Goal: Information Seeking & Learning: Learn about a topic

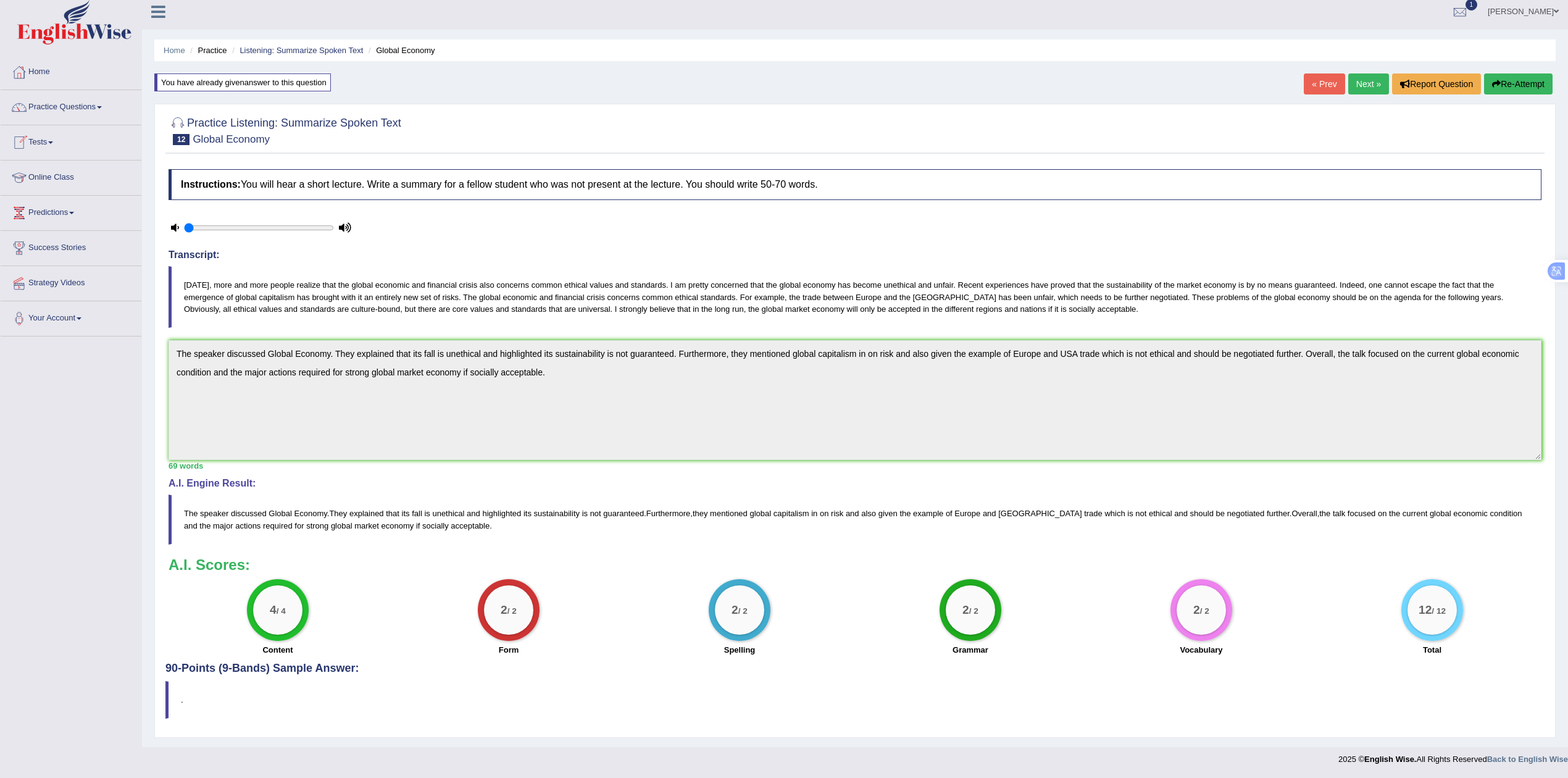
click at [49, 134] on link "Tests" at bounding box center [71, 141] width 141 height 31
click at [69, 102] on link "Practice Questions" at bounding box center [71, 106] width 141 height 31
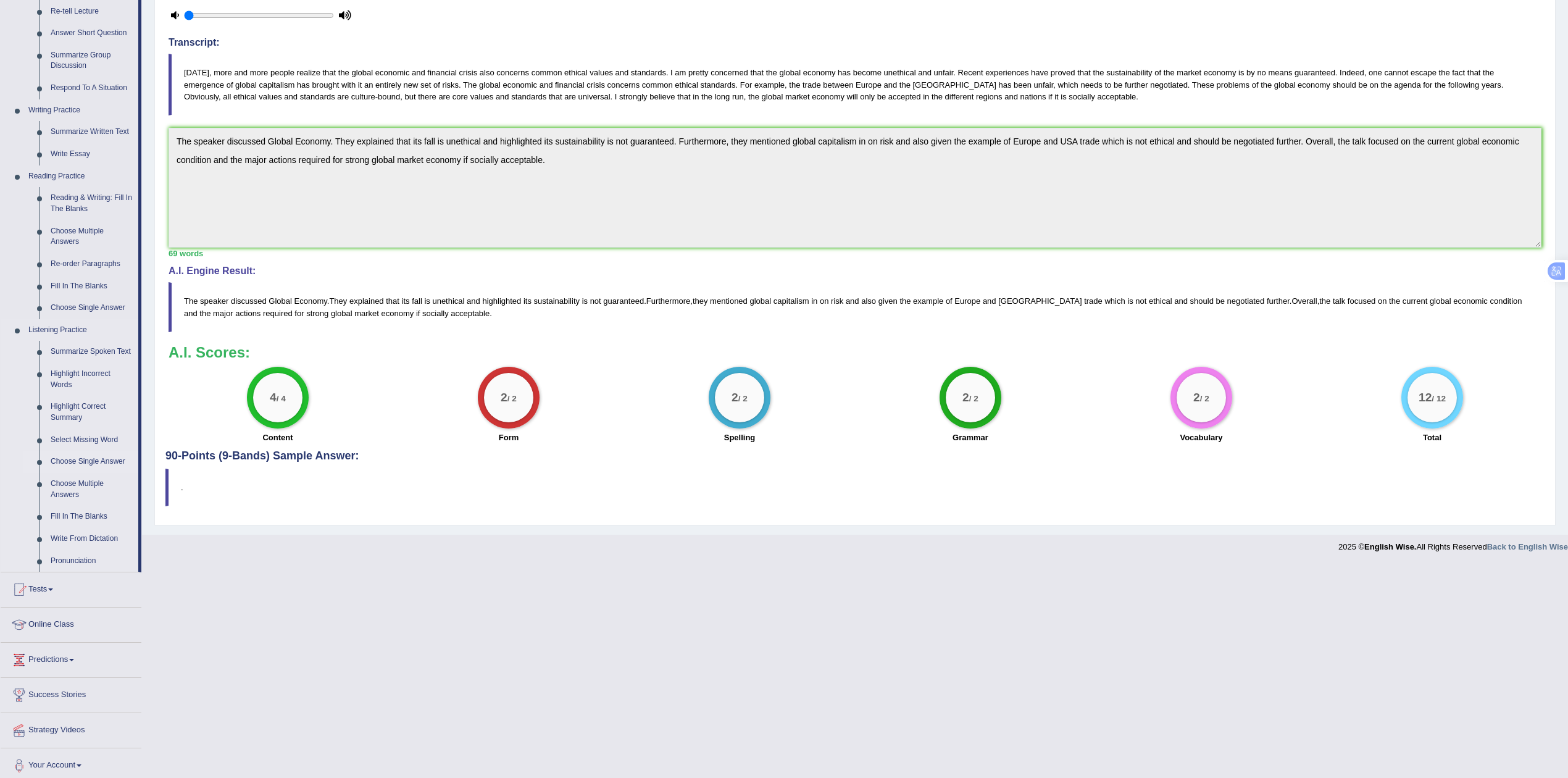
scroll to position [220, 0]
click at [77, 536] on link "Write From Dictation" at bounding box center [91, 538] width 93 height 22
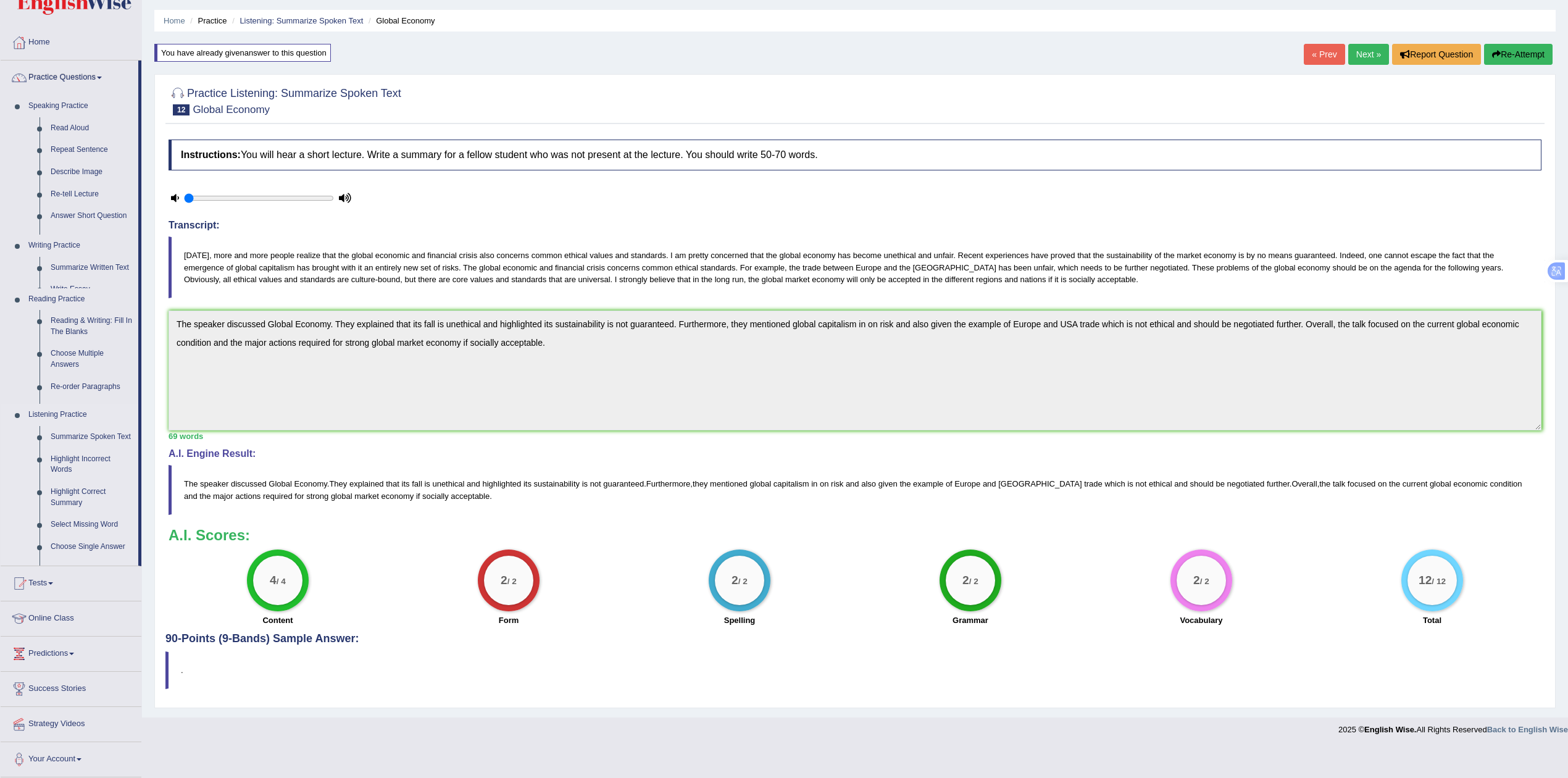
scroll to position [10, 0]
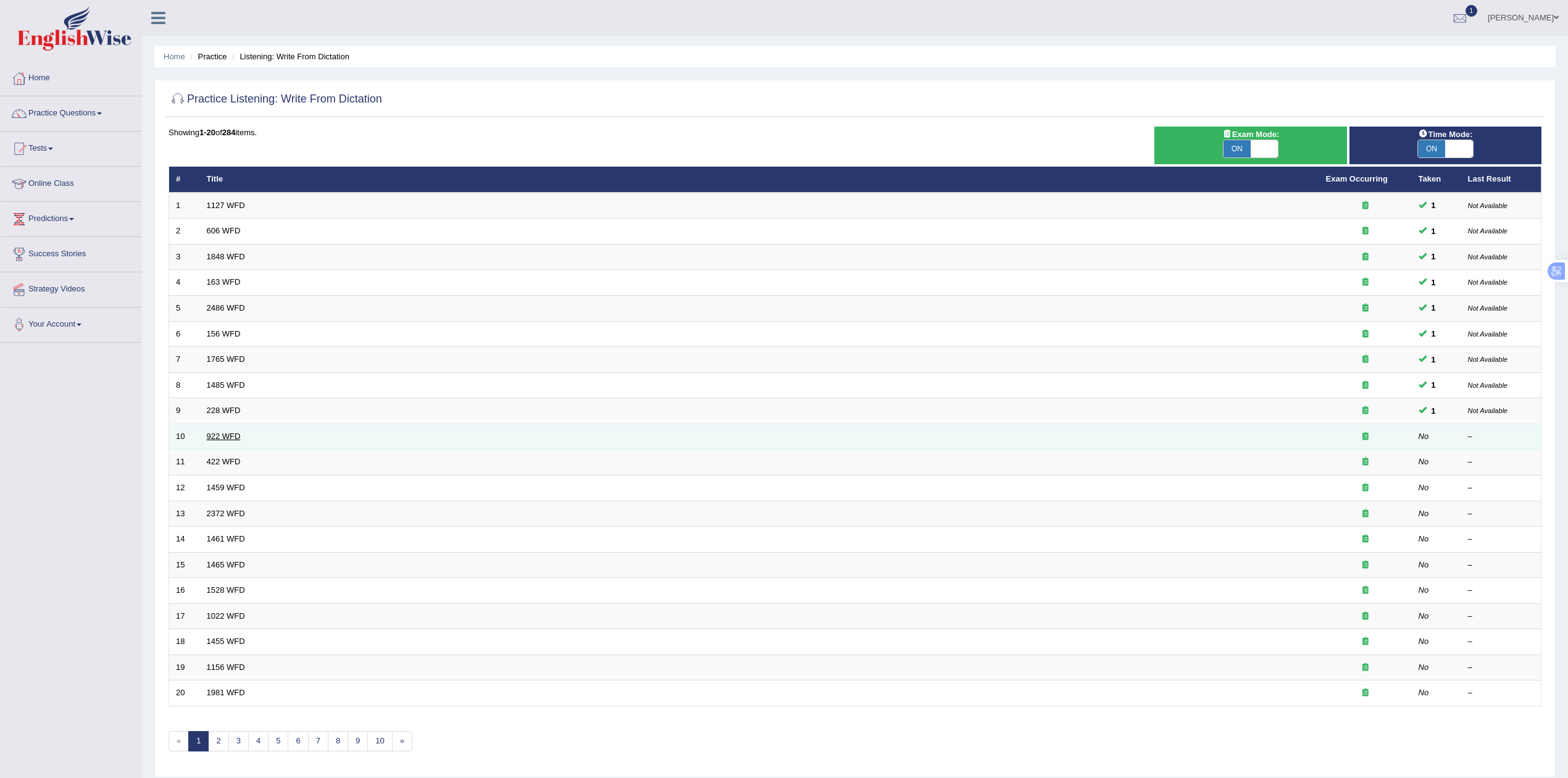
click at [230, 437] on link "922 WFD" at bounding box center [224, 436] width 34 height 9
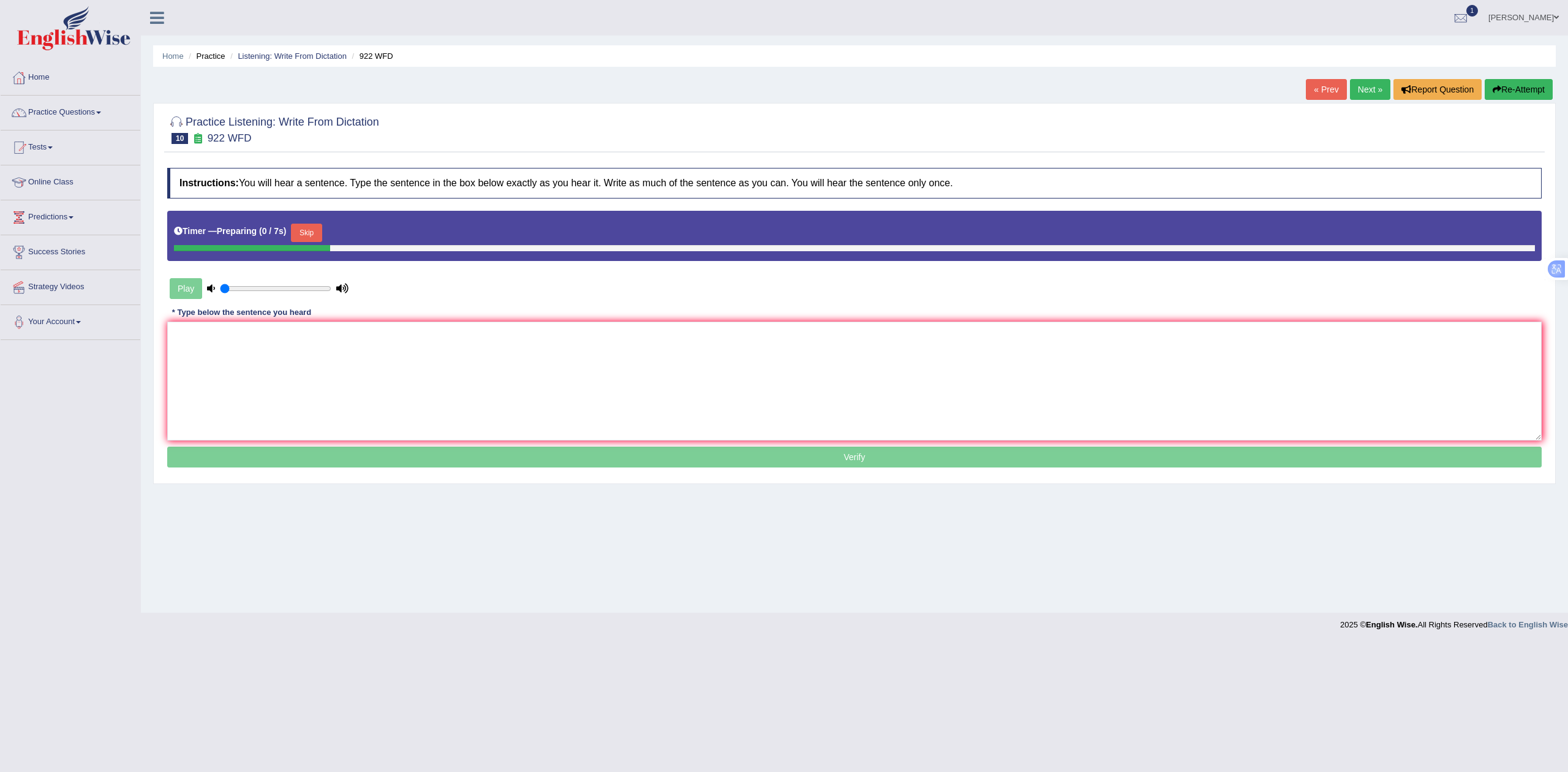
click at [319, 229] on button "Skip" at bounding box center [306, 233] width 30 height 19
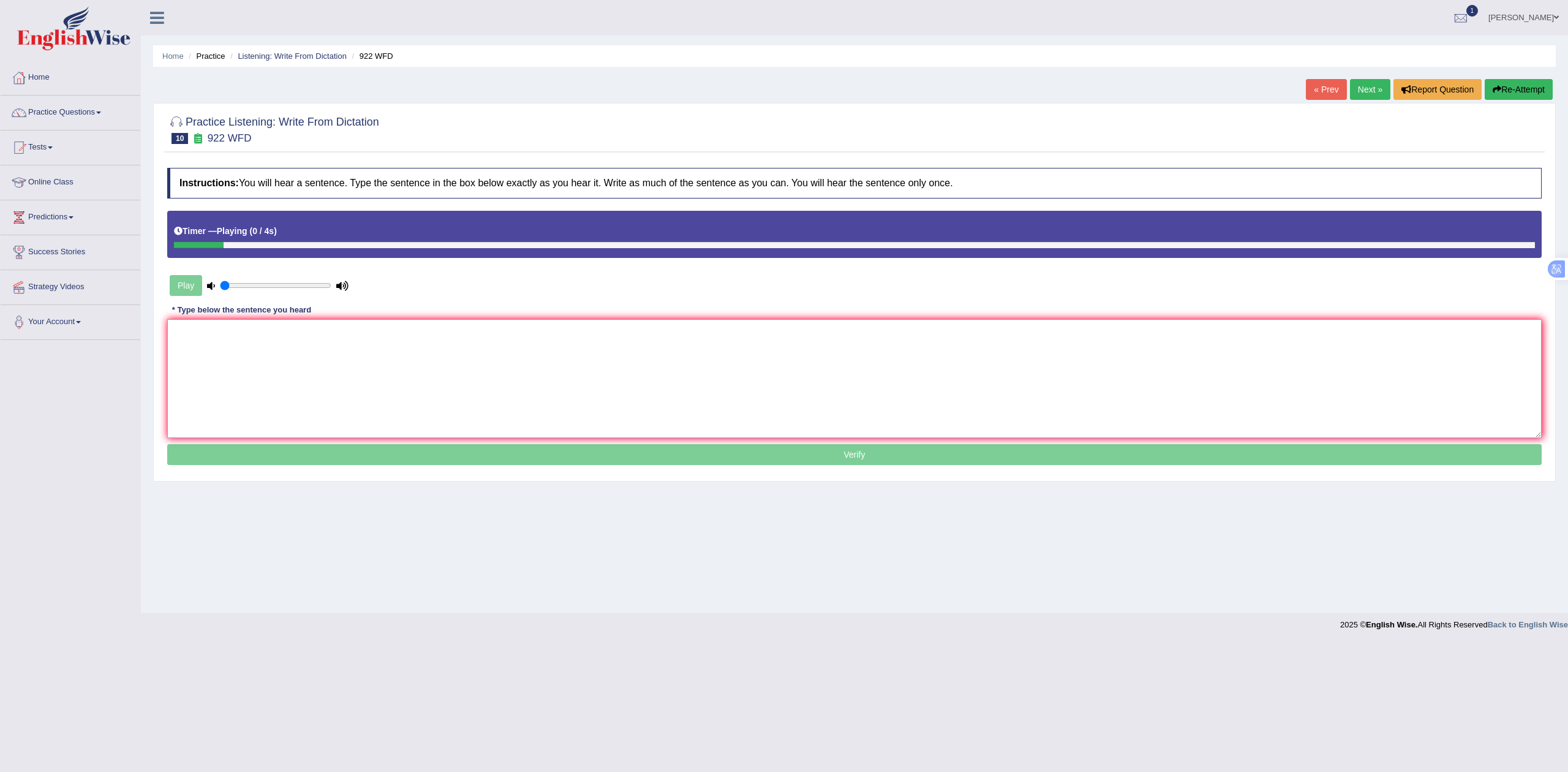
drag, startPoint x: 356, startPoint y: 338, endPoint x: 345, endPoint y: 329, distance: 14.2
click at [346, 331] on textarea at bounding box center [854, 378] width 1375 height 119
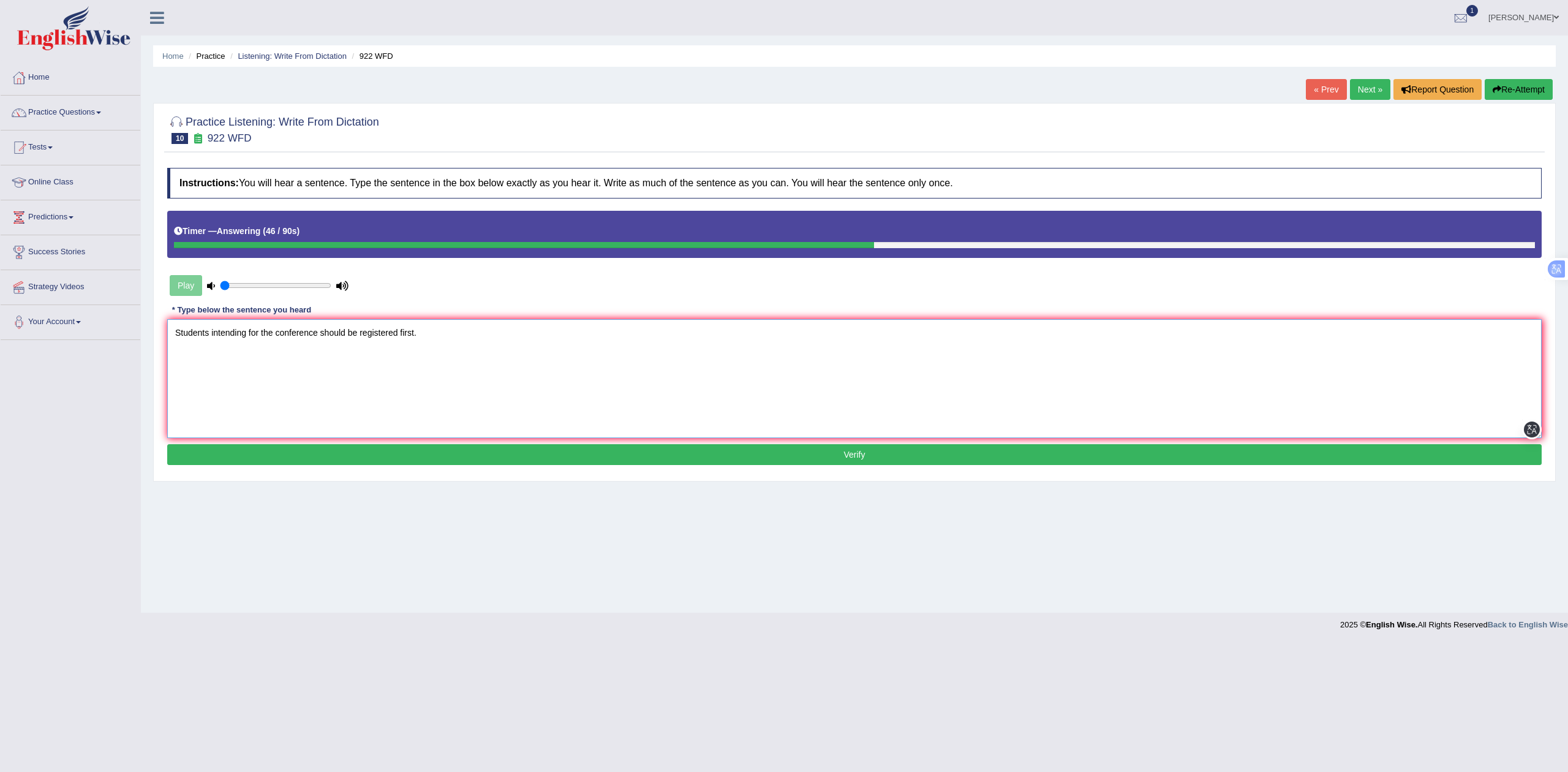
click at [582, 436] on textarea "Students intending for the conference should be registered first." at bounding box center [854, 378] width 1375 height 119
type textarea "Students intending for the conference should be registered first."
click at [581, 454] on button "Verify" at bounding box center [854, 454] width 1375 height 21
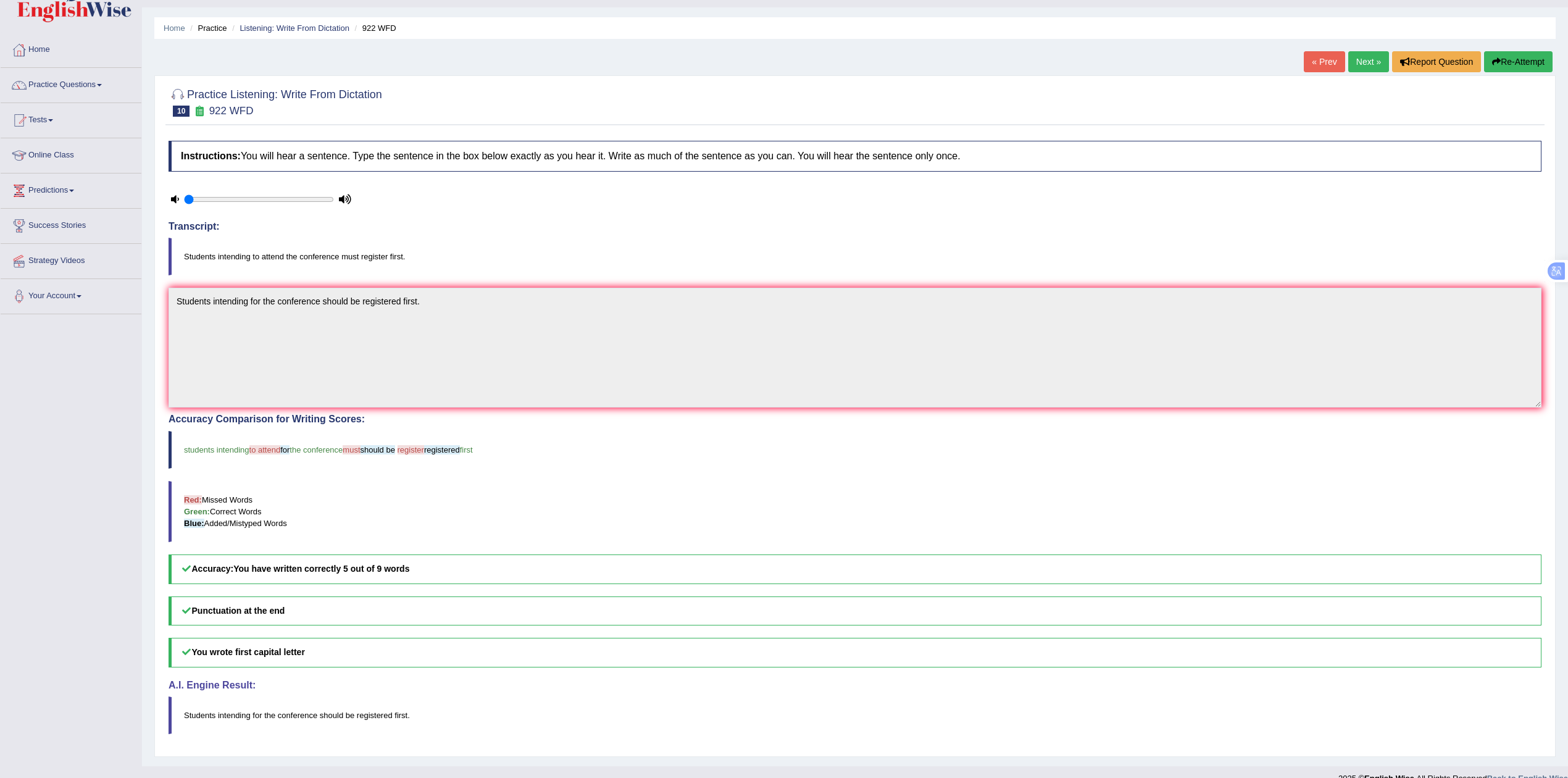
scroll to position [53, 0]
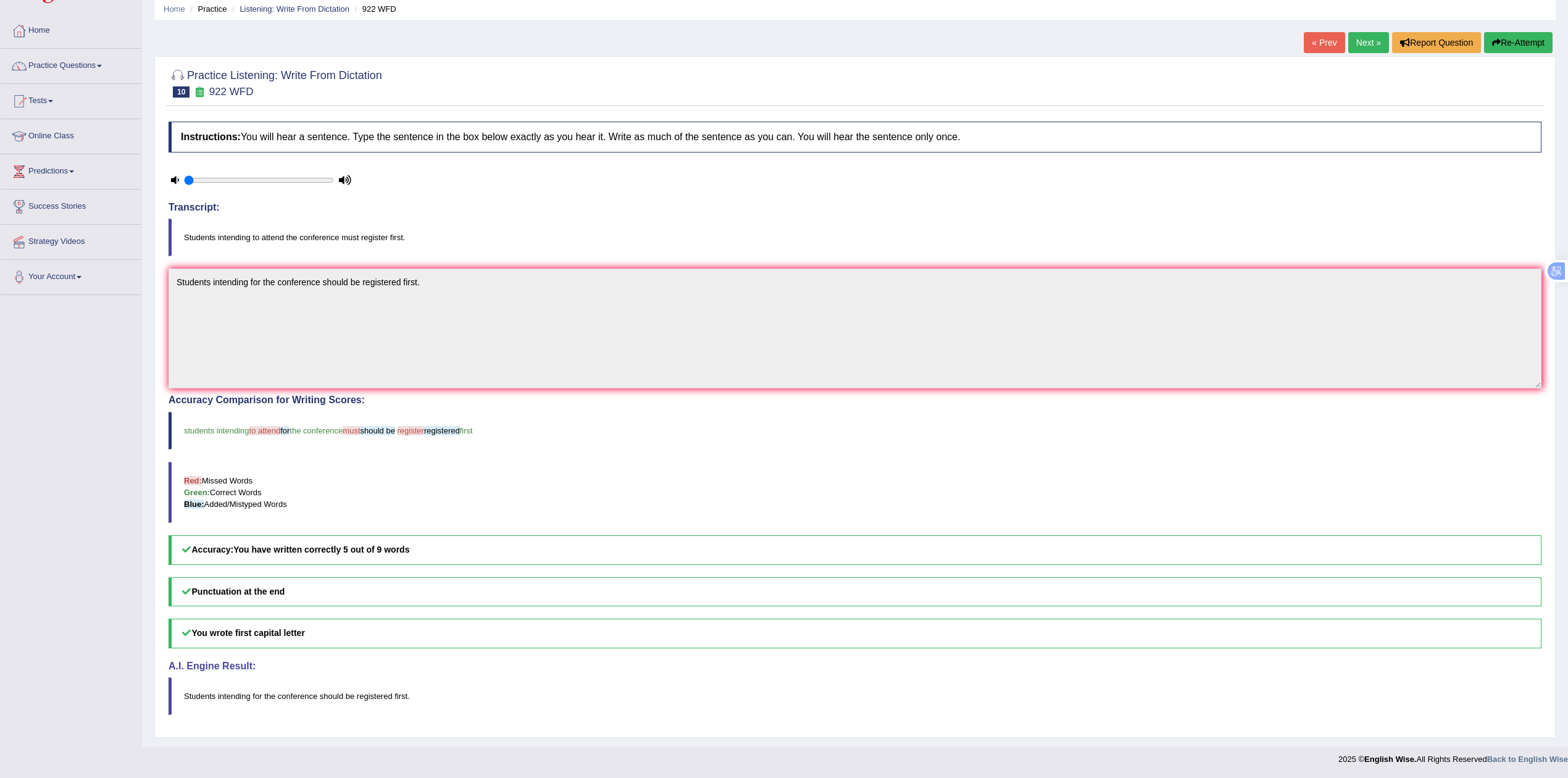
click at [1378, 38] on link "Next »" at bounding box center [1368, 42] width 41 height 21
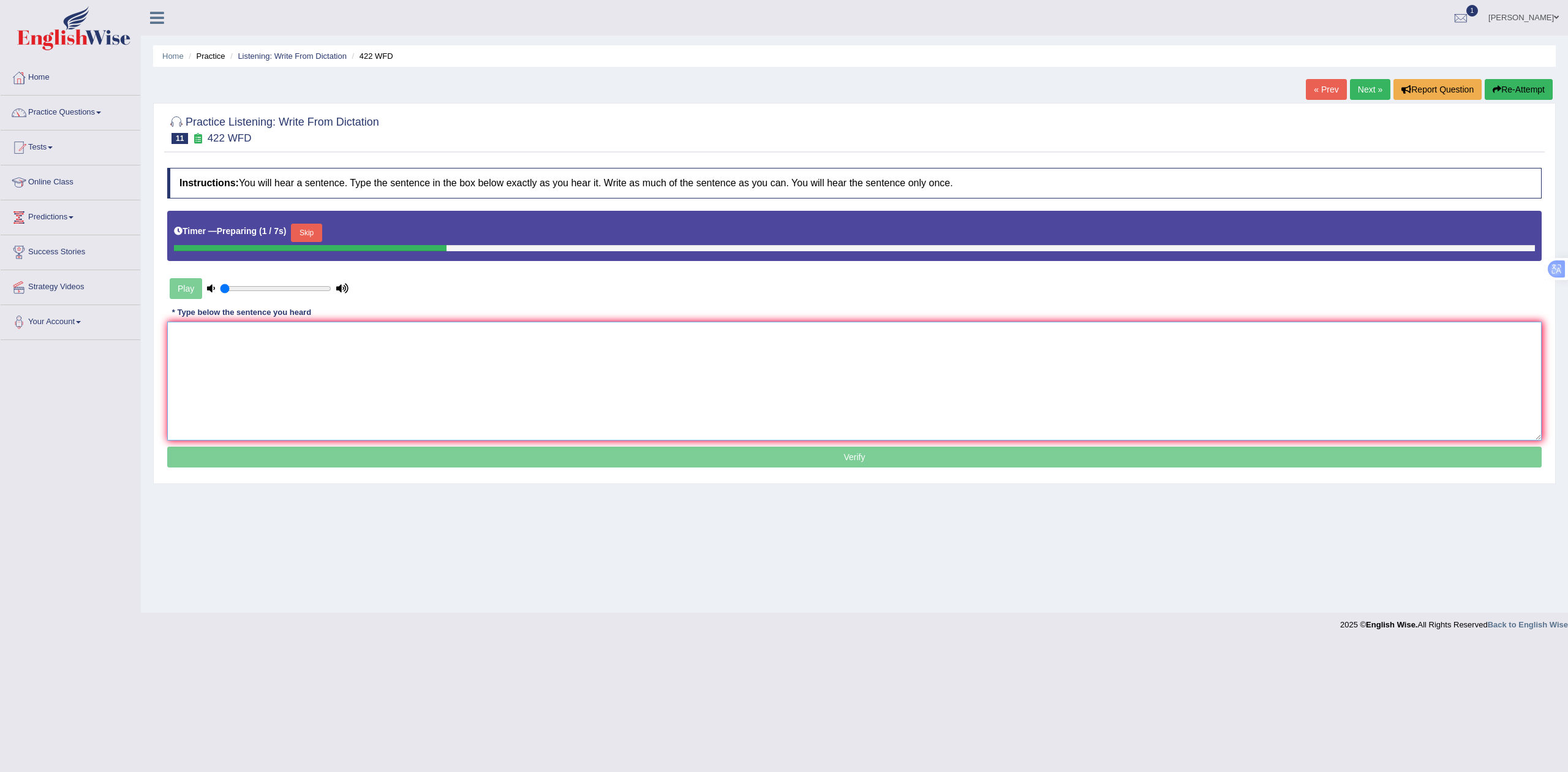
click at [267, 372] on textarea at bounding box center [854, 380] width 1375 height 119
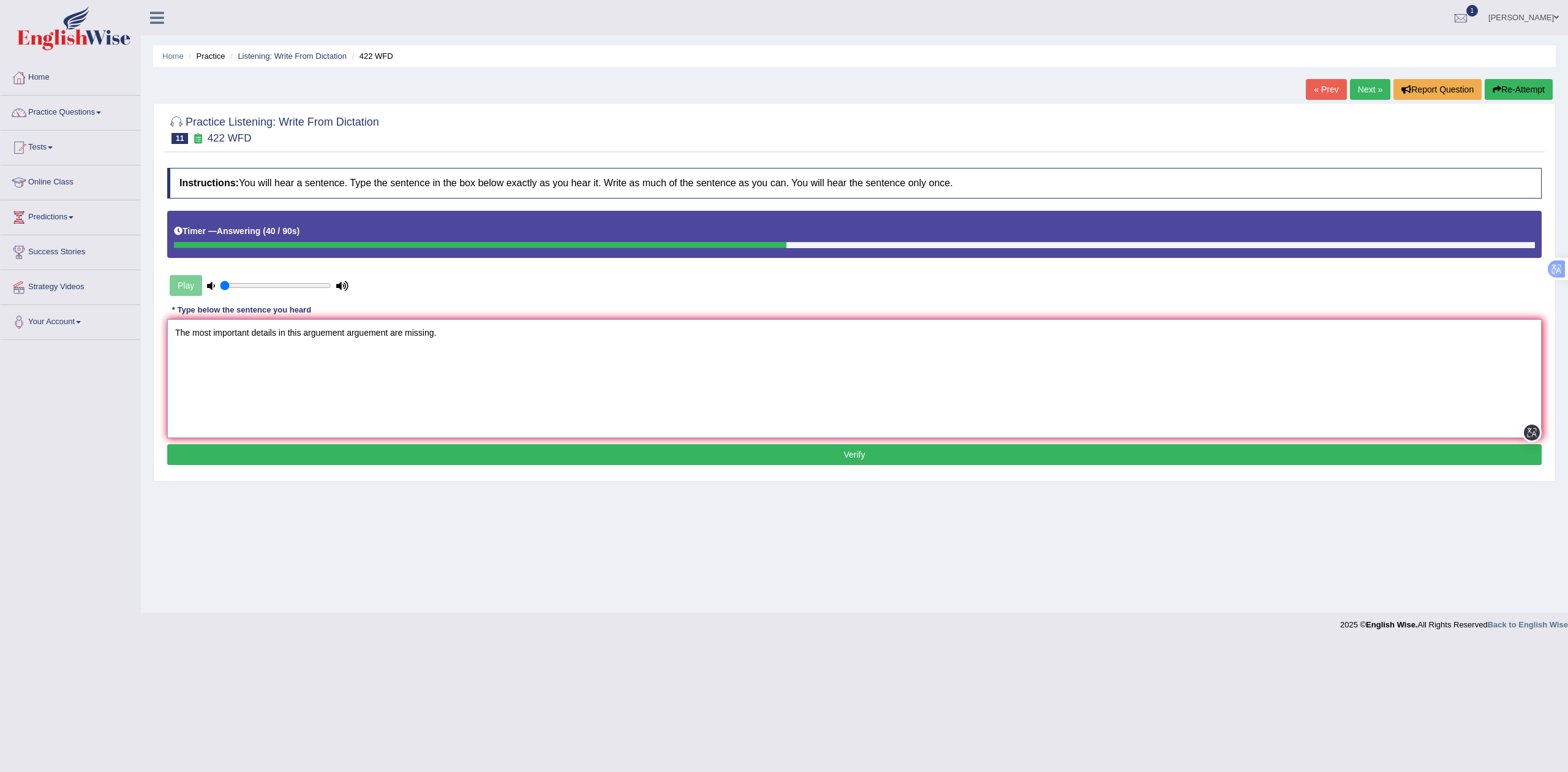
type textarea "The most important details in this arguement arguement are missing."
click at [346, 459] on button "Verify" at bounding box center [854, 454] width 1375 height 21
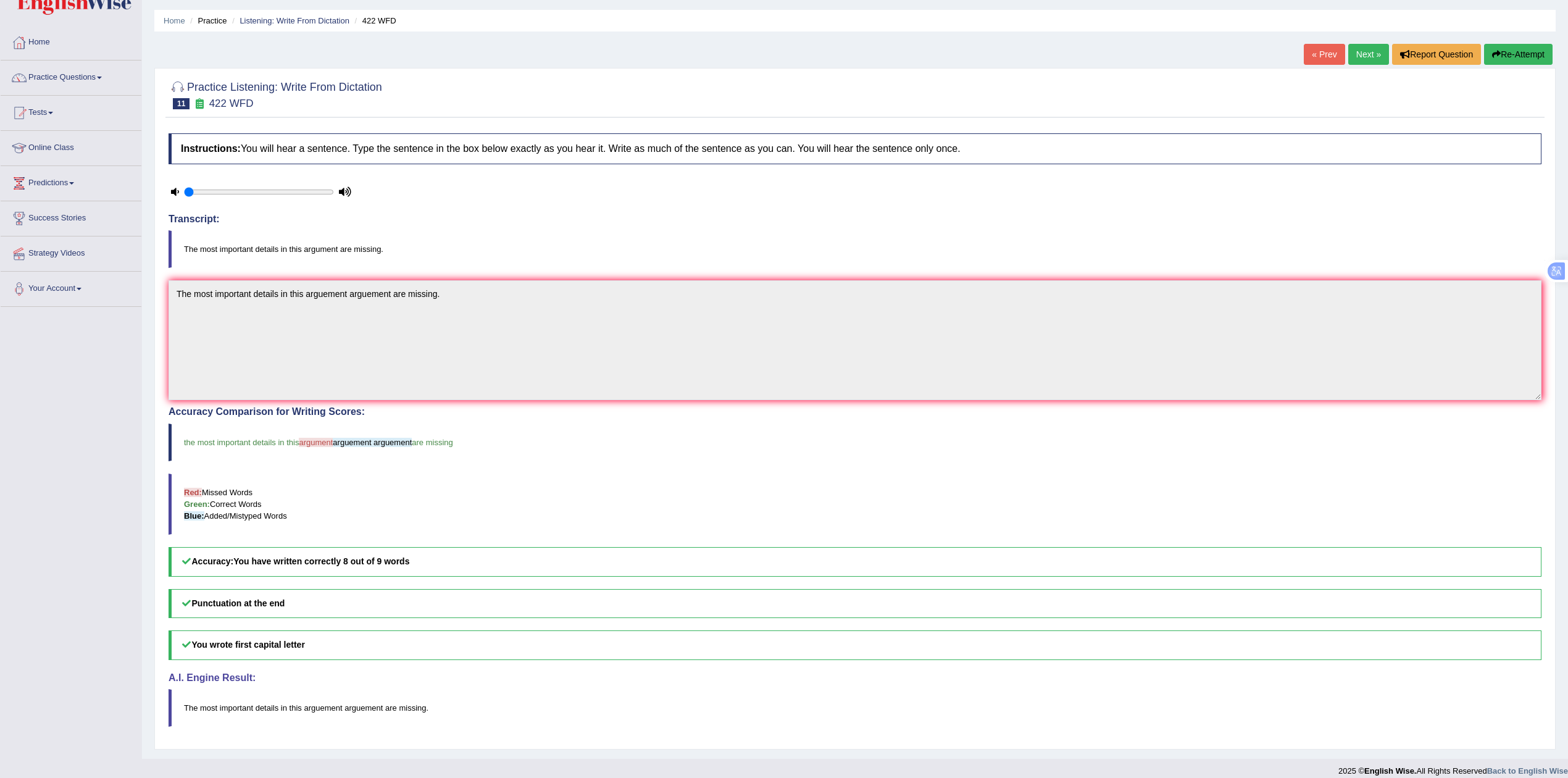
scroll to position [53, 0]
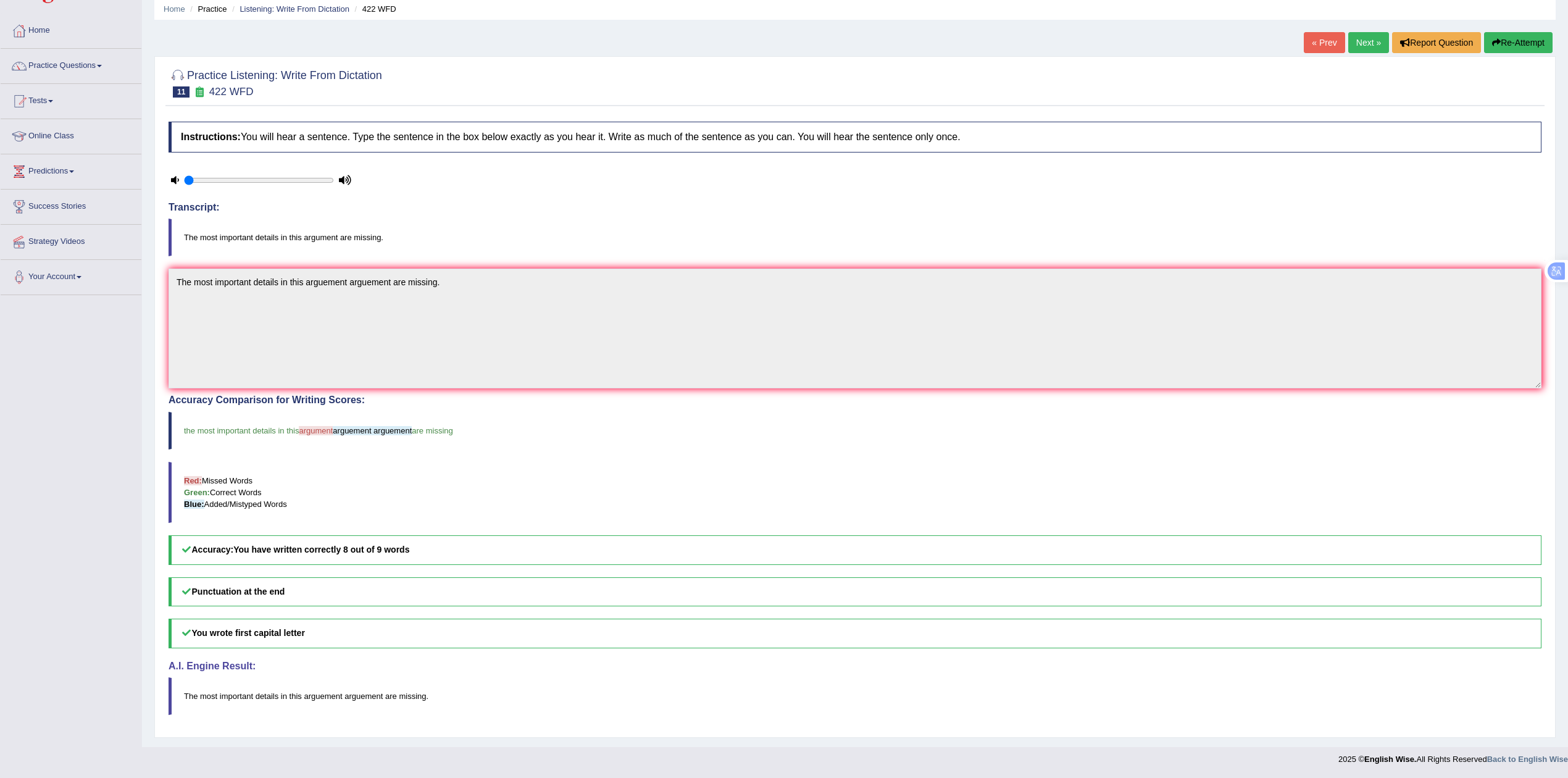
click at [147, 260] on div "Home Practice Listening: Write From Dictation 422 WFD « Prev Next » Report Ques…" at bounding box center [855, 350] width 1426 height 795
click at [1500, 35] on button "Re-Attempt" at bounding box center [1519, 42] width 69 height 21
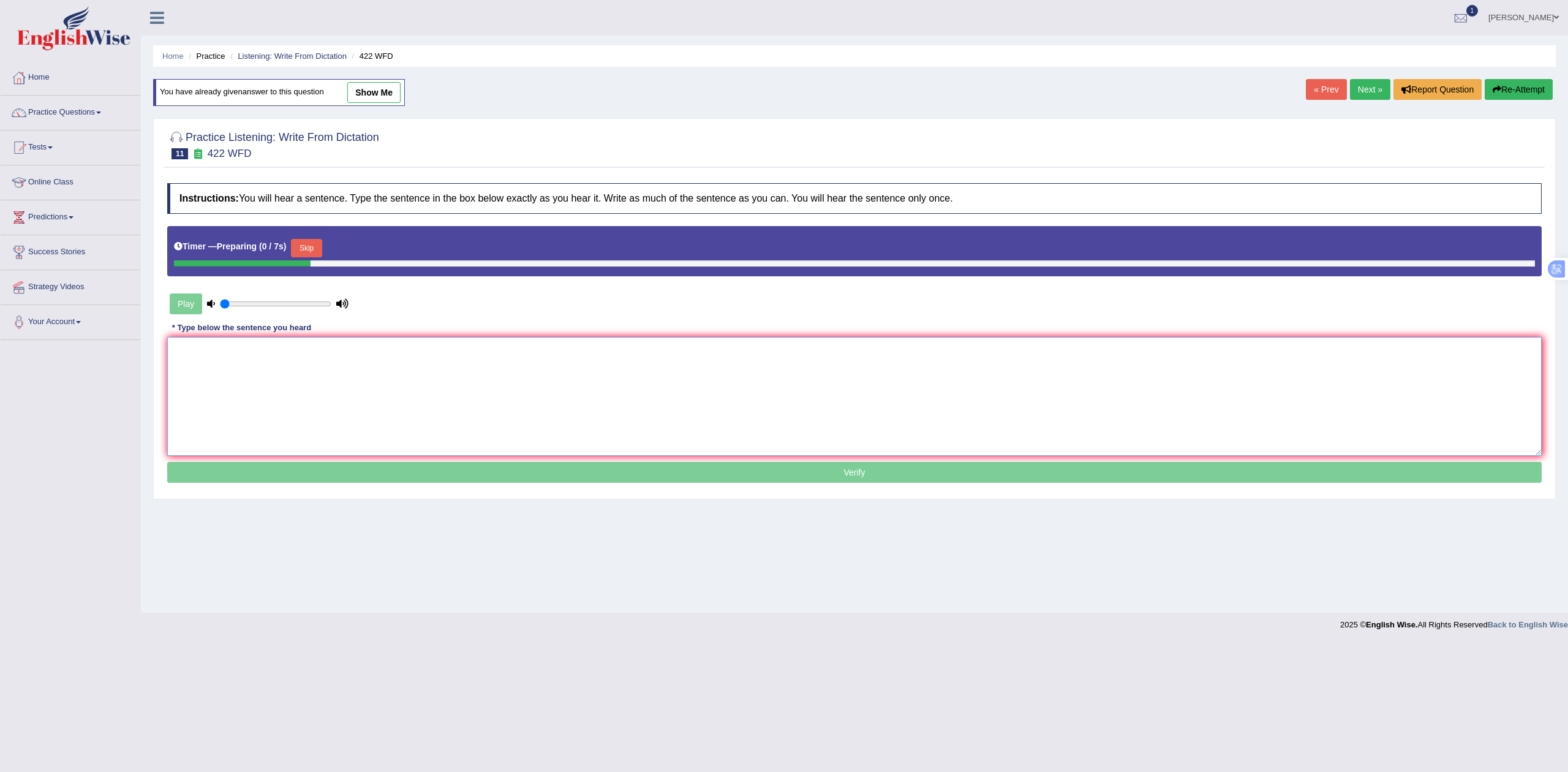
click at [500, 347] on textarea at bounding box center [854, 396] width 1375 height 119
paste textarea "The most important details in this arguement arguement are missing."
click at [350, 352] on textarea "The most important details in this arguement arguement are missing." at bounding box center [854, 396] width 1375 height 119
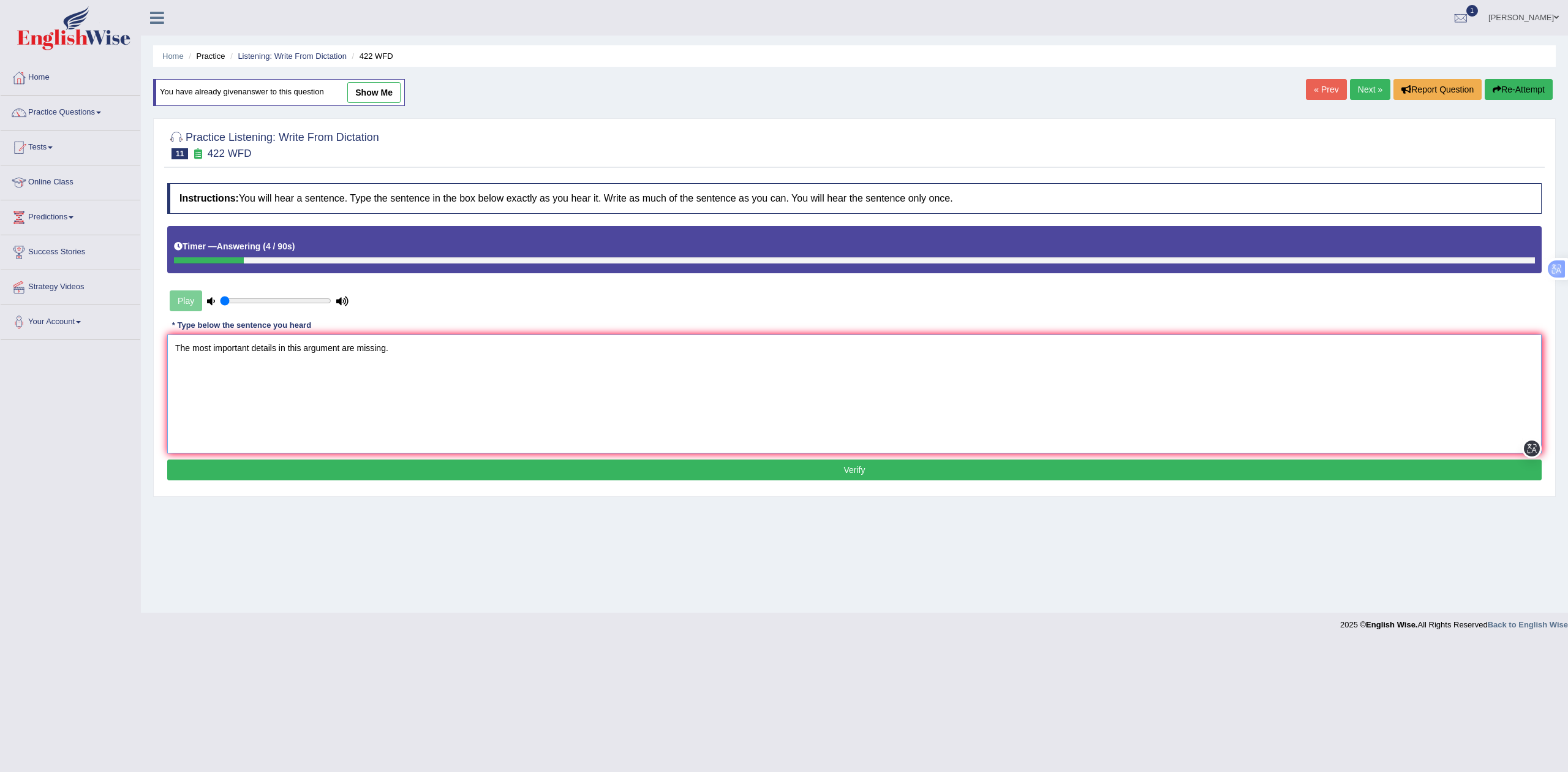
type textarea "The most important details in this argument are missing."
click at [402, 488] on div "Instructions: You will hear a sentence. Type the sentence in the box below exac…" at bounding box center [855, 333] width 1381 height 312
click at [402, 469] on button "Verify" at bounding box center [854, 469] width 1375 height 21
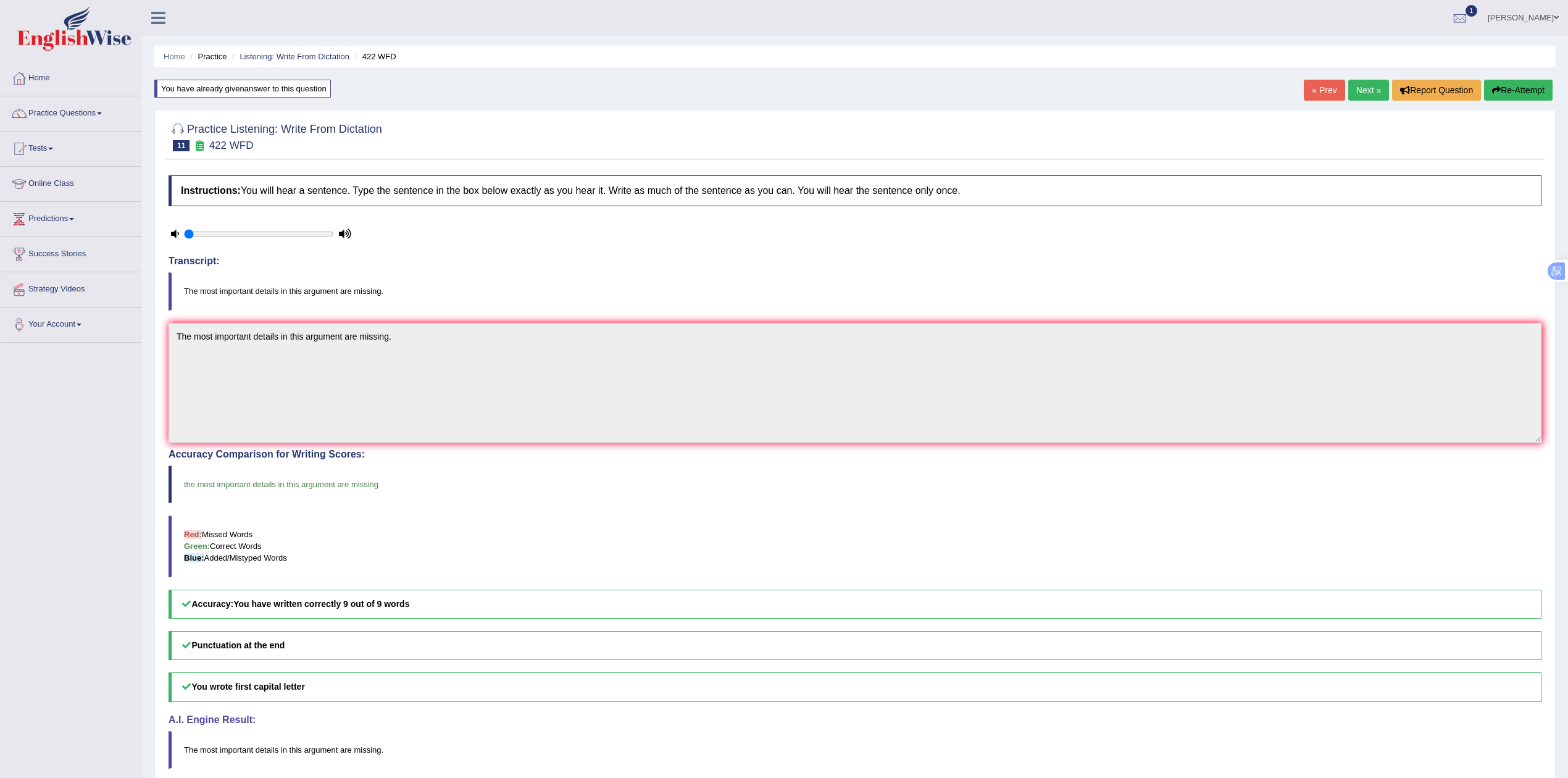
click at [1358, 96] on link "Next »" at bounding box center [1368, 89] width 41 height 21
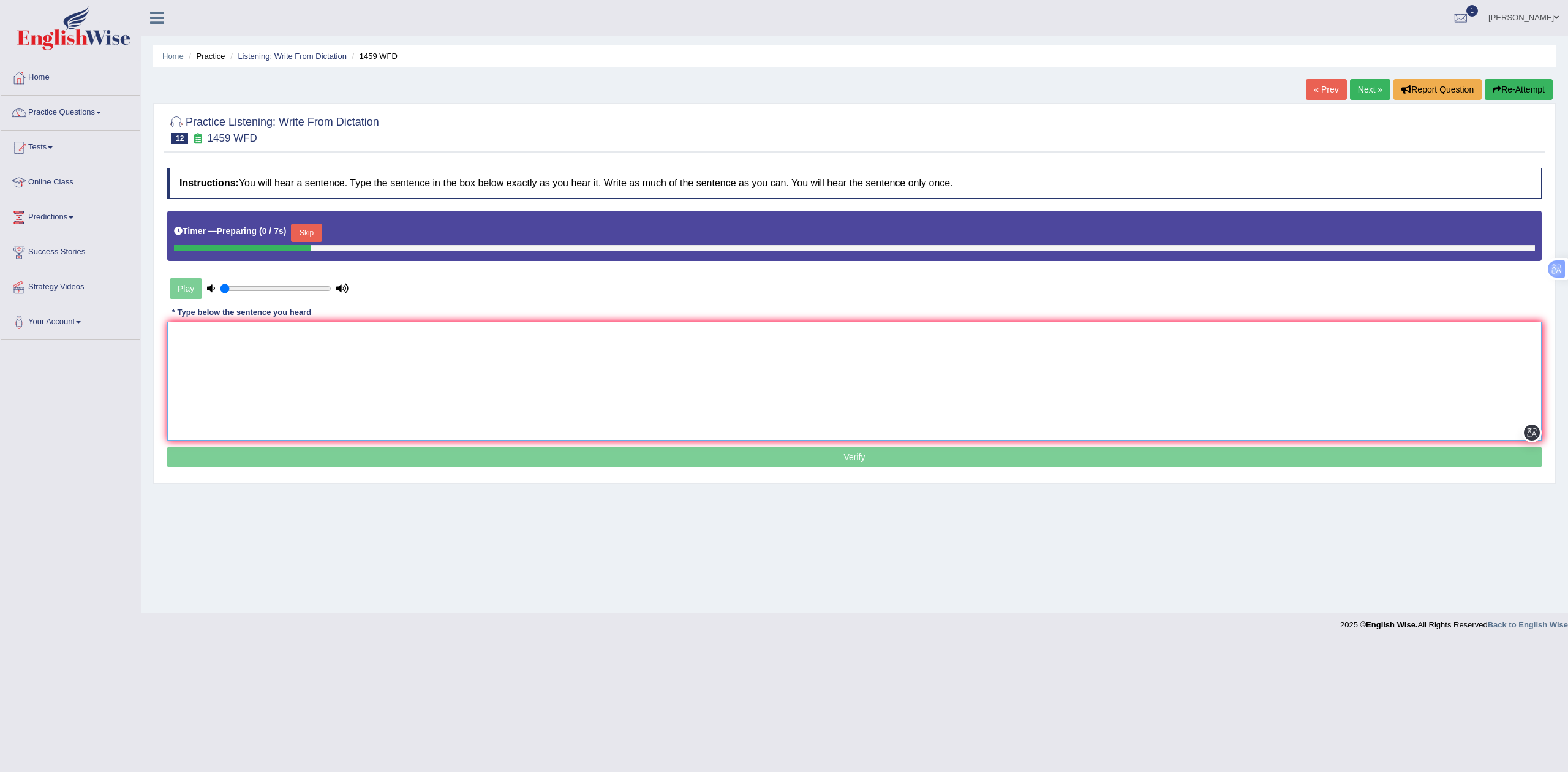
click at [418, 351] on textarea at bounding box center [854, 380] width 1375 height 119
click at [312, 233] on button "Skip" at bounding box center [306, 233] width 30 height 19
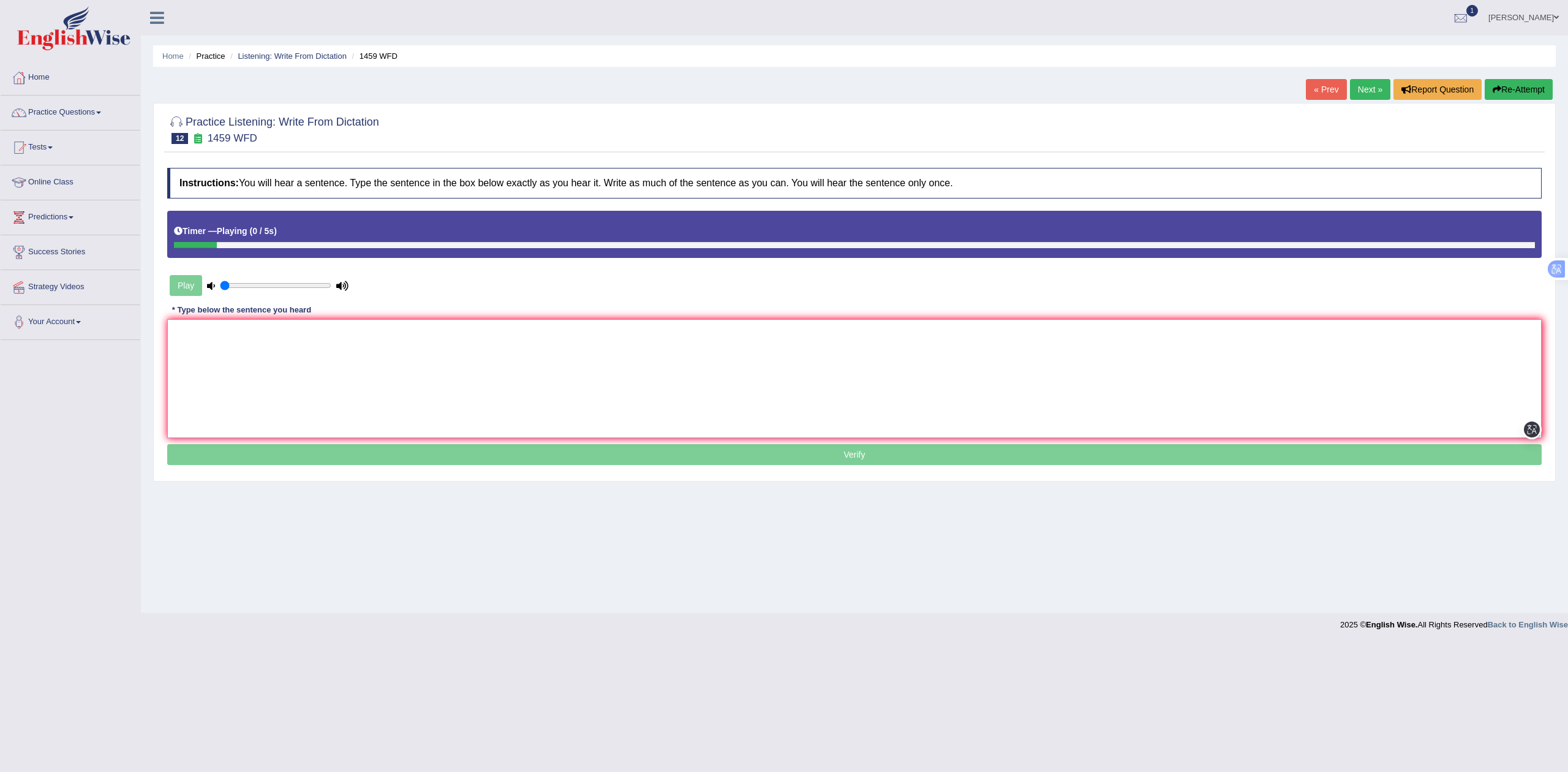
click at [319, 386] on textarea at bounding box center [854, 378] width 1375 height 119
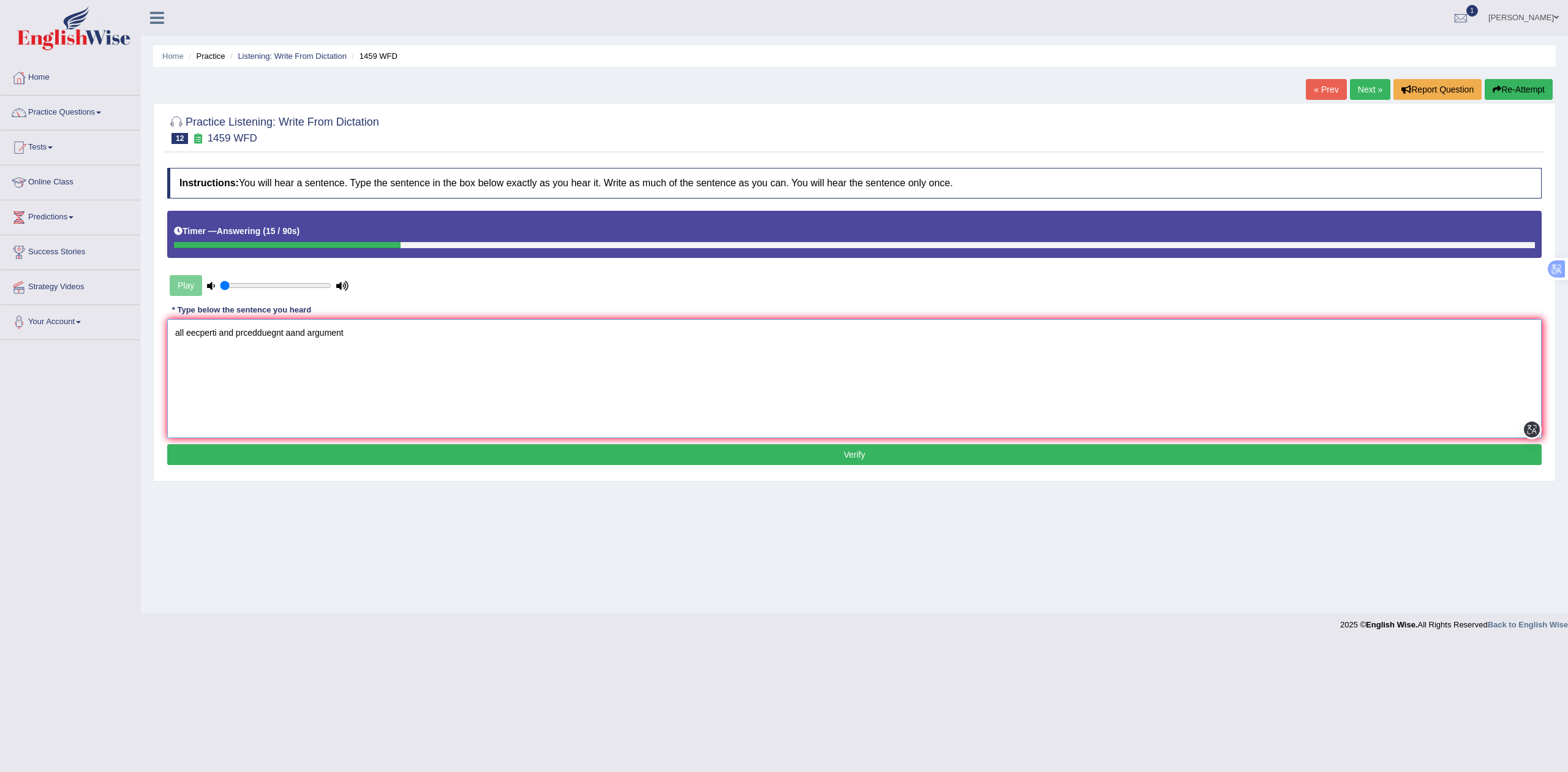
type textarea "all eecperti and prcedduegnt aand argument"
click at [1517, 88] on button "Re-Attempt" at bounding box center [1518, 89] width 68 height 21
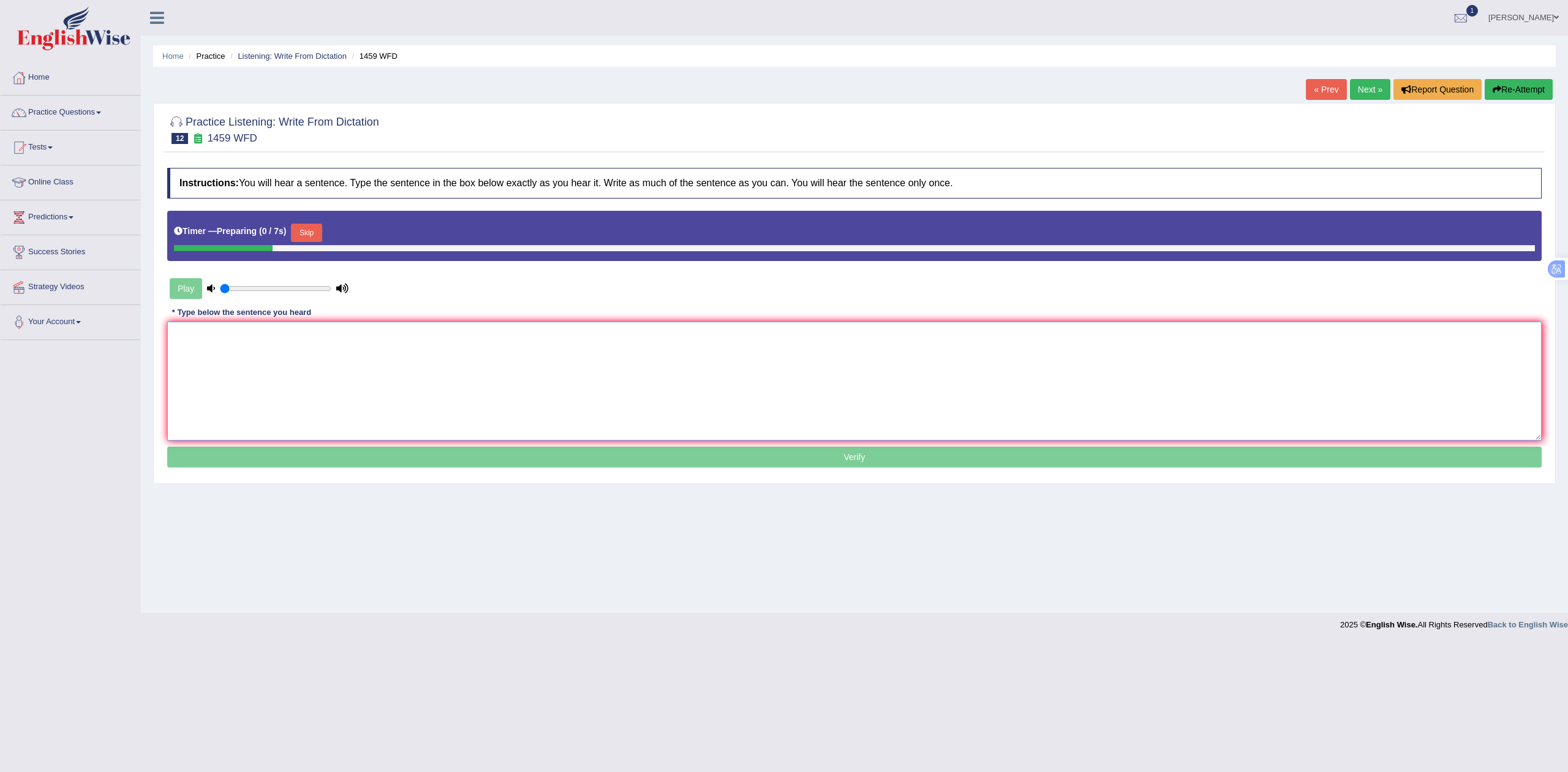
click at [535, 361] on textarea at bounding box center [854, 380] width 1375 height 119
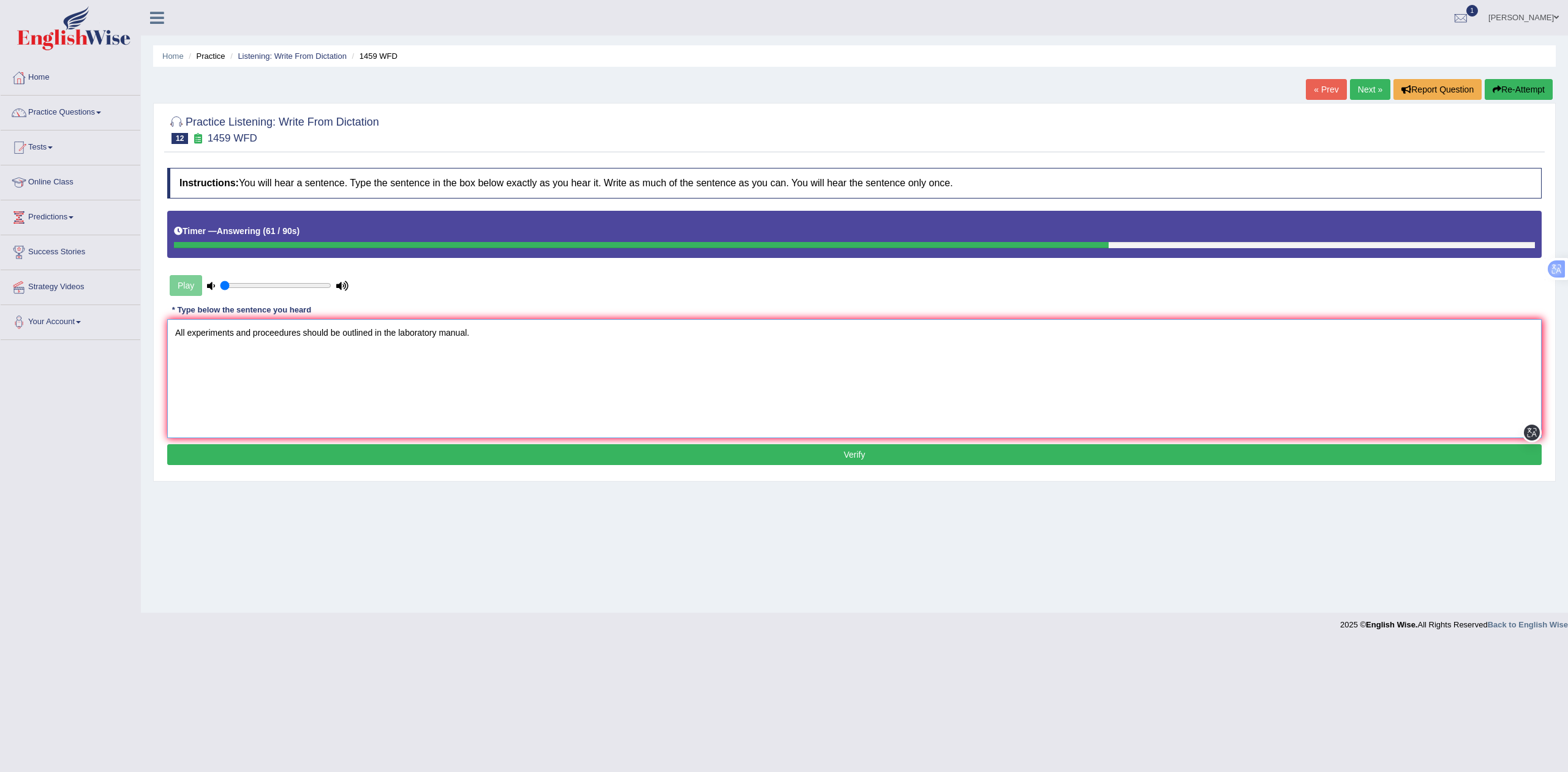
drag, startPoint x: 408, startPoint y: 331, endPoint x: 178, endPoint y: 321, distance: 230.2
click at [178, 321] on textarea "All experiments and proceedures should be outlined in the laboratory manual." at bounding box center [854, 378] width 1375 height 119
click at [470, 321] on textarea "All experiments and proceedures should be outlined in the laboratory manual." at bounding box center [854, 378] width 1375 height 119
drag, startPoint x: 474, startPoint y: 335, endPoint x: 168, endPoint y: 309, distance: 307.1
click at [168, 309] on div "Instructions: You will hear a sentence. Type the sentence in the box below exac…" at bounding box center [855, 317] width 1381 height 312
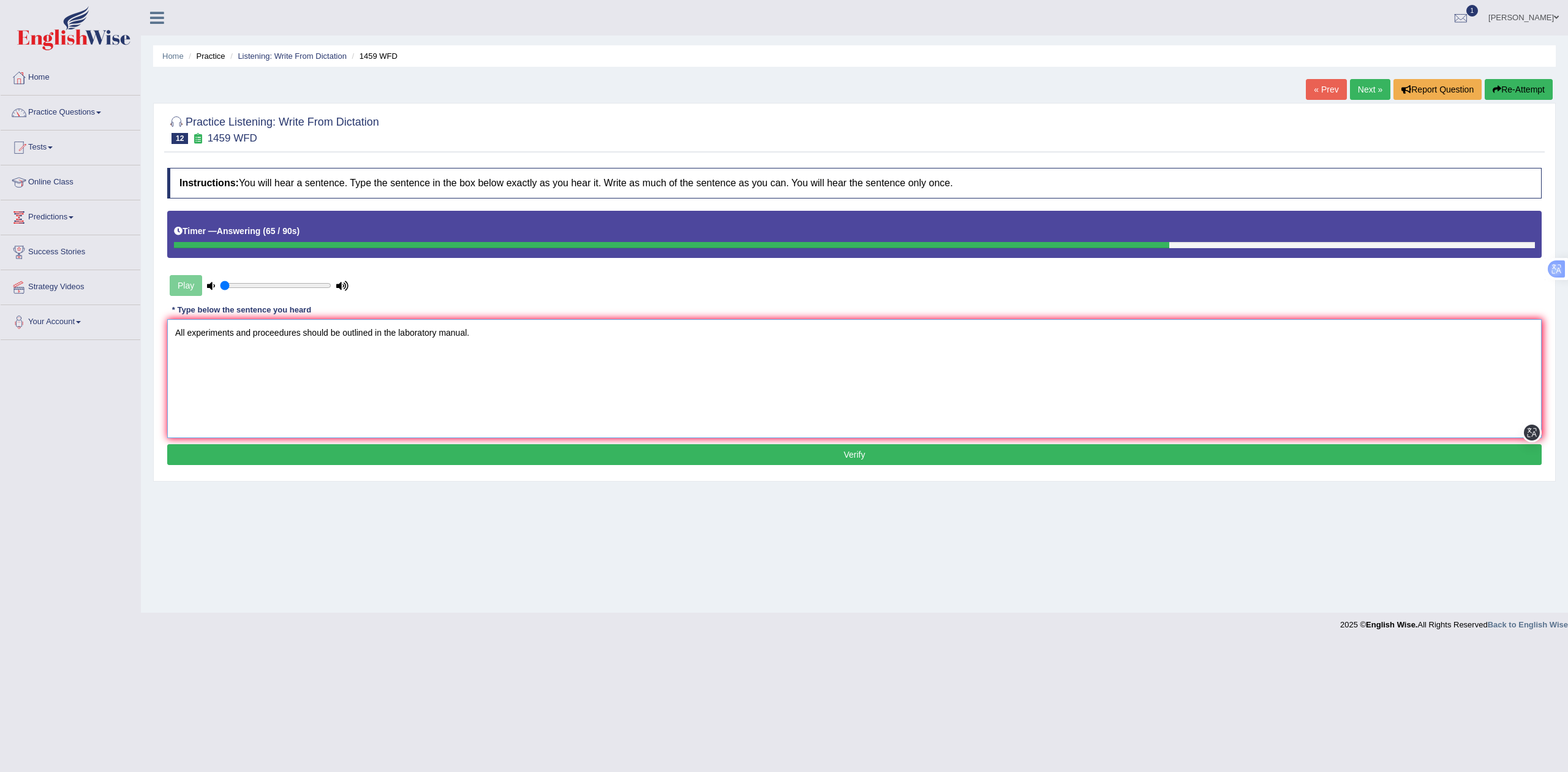
click at [527, 433] on textarea "All experiments and proceedures should be outlined in the laboratory manual." at bounding box center [854, 378] width 1375 height 119
type textarea "All experiments and proceedures should be outlined in the laboratory manual."
click at [513, 456] on button "Verify" at bounding box center [854, 454] width 1375 height 21
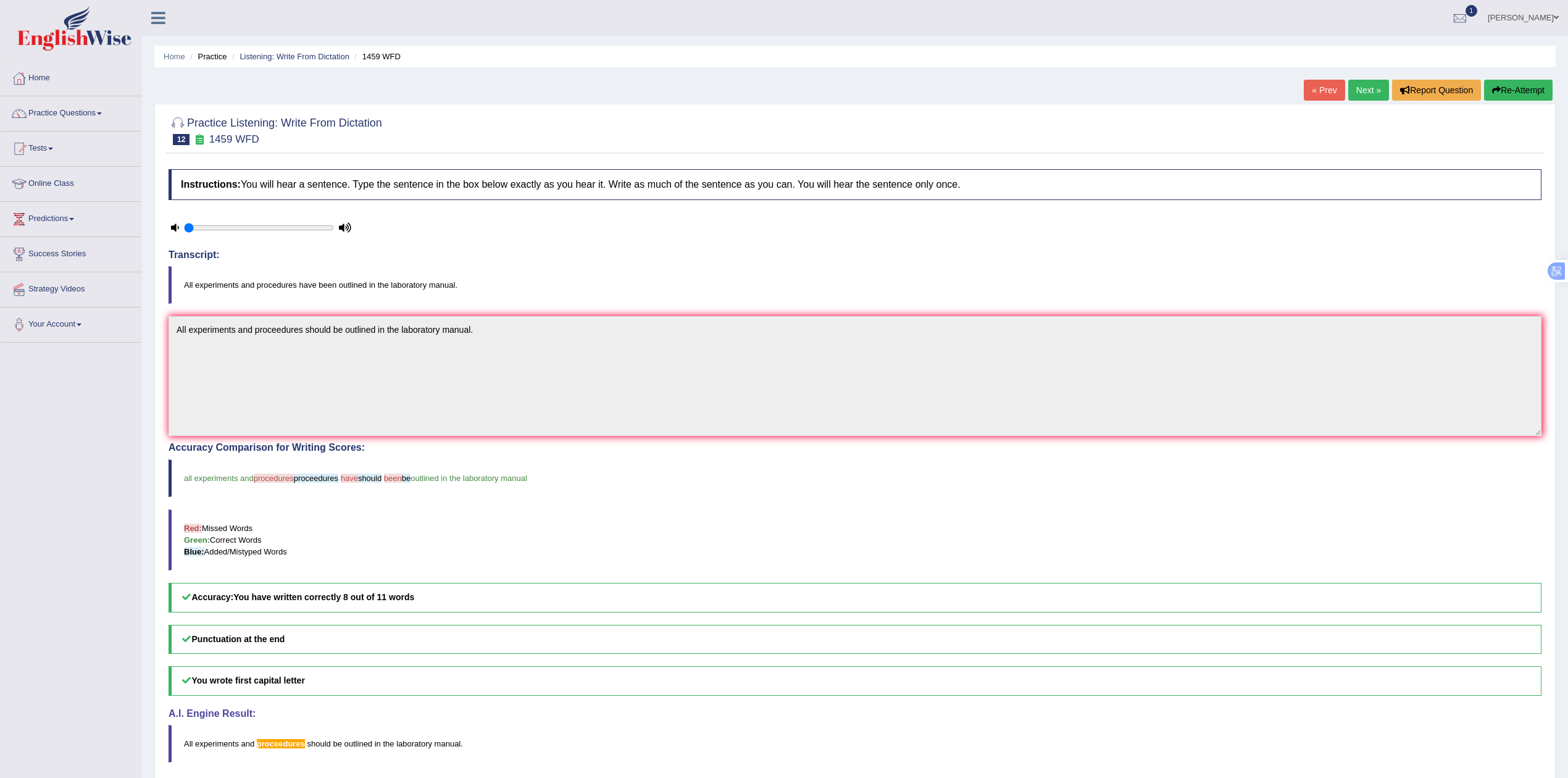
click at [1372, 94] on link "Next »" at bounding box center [1368, 89] width 41 height 21
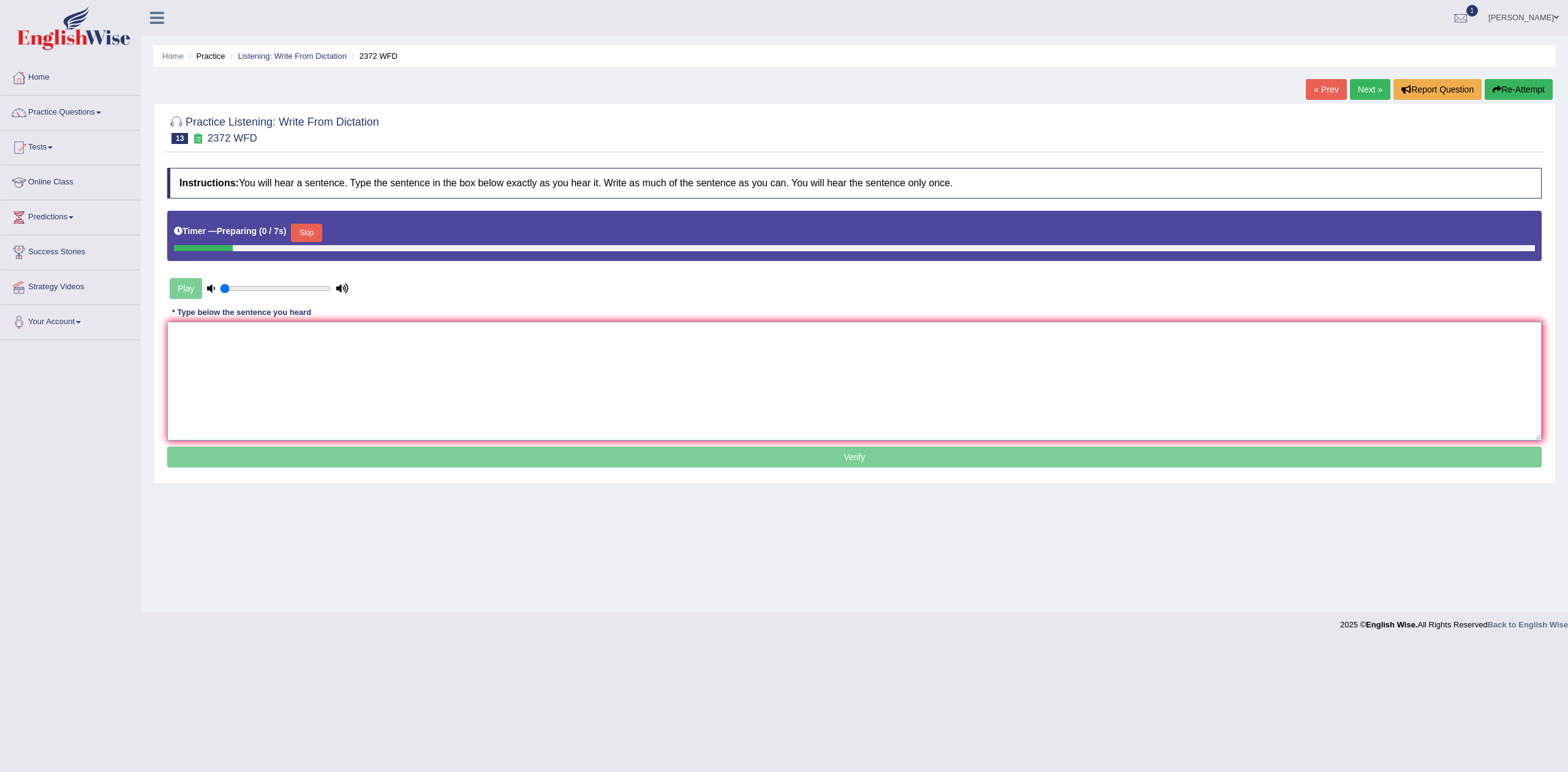
click at [381, 344] on textarea at bounding box center [854, 380] width 1375 height 119
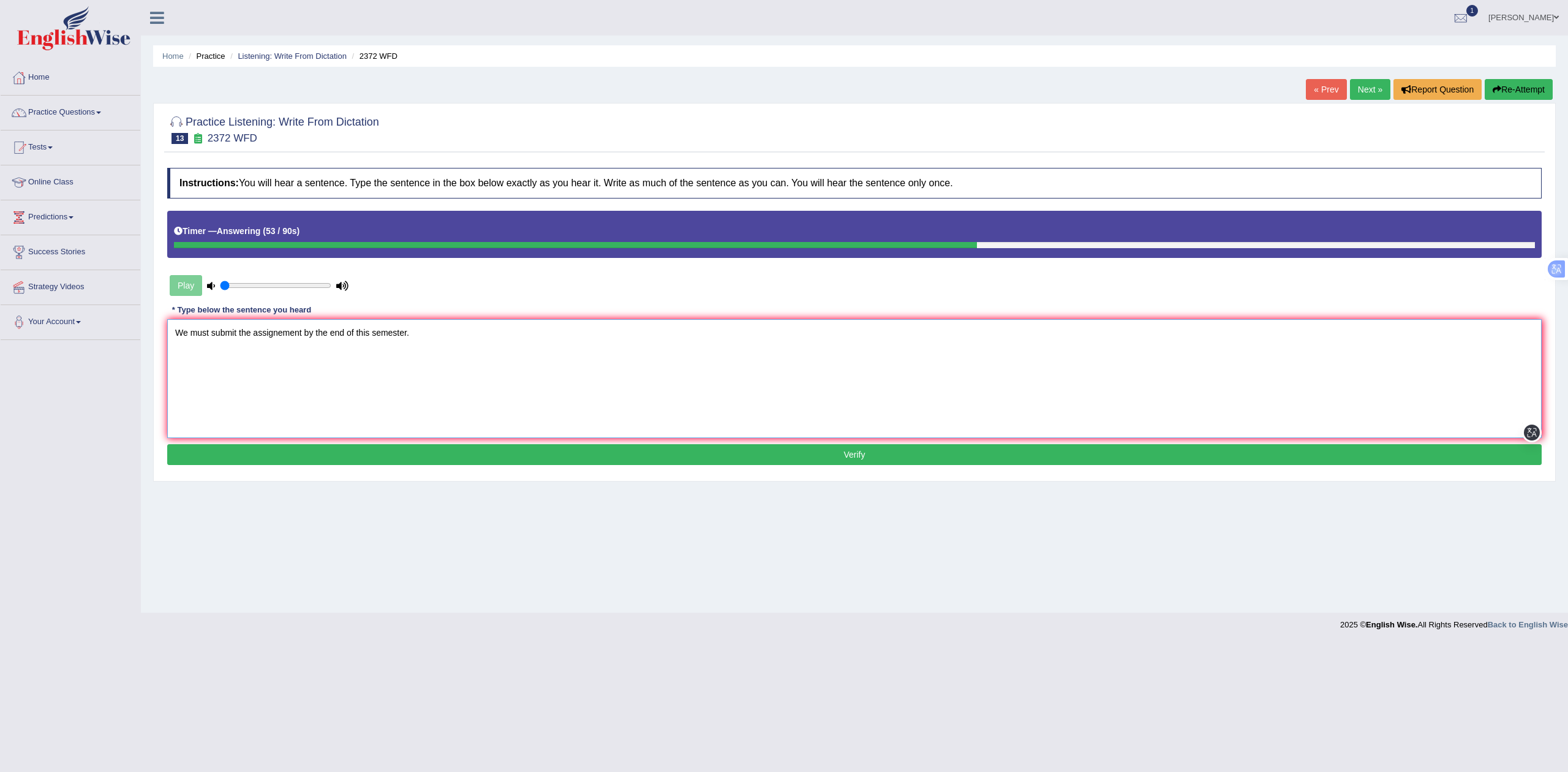
drag, startPoint x: 348, startPoint y: 341, endPoint x: 162, endPoint y: 348, distance: 186.1
click at [162, 348] on div "Practice Listening: Write From Dictation 13 2372 WFD Instructions: You will hea…" at bounding box center [854, 292] width 1402 height 378
type textarea "We must submit the assignement by the end of this semester."
click at [474, 453] on button "Verify" at bounding box center [854, 454] width 1375 height 21
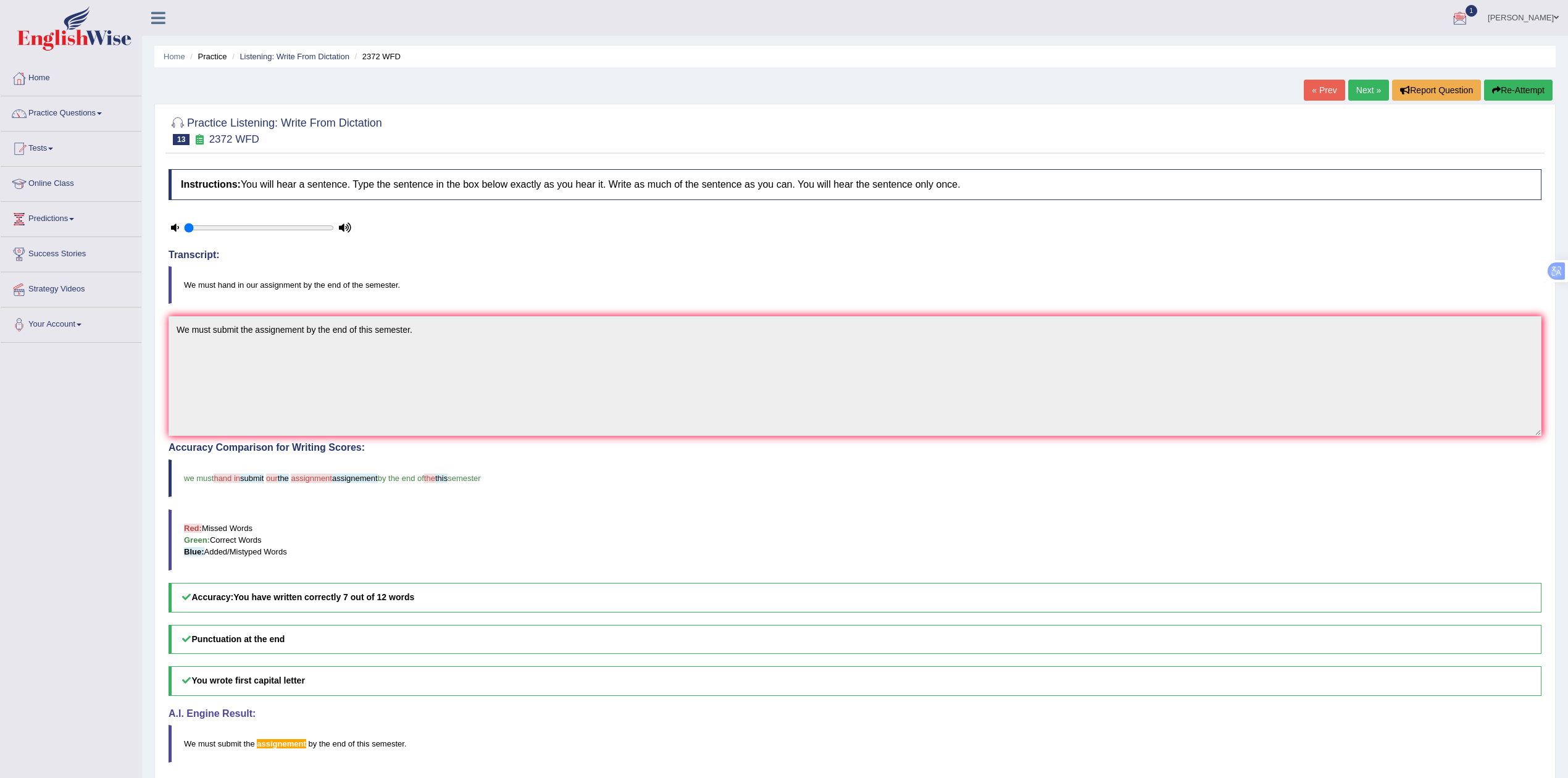
click at [1376, 85] on link "Next »" at bounding box center [1368, 89] width 41 height 21
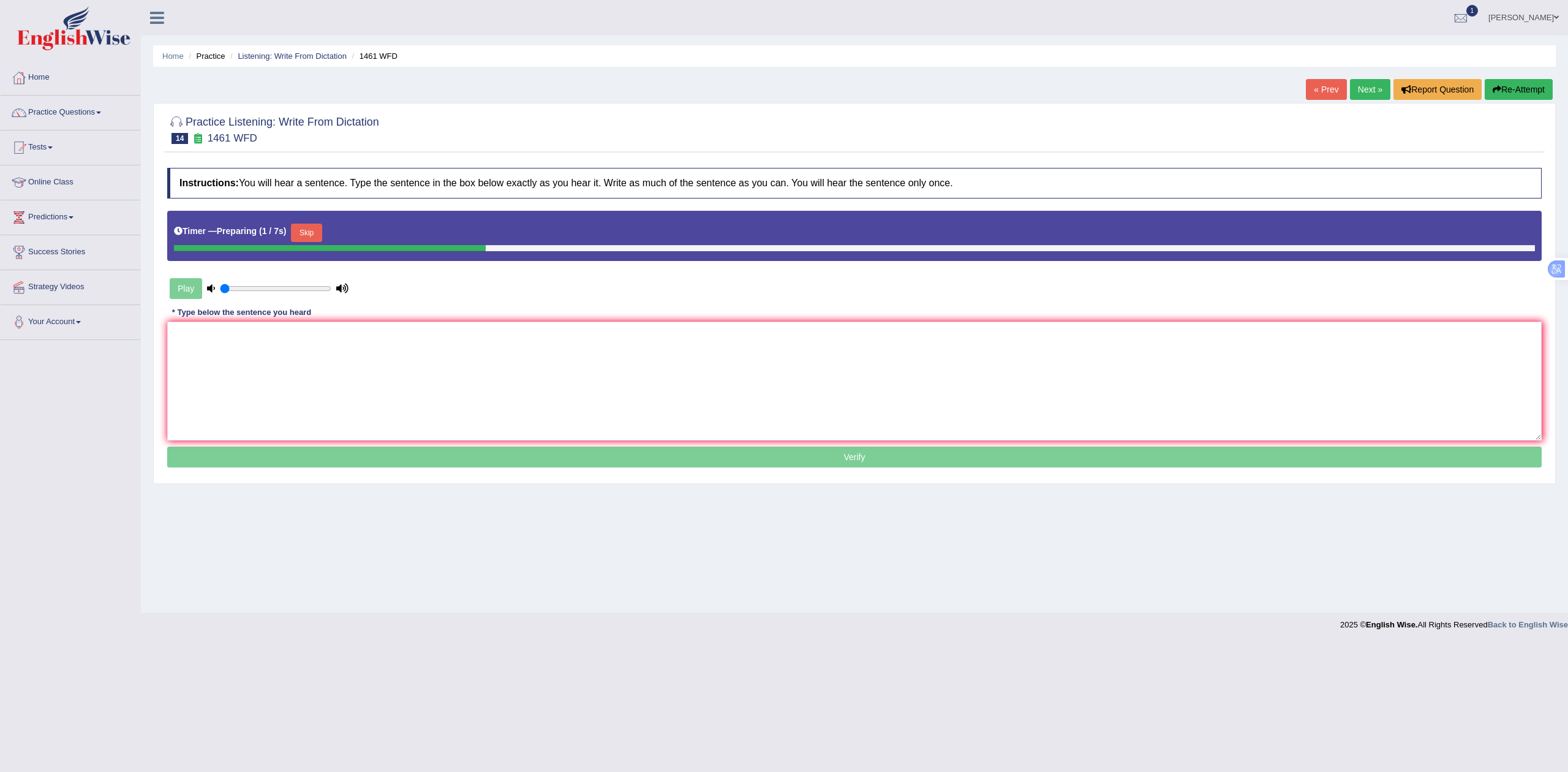
click at [317, 233] on button "Skip" at bounding box center [306, 233] width 30 height 19
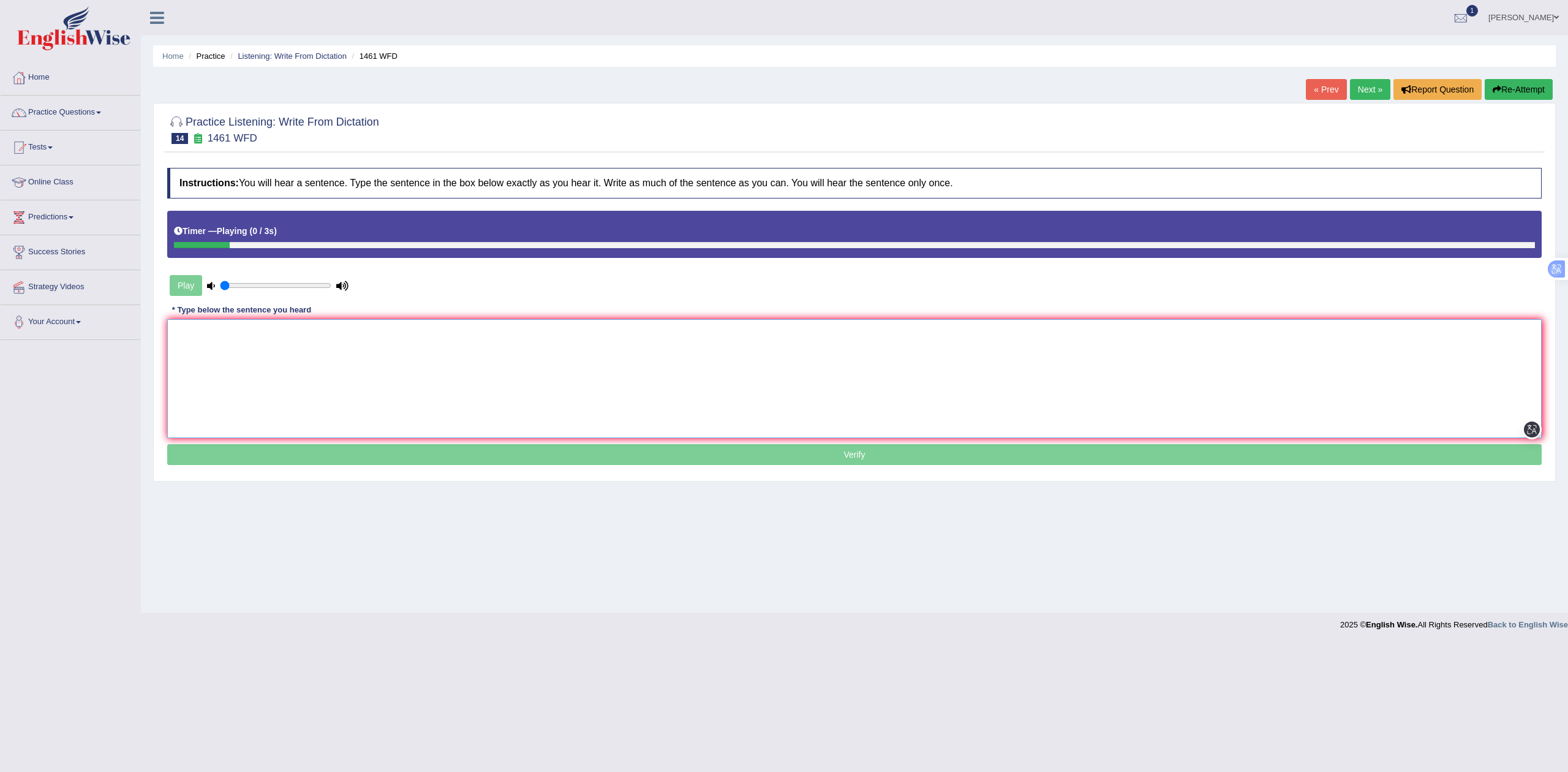
drag, startPoint x: 312, startPoint y: 339, endPoint x: 310, endPoint y: 324, distance: 15.1
click at [310, 324] on textarea at bounding box center [854, 378] width 1375 height 119
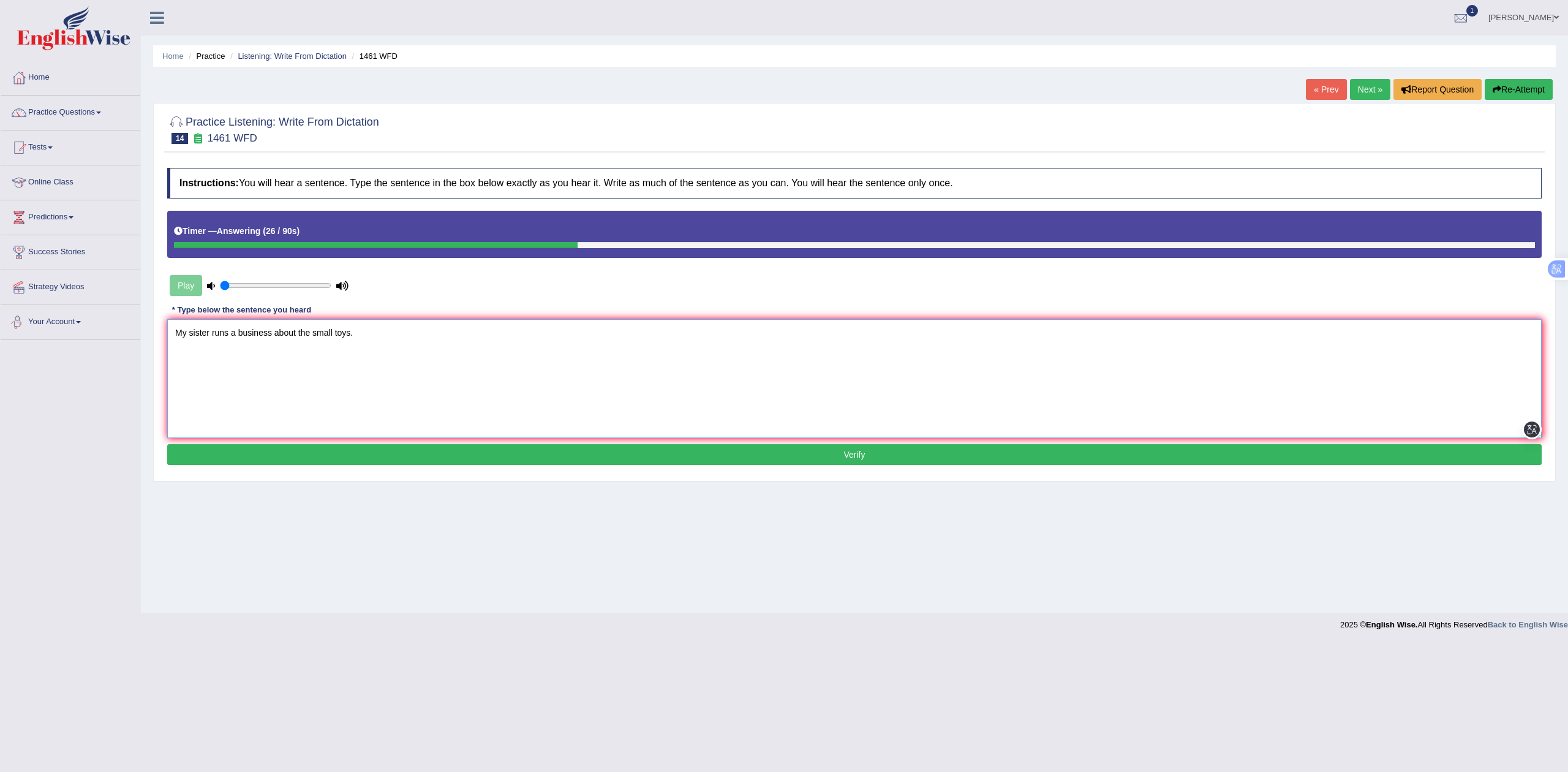
type textarea "My sister runs a business about the small toys."
click at [321, 459] on button "Verify" at bounding box center [854, 454] width 1375 height 21
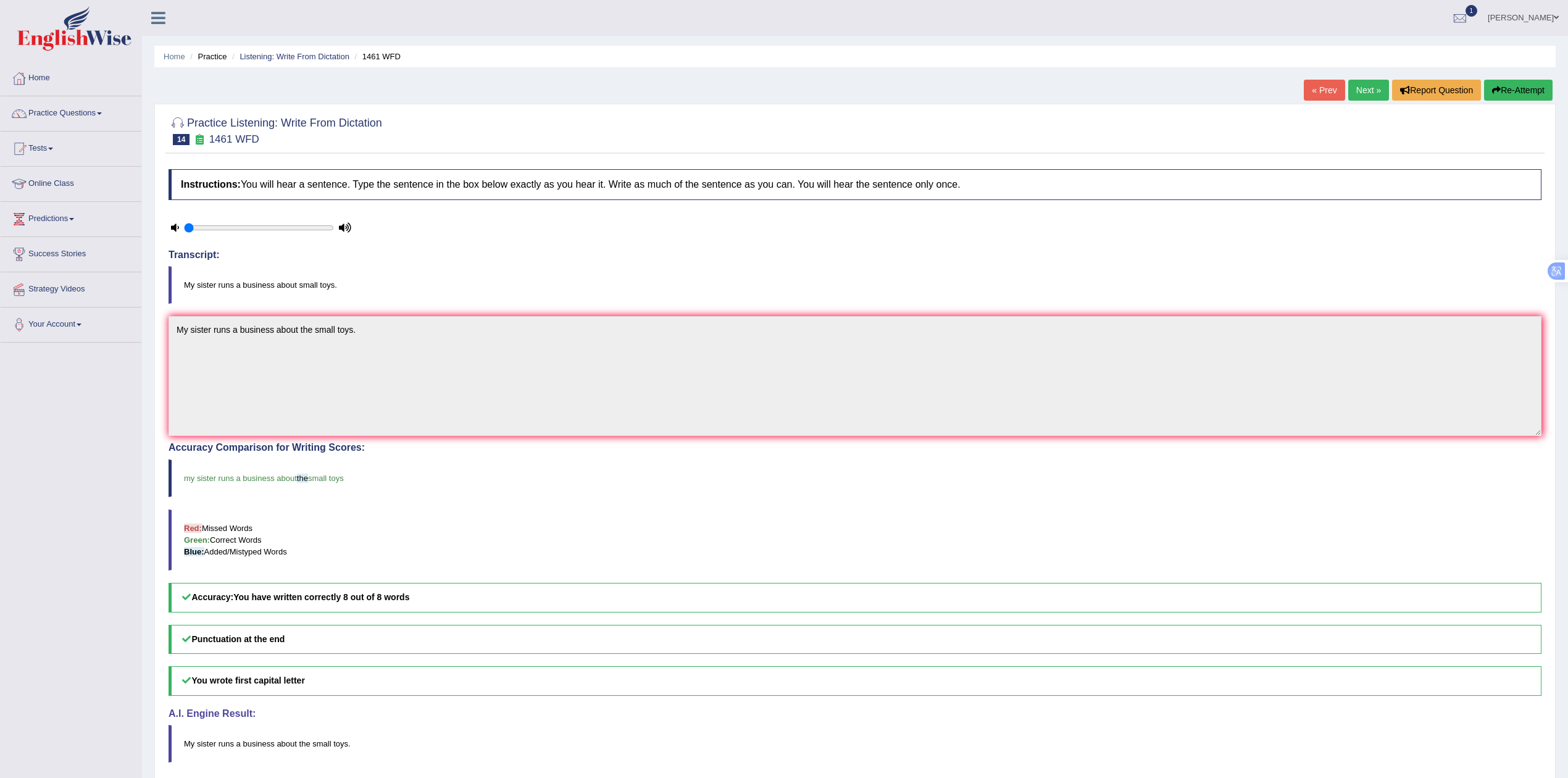
click at [1368, 87] on link "Next »" at bounding box center [1368, 89] width 41 height 21
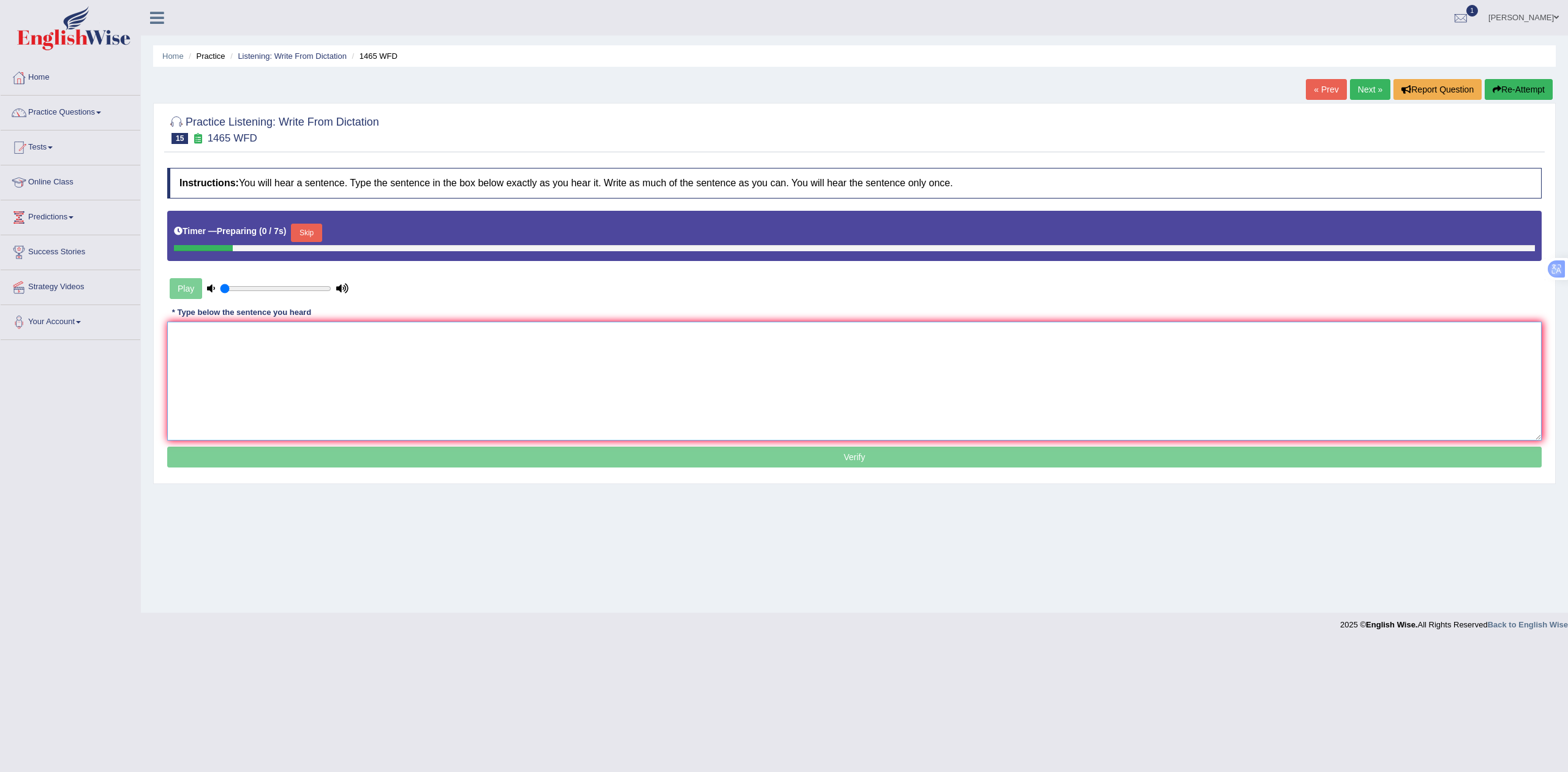
drag, startPoint x: 0, startPoint y: 0, endPoint x: 380, endPoint y: 337, distance: 507.9
click at [380, 337] on textarea at bounding box center [854, 380] width 1375 height 119
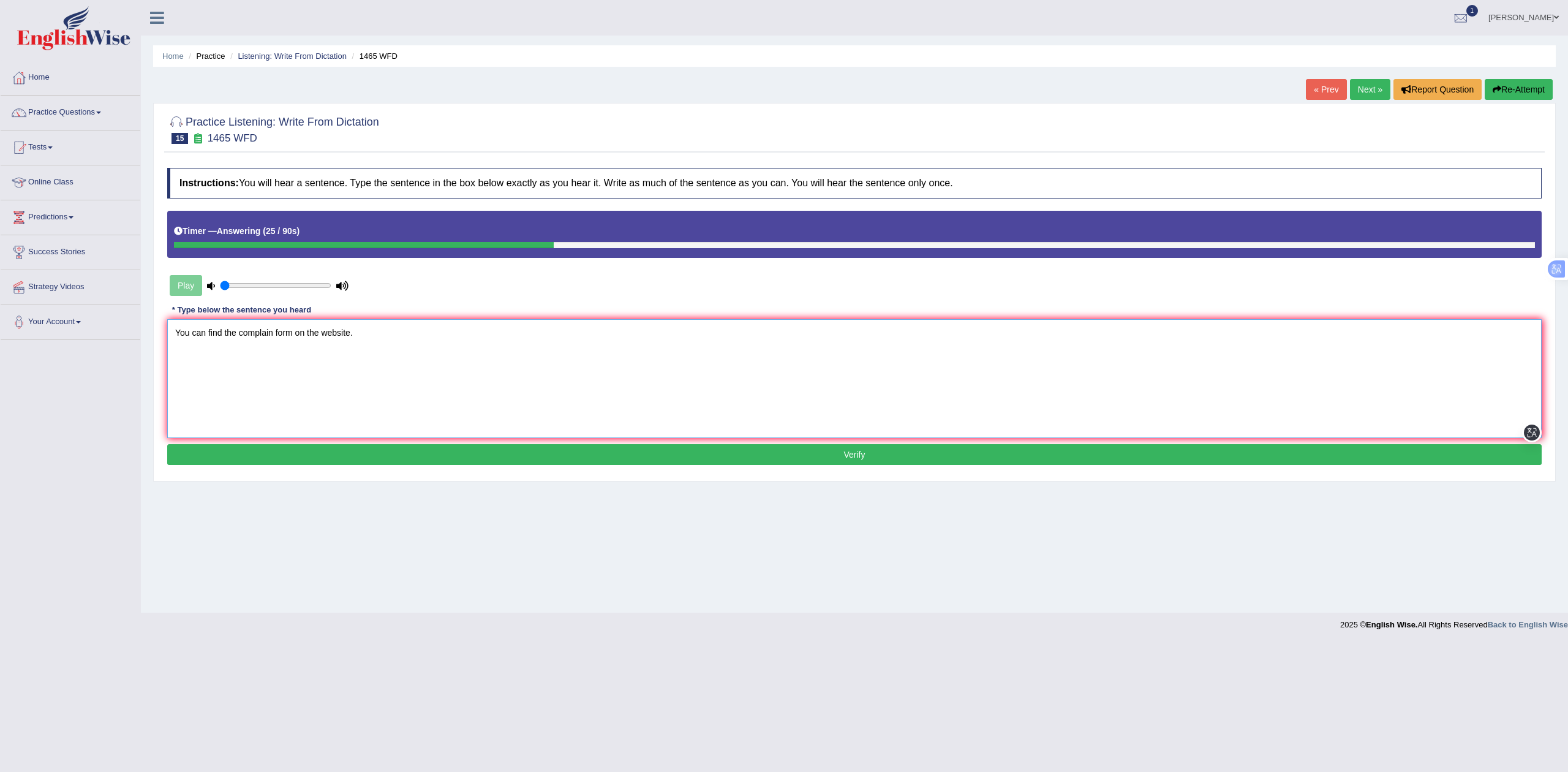
type textarea "You can find the complain form on the website."
click at [346, 462] on button "Verify" at bounding box center [854, 454] width 1375 height 21
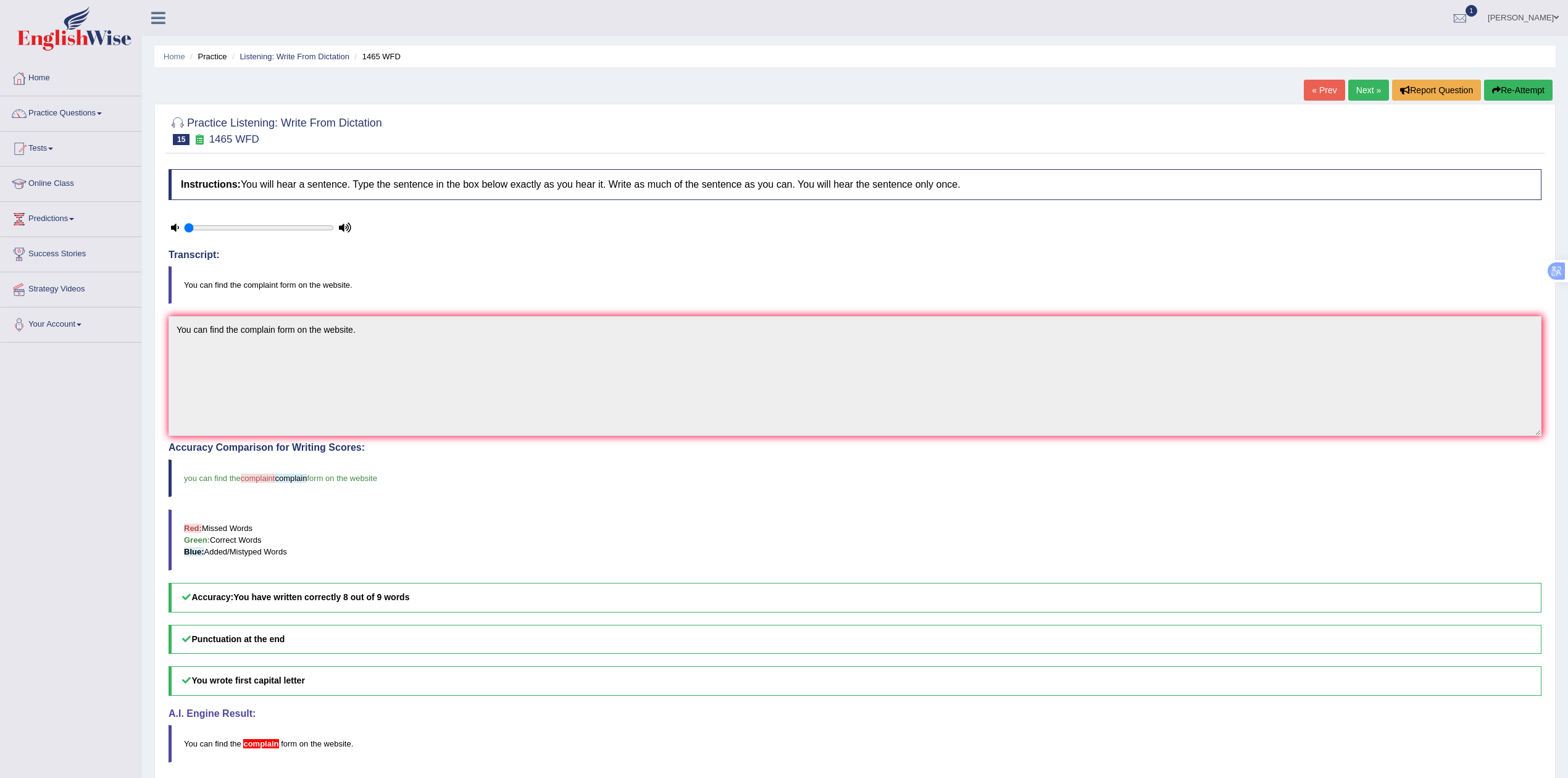
click at [1370, 85] on link "Next »" at bounding box center [1368, 89] width 41 height 21
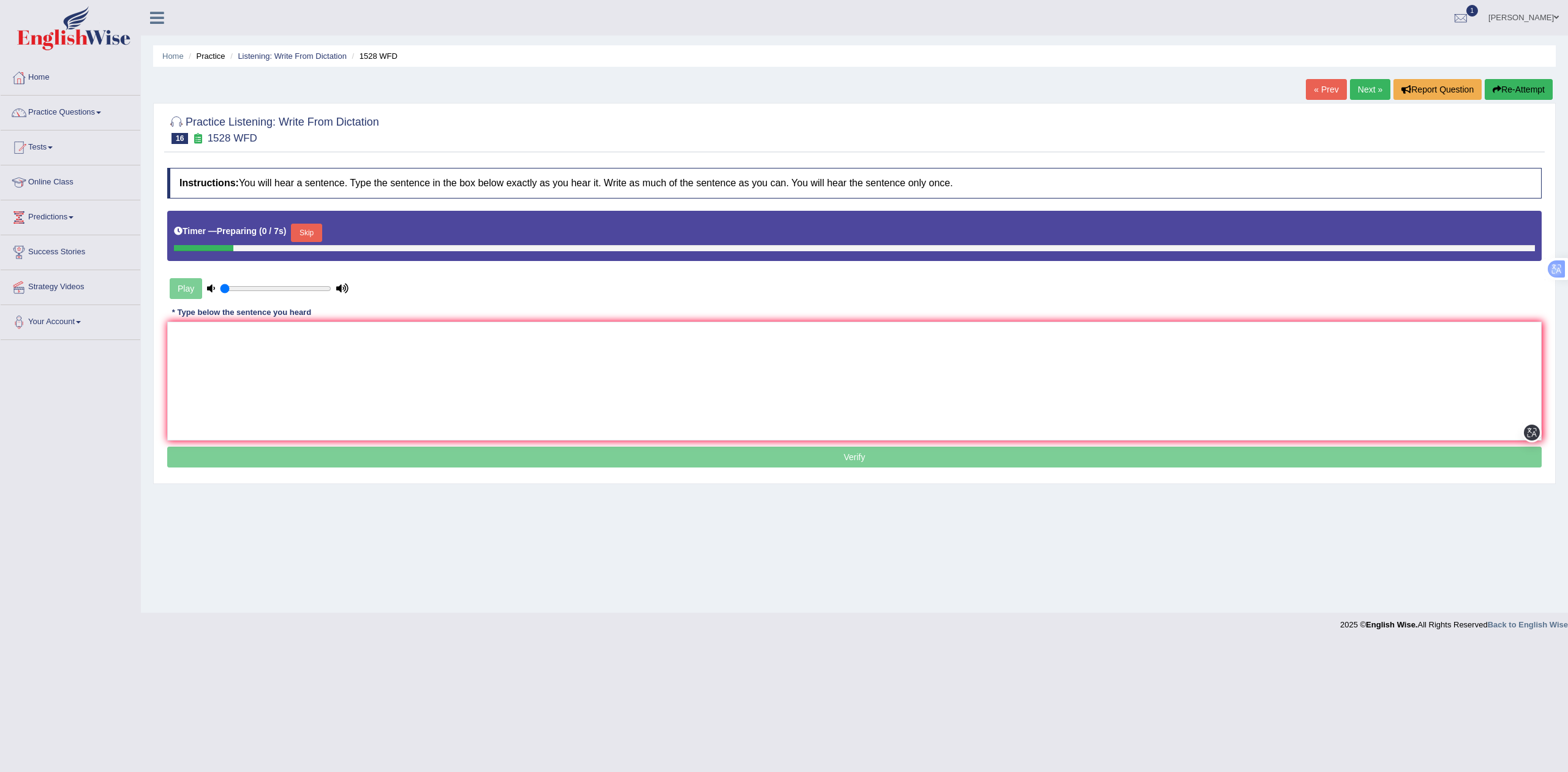
click at [339, 329] on textarea at bounding box center [854, 380] width 1375 height 119
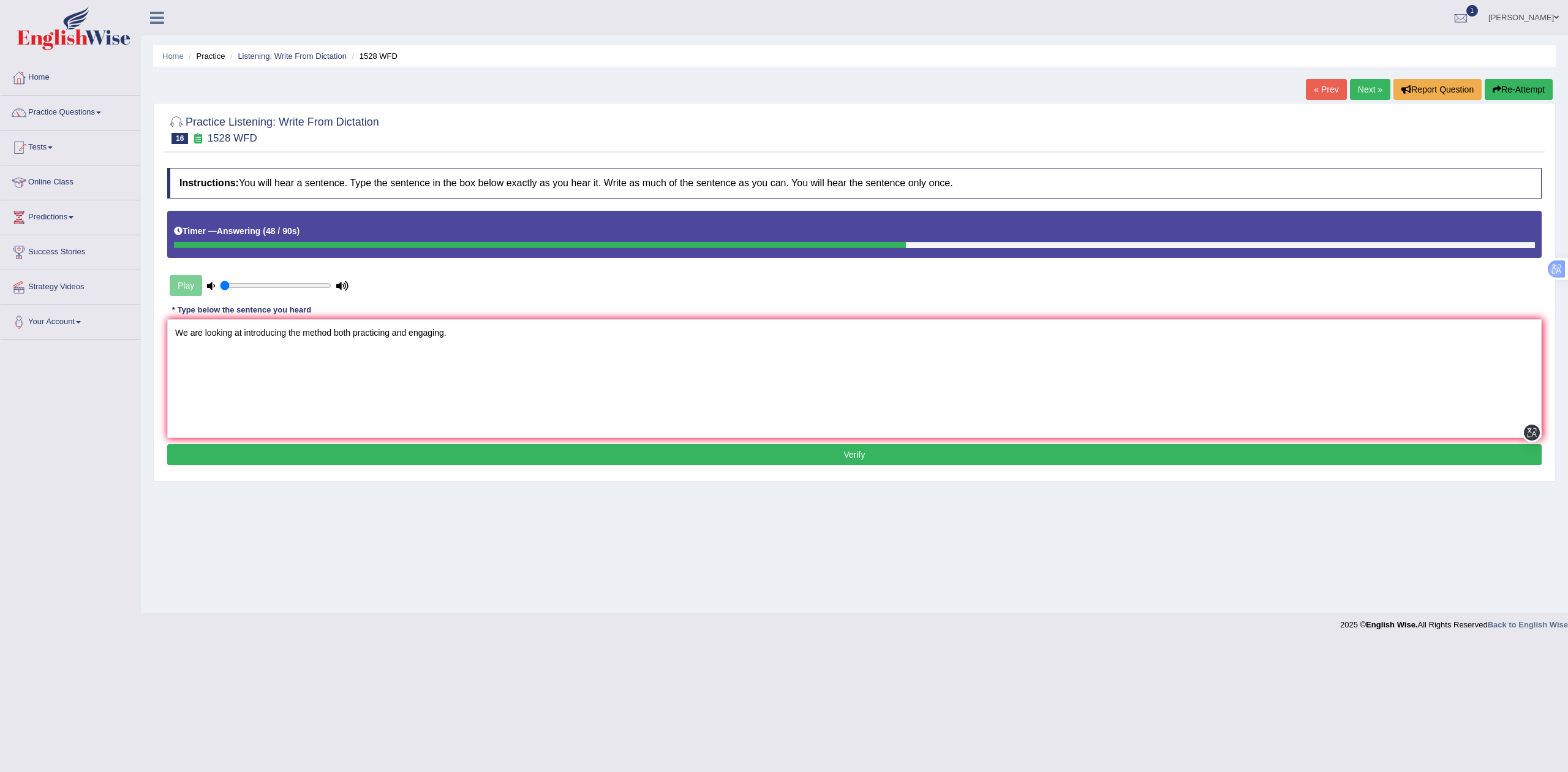
drag, startPoint x: 331, startPoint y: 331, endPoint x: 332, endPoint y: 341, distance: 10.0
click at [331, 331] on textarea "We are looking at introducing the method both practicing and engaging." at bounding box center [854, 378] width 1375 height 119
type textarea "We are looking at introducing the method of both practicing and engaging."
click at [488, 461] on button "Verify" at bounding box center [854, 454] width 1375 height 21
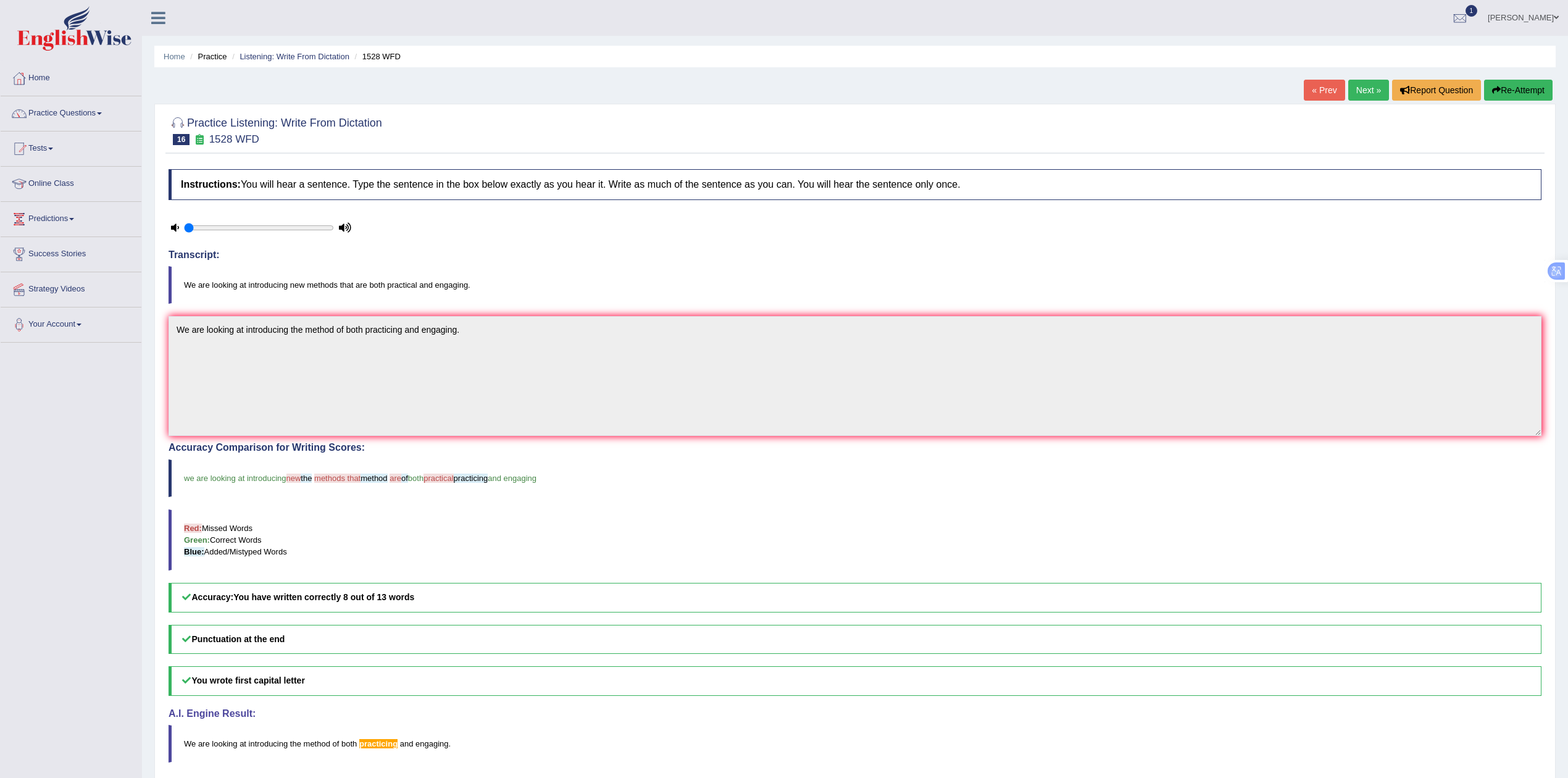
click at [1361, 84] on link "Next »" at bounding box center [1368, 89] width 41 height 21
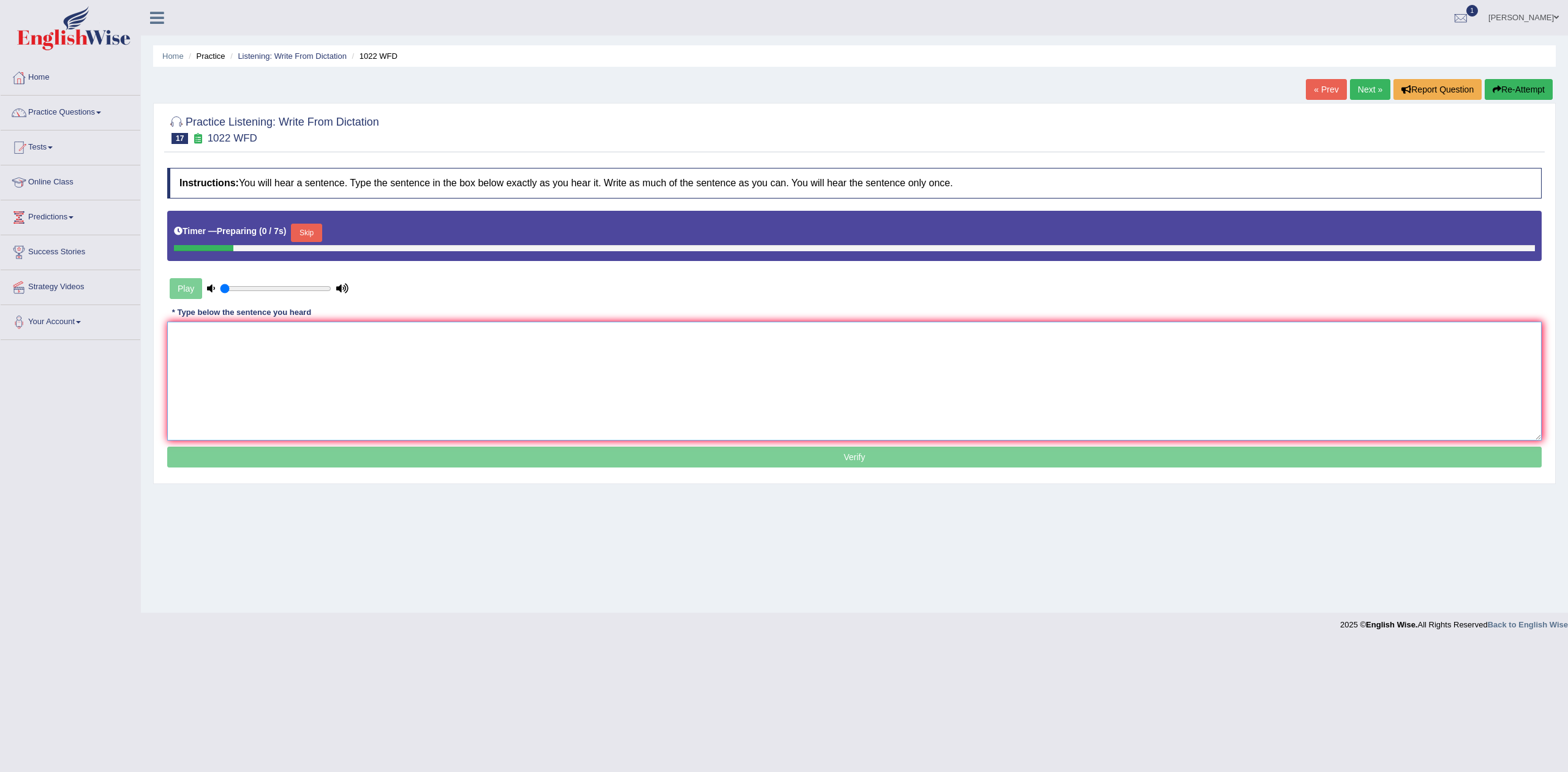
click at [625, 341] on textarea at bounding box center [854, 380] width 1375 height 119
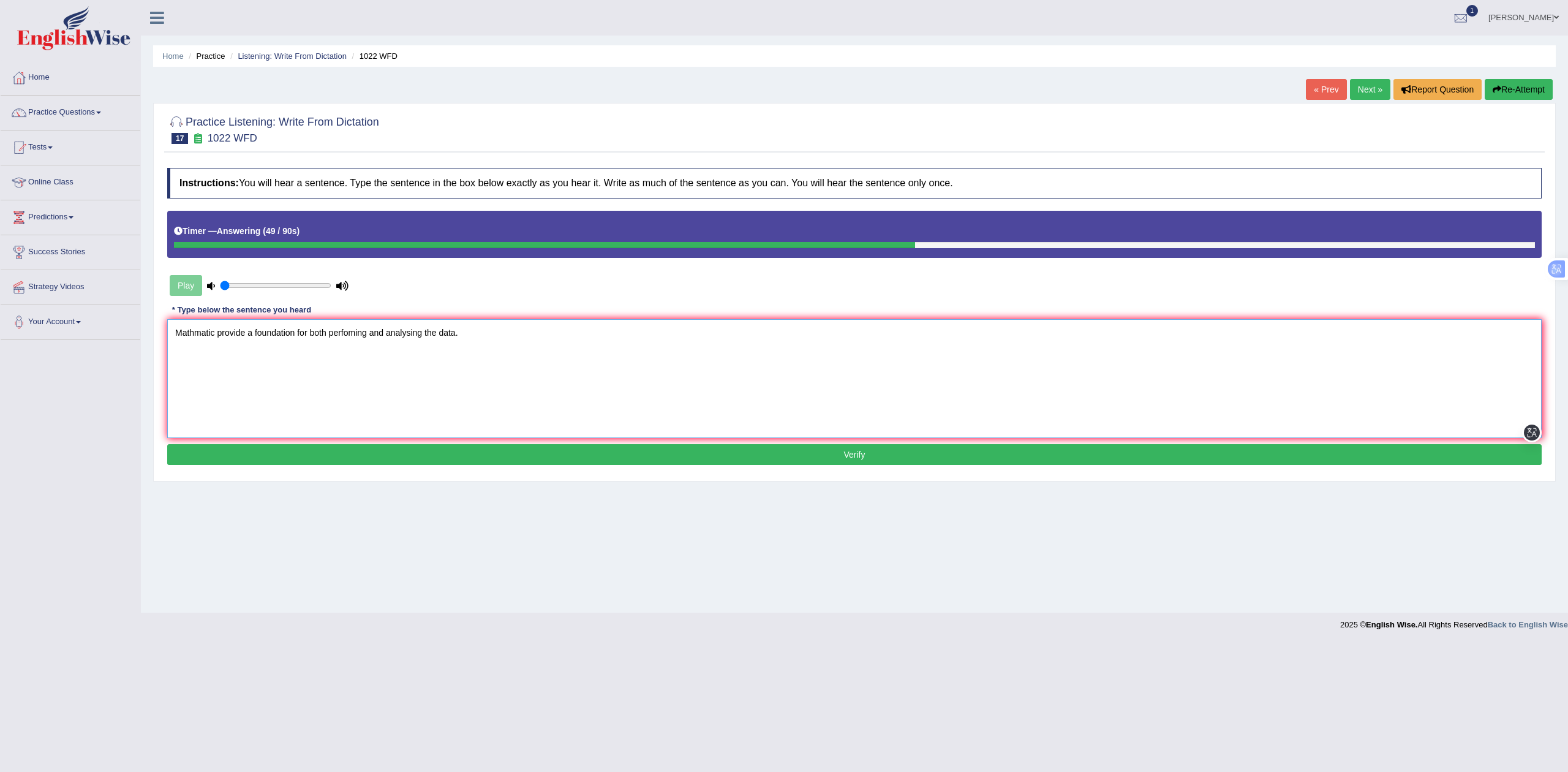
type textarea "Mathmatic provide a foundation for both perfoming and analysing the data."
click at [591, 451] on button "Verify" at bounding box center [854, 454] width 1375 height 21
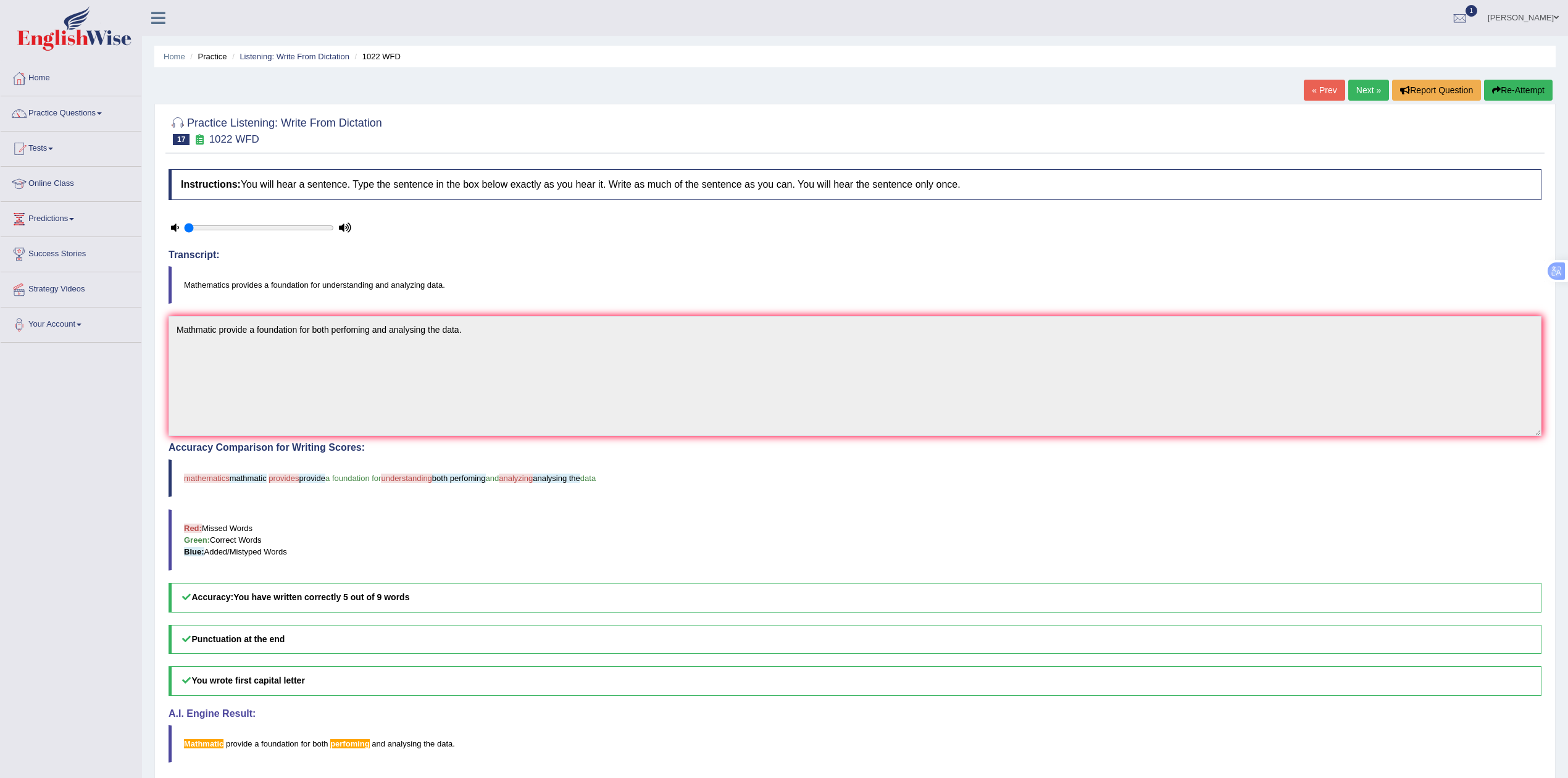
click at [1358, 98] on link "Next »" at bounding box center [1368, 89] width 41 height 21
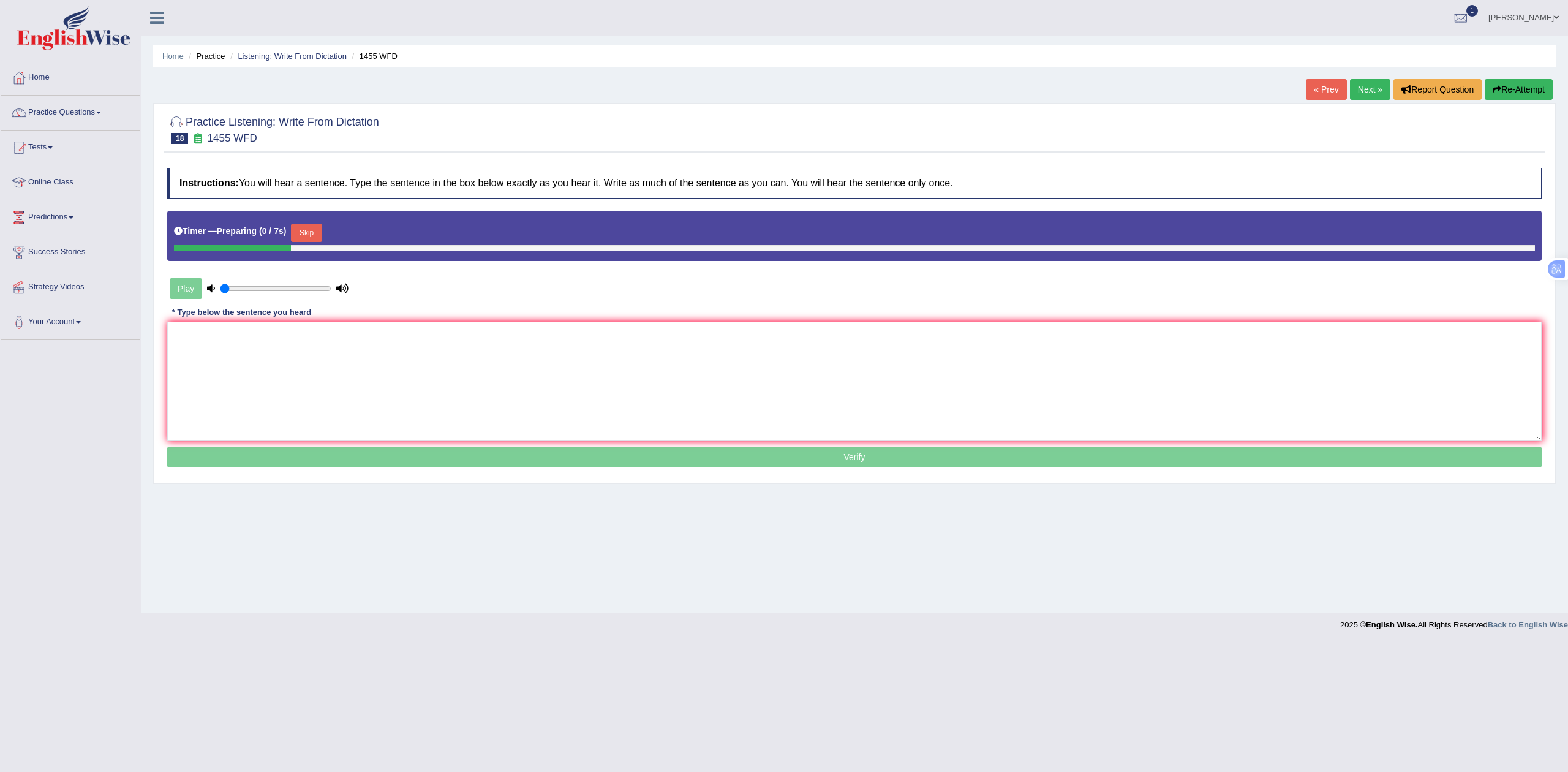
click at [307, 229] on button "Skip" at bounding box center [306, 233] width 30 height 19
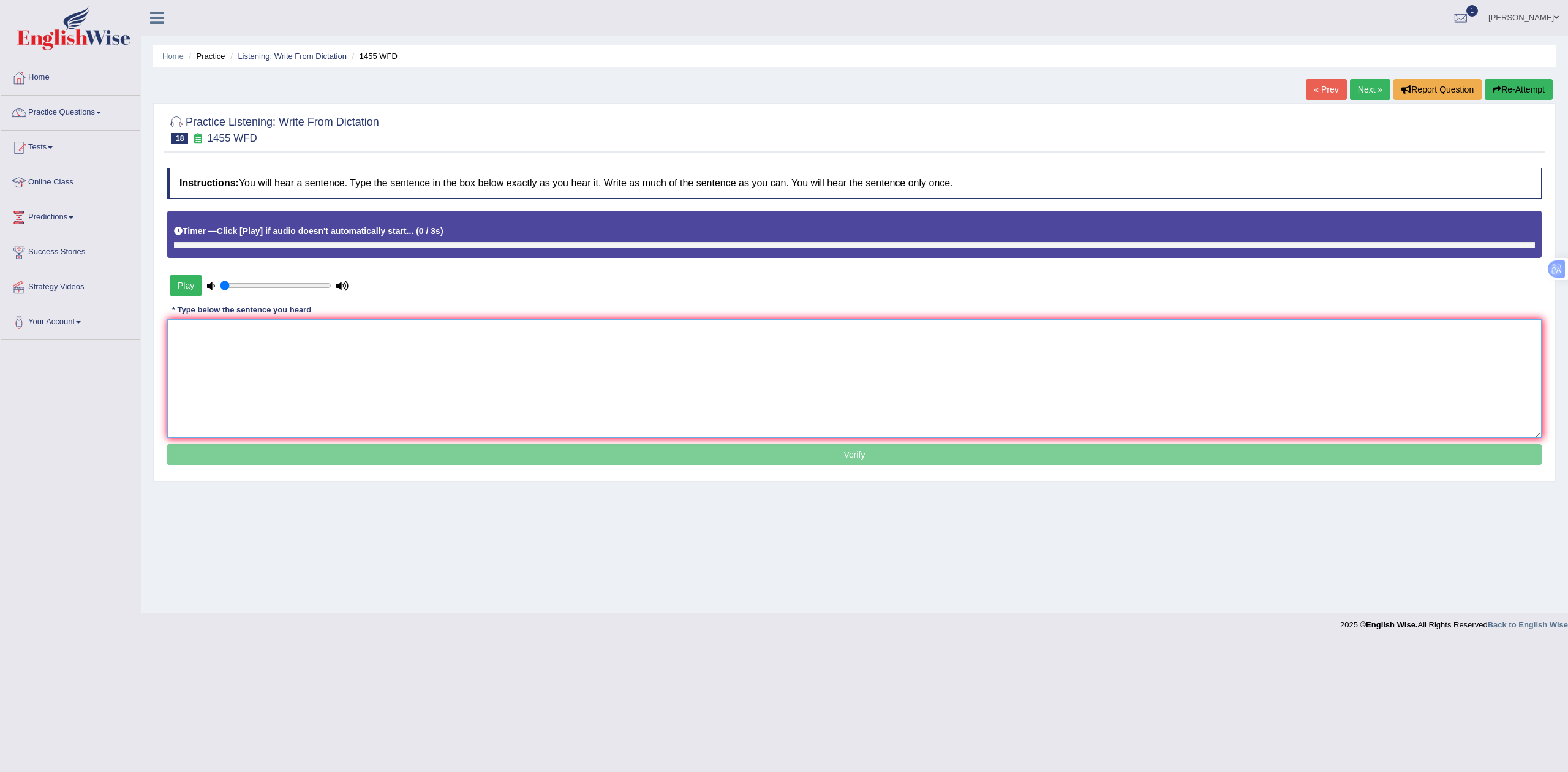
click at [312, 383] on textarea at bounding box center [854, 378] width 1375 height 119
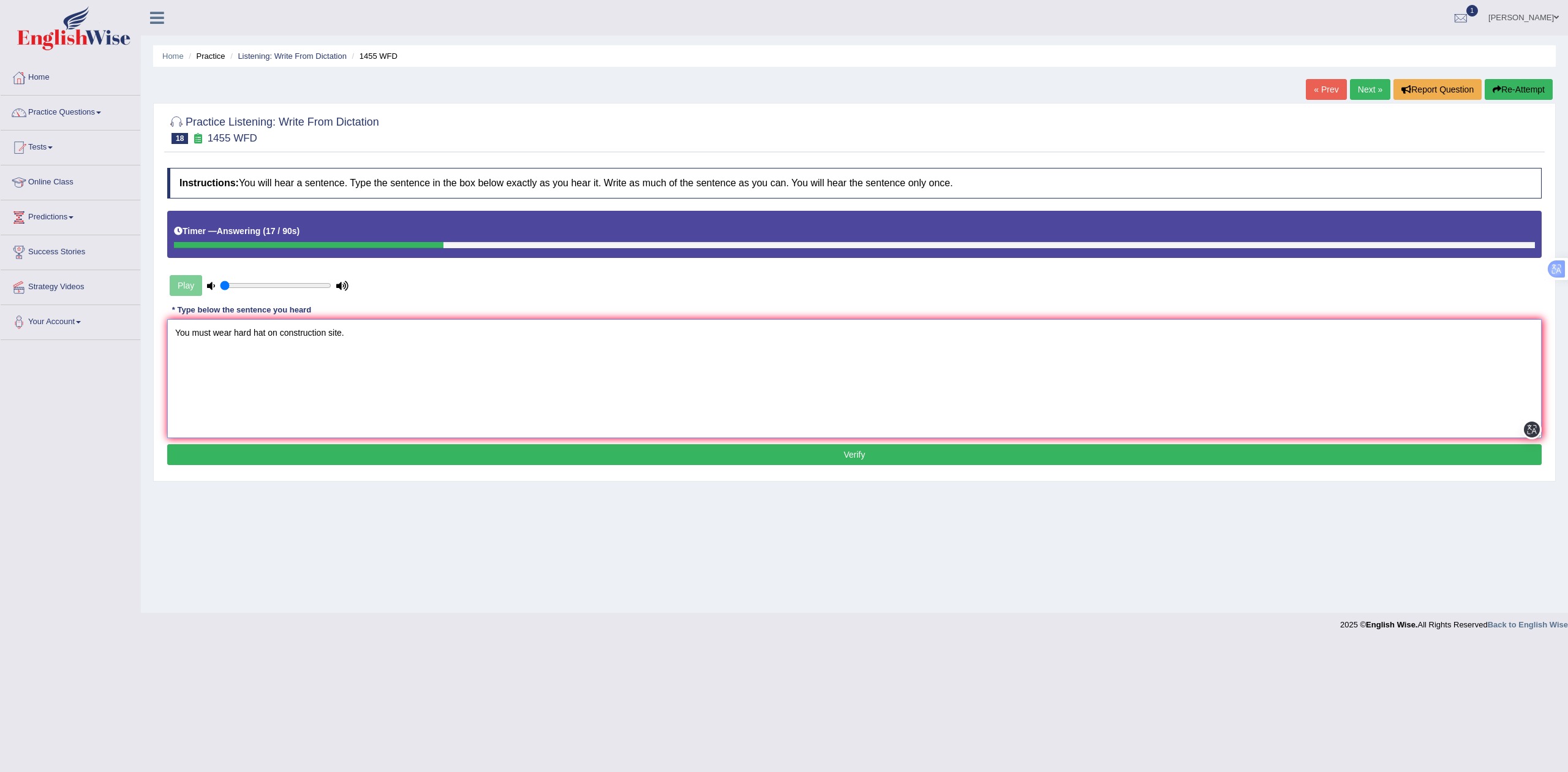
type textarea "You must wear hard hat on construction site."
click at [390, 461] on button "Verify" at bounding box center [854, 454] width 1375 height 21
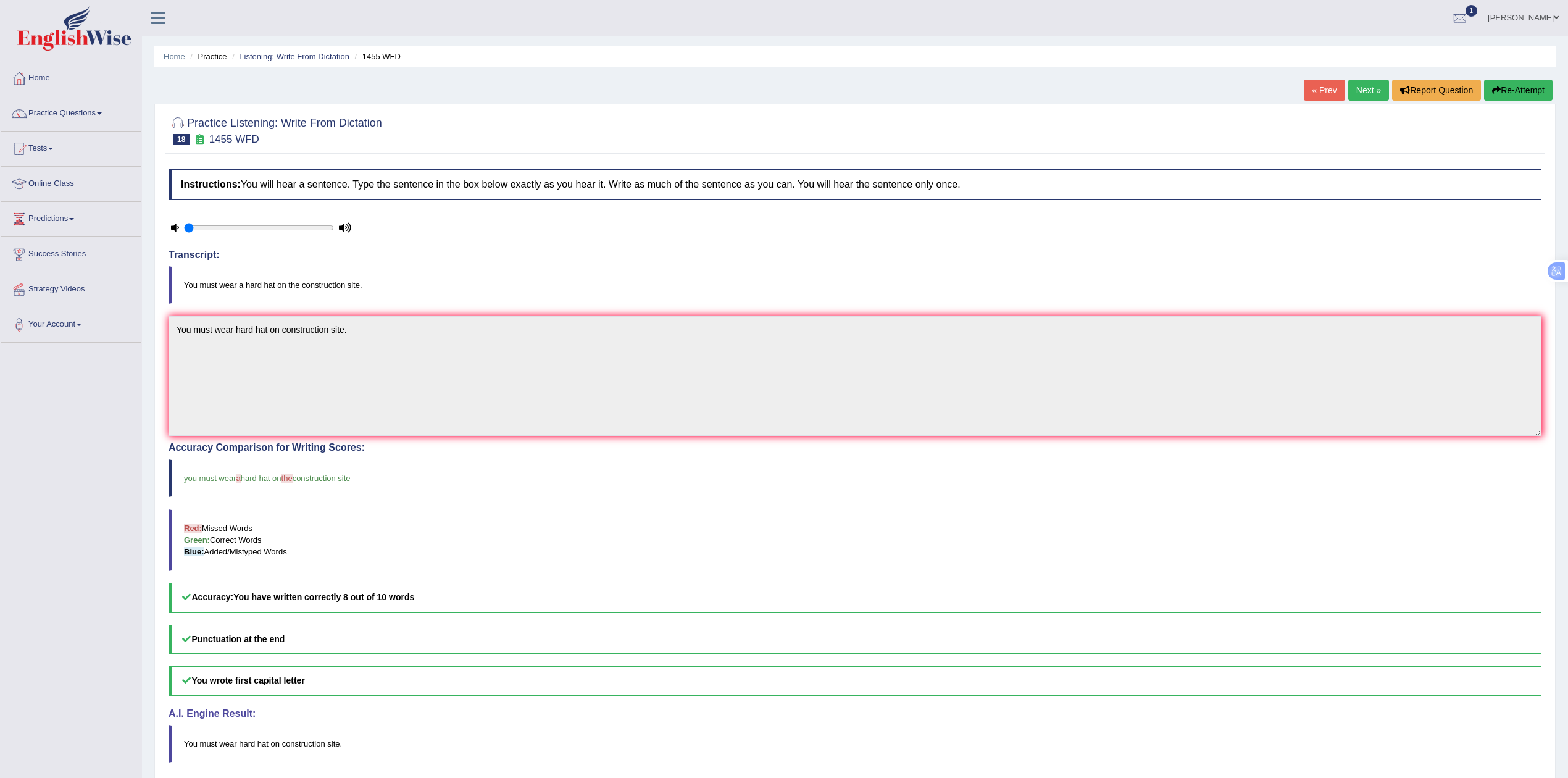
click at [1362, 85] on link "Next »" at bounding box center [1368, 89] width 41 height 21
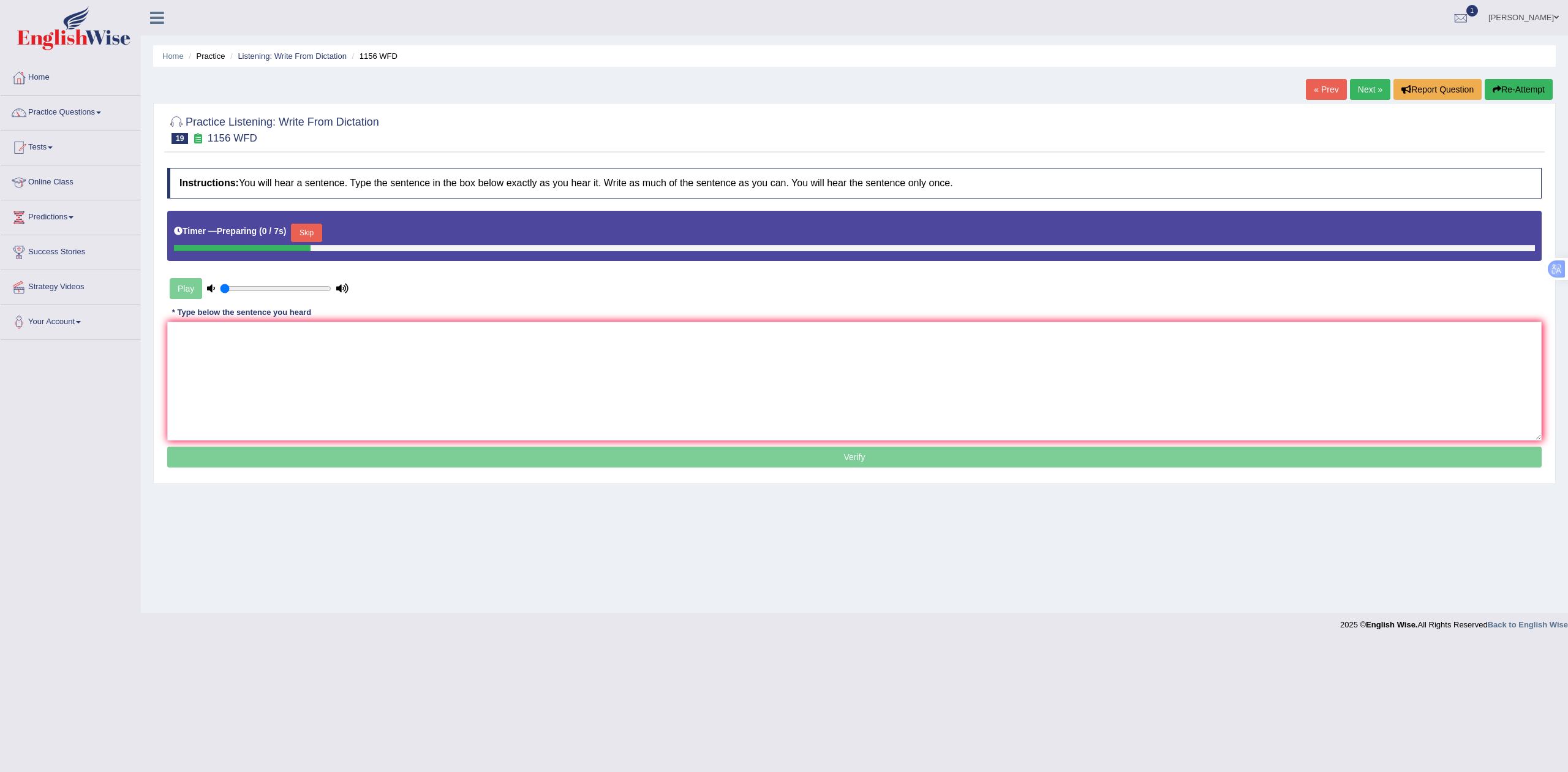
click at [321, 231] on button "Skip" at bounding box center [306, 233] width 30 height 19
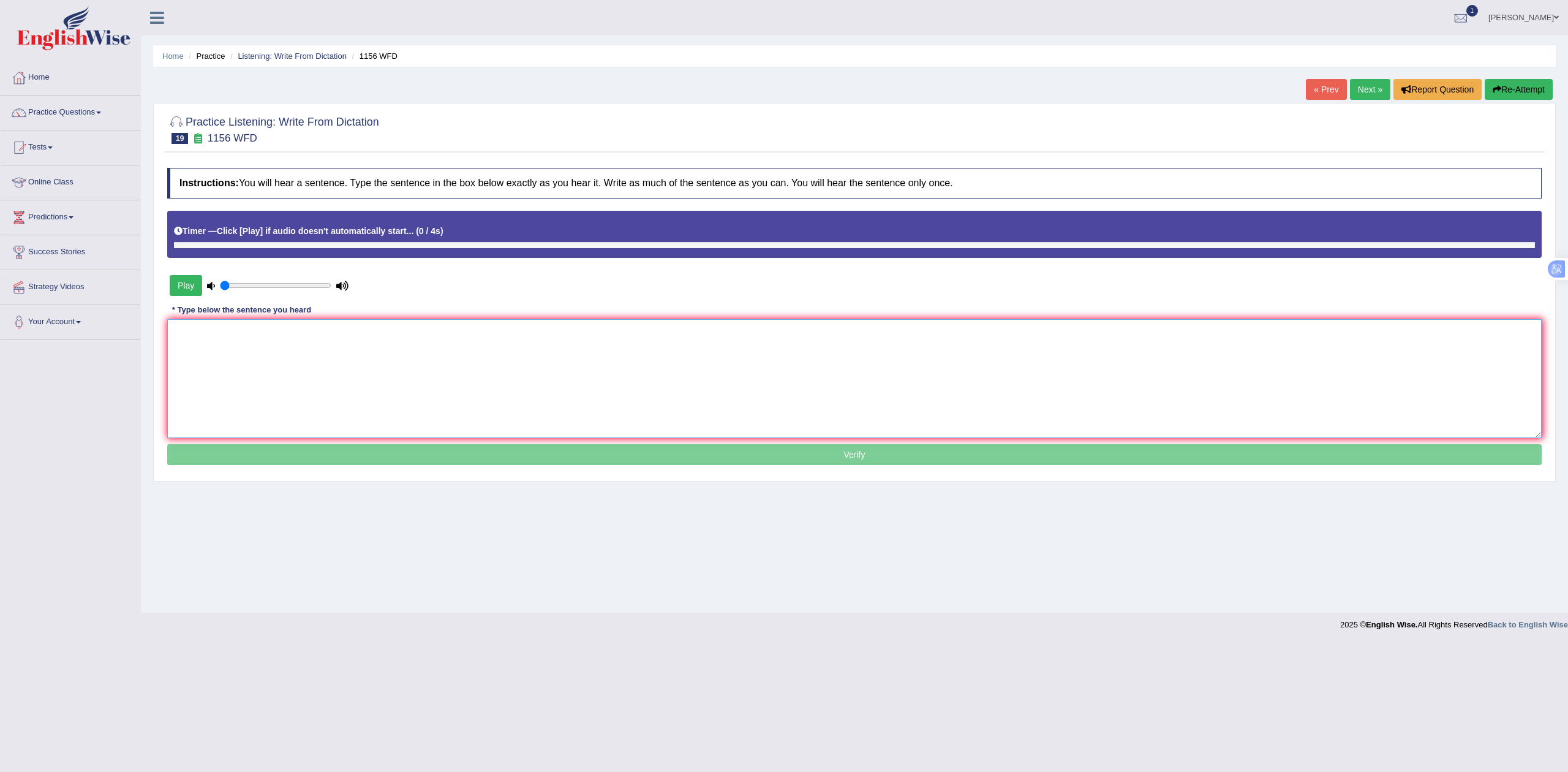
click at [368, 339] on textarea at bounding box center [854, 378] width 1375 height 119
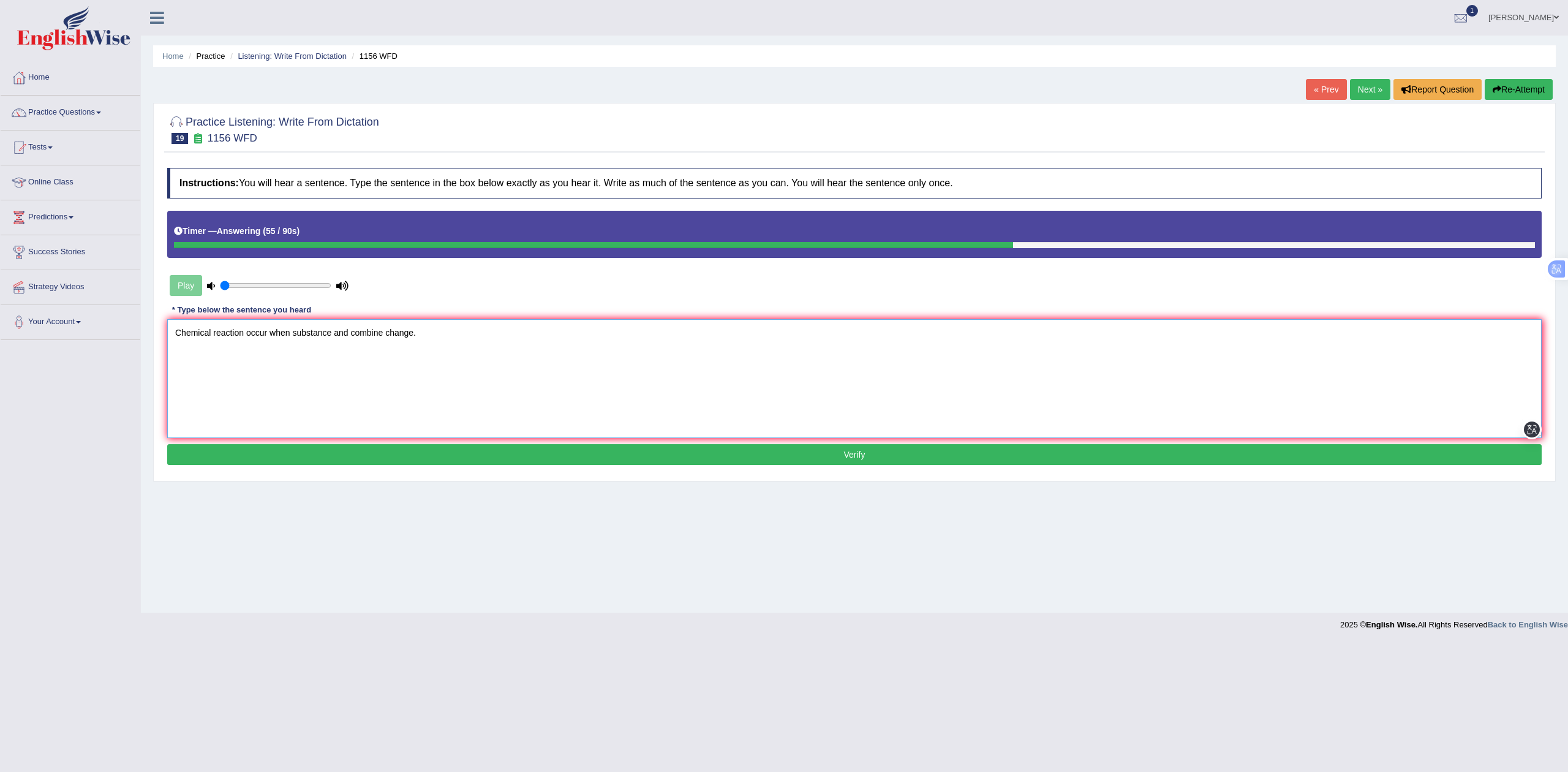
type textarea "Chemical reaction occur when substance and combine change."
click at [317, 465] on button "Verify" at bounding box center [854, 454] width 1375 height 21
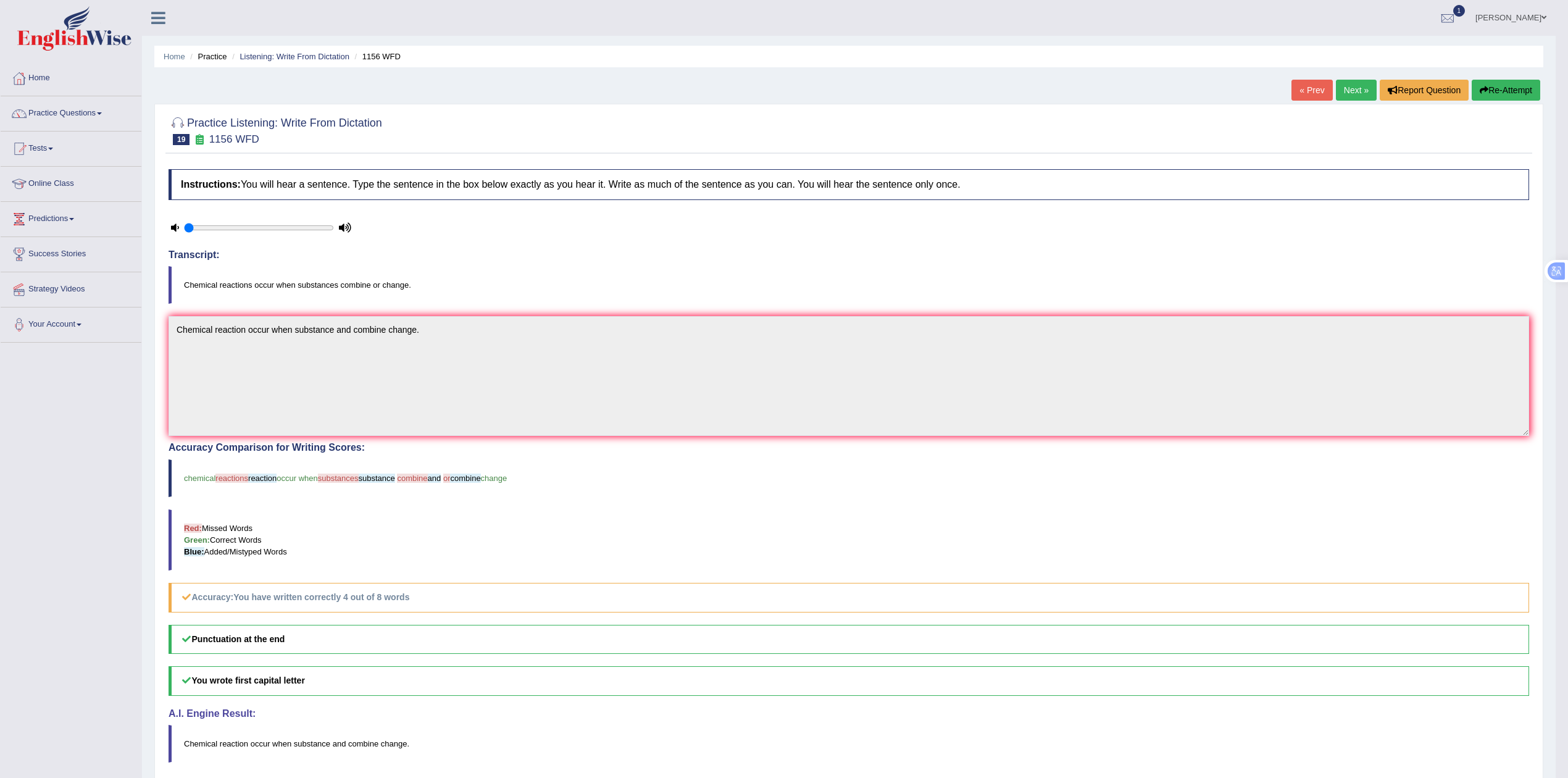
click at [1354, 89] on link "Next »" at bounding box center [1356, 89] width 41 height 21
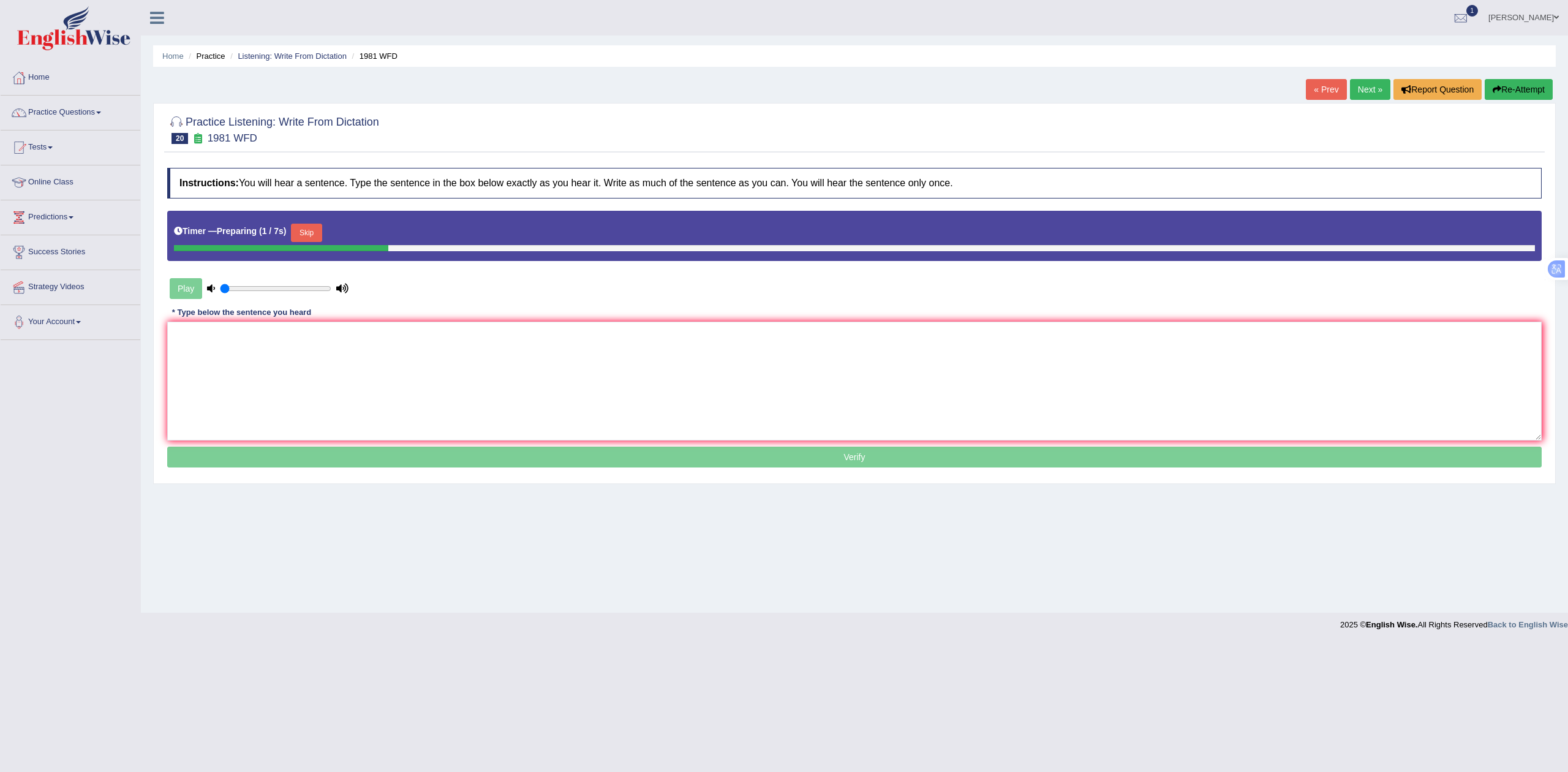
click at [310, 236] on button "Skip" at bounding box center [306, 233] width 30 height 19
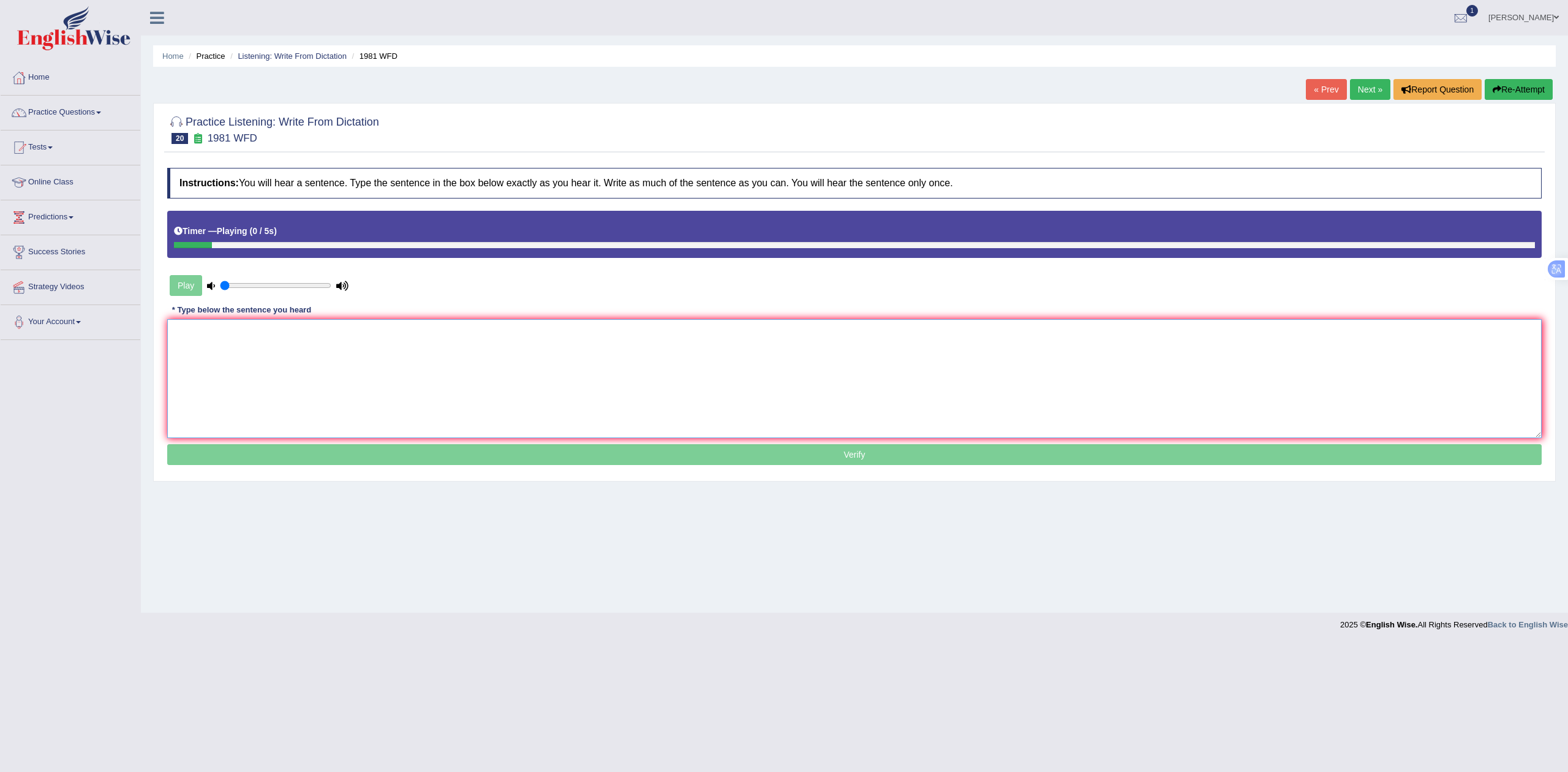
click at [309, 320] on textarea at bounding box center [854, 378] width 1375 height 119
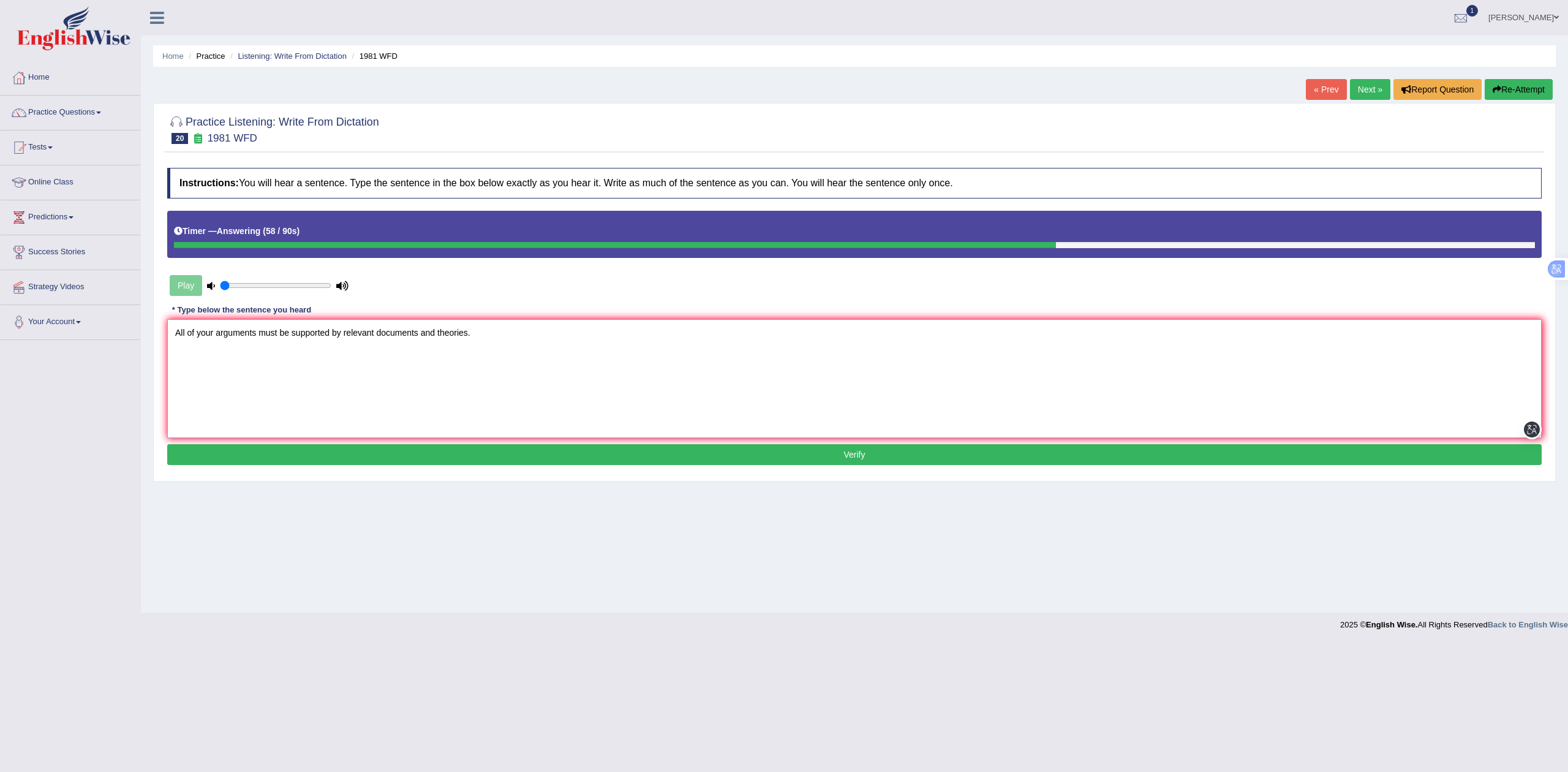
type textarea "All of your arguments must be supported by relevant documents and theories."
click at [394, 457] on button "Verify" at bounding box center [854, 454] width 1375 height 21
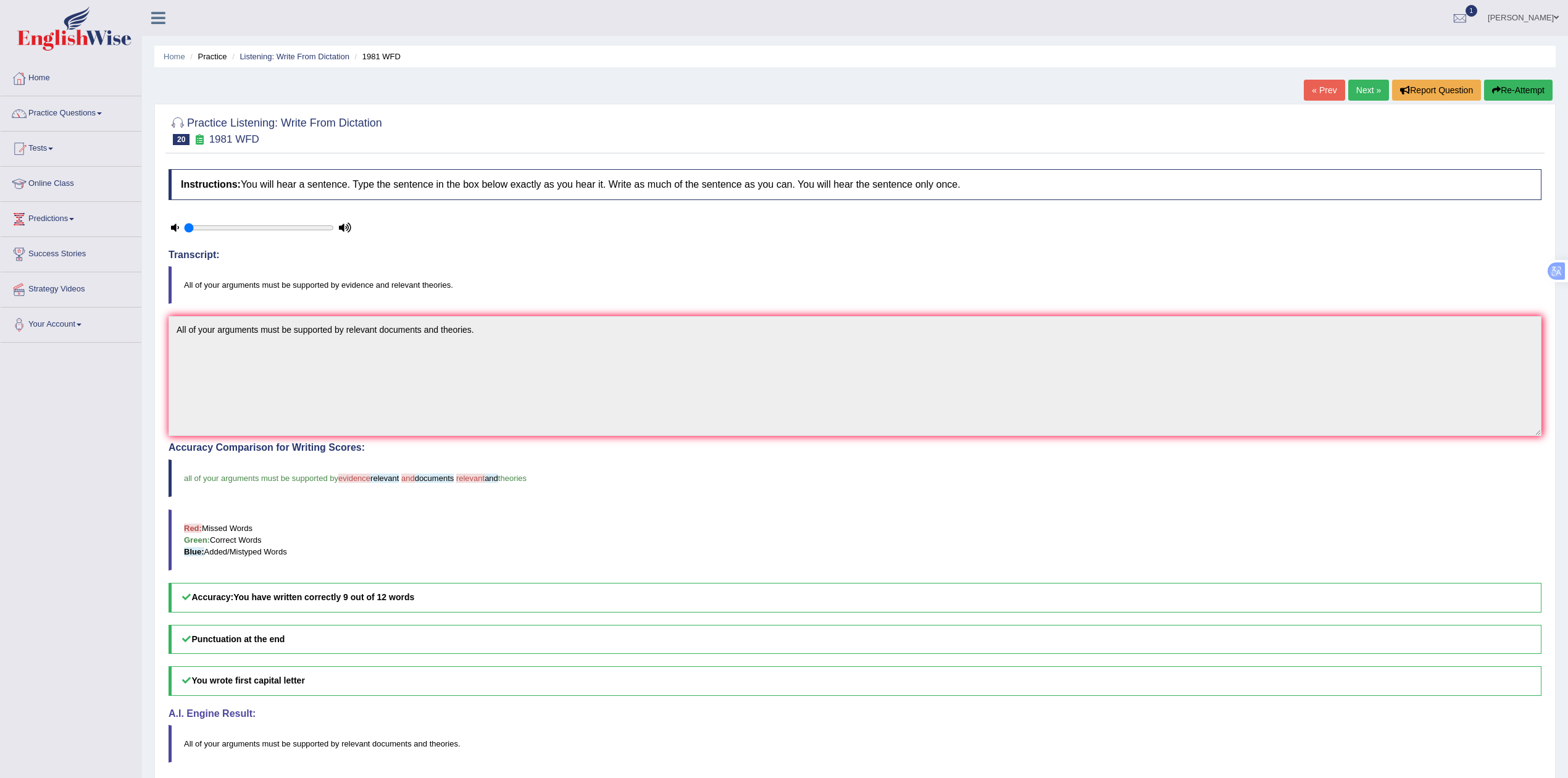
click at [1362, 98] on div "« Prev Next » Report Question Re-Attempt" at bounding box center [1430, 91] width 252 height 24
click at [1362, 95] on link "Next »" at bounding box center [1368, 89] width 41 height 21
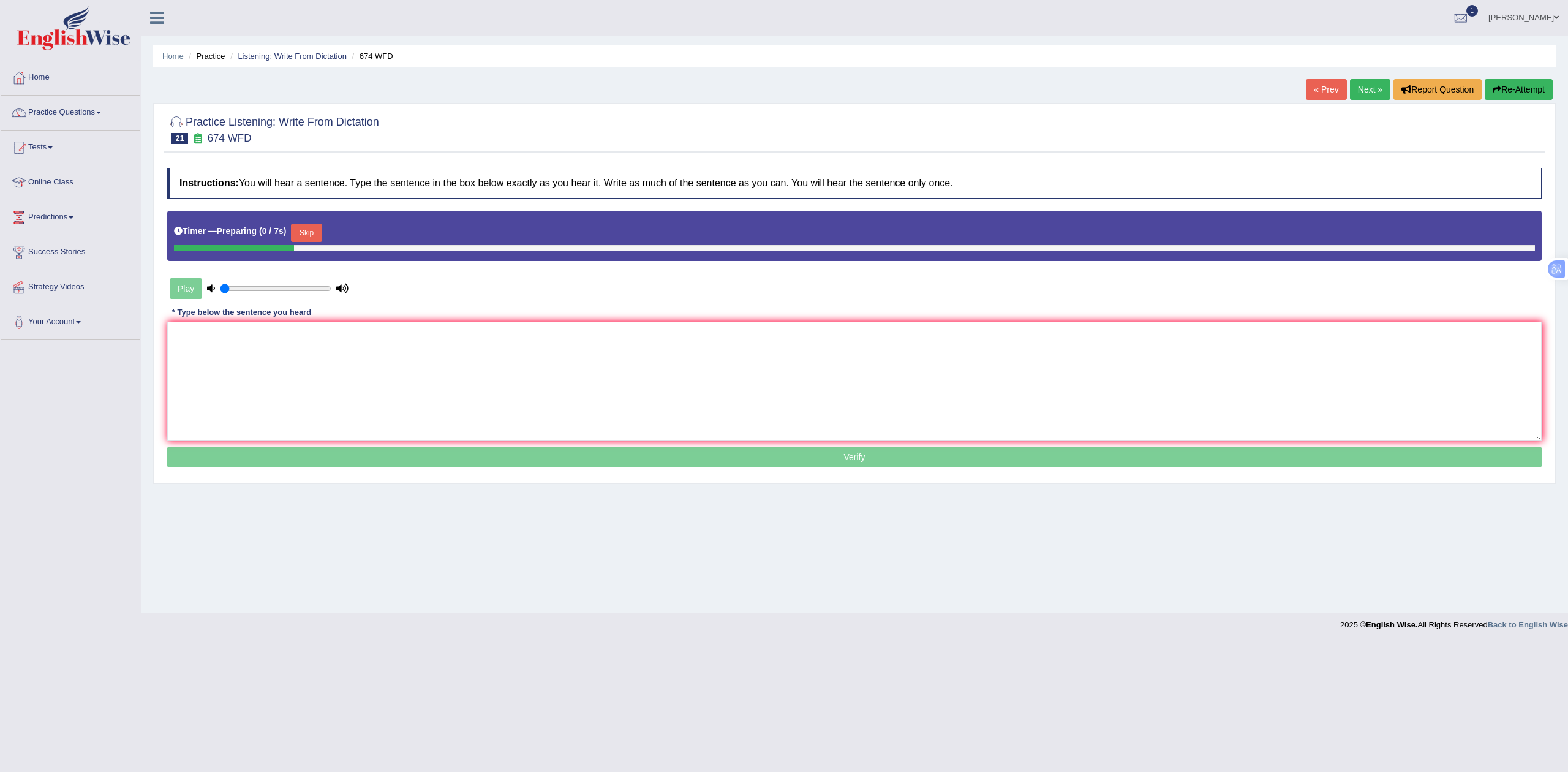
drag, startPoint x: 312, startPoint y: 225, endPoint x: 327, endPoint y: 317, distance: 93.2
click at [312, 229] on button "Skip" at bounding box center [306, 233] width 30 height 19
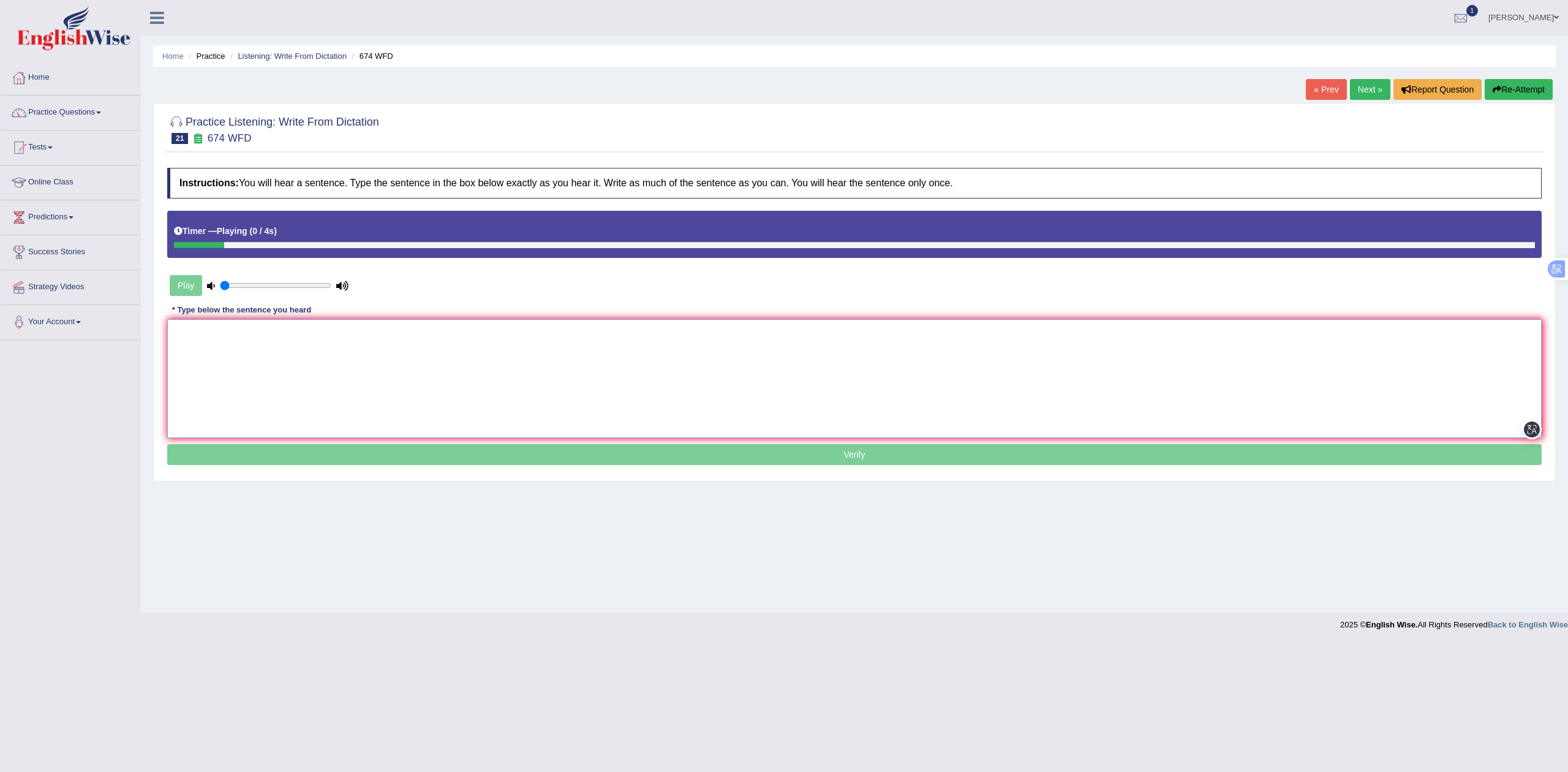
drag, startPoint x: 329, startPoint y: 324, endPoint x: 337, endPoint y: 334, distance: 12.8
click at [337, 334] on textarea at bounding box center [854, 378] width 1375 height 119
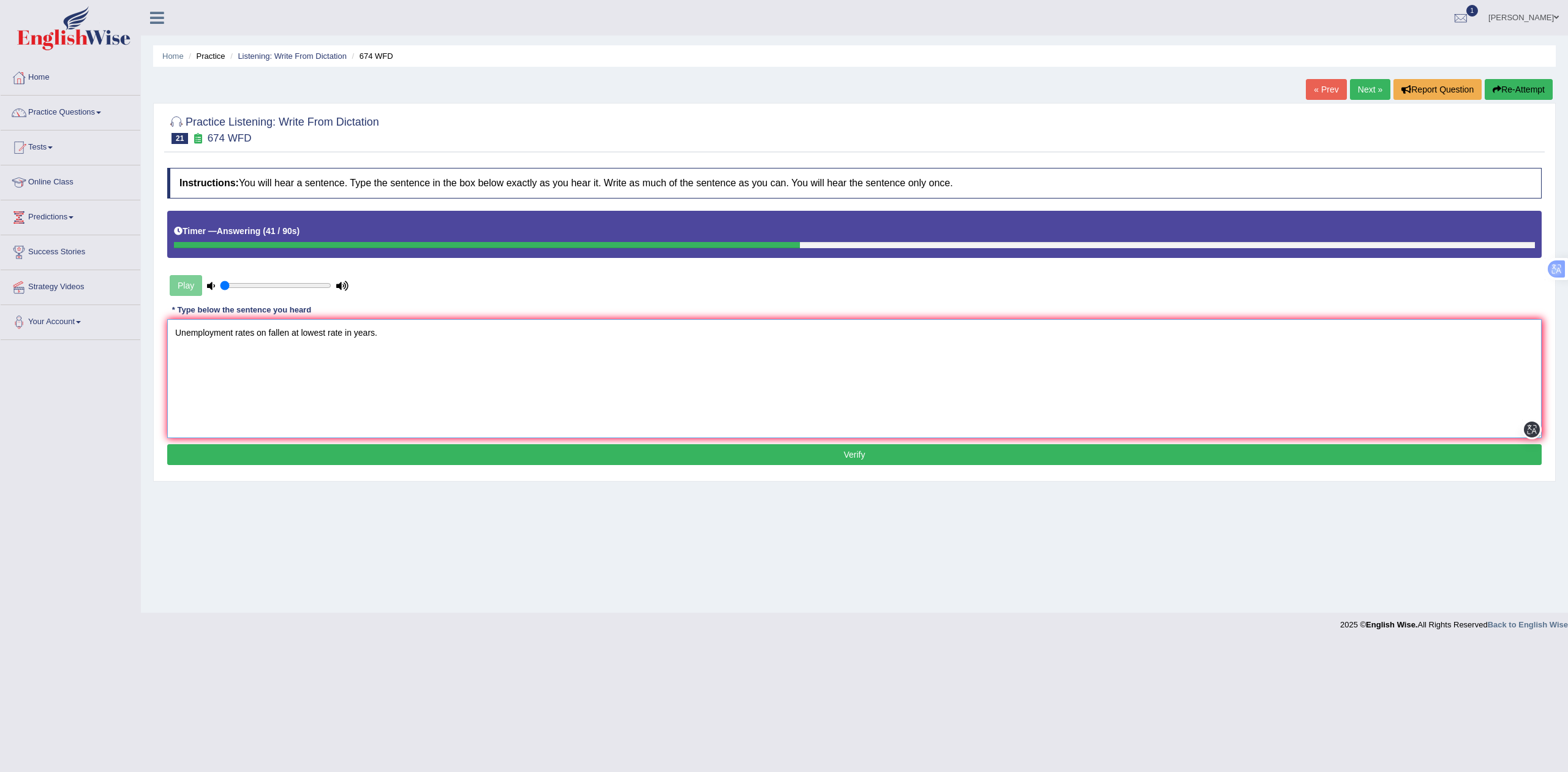
type textarea "Unemployment rates on fallen at lowest rate in years."
click at [383, 459] on button "Verify" at bounding box center [854, 454] width 1375 height 21
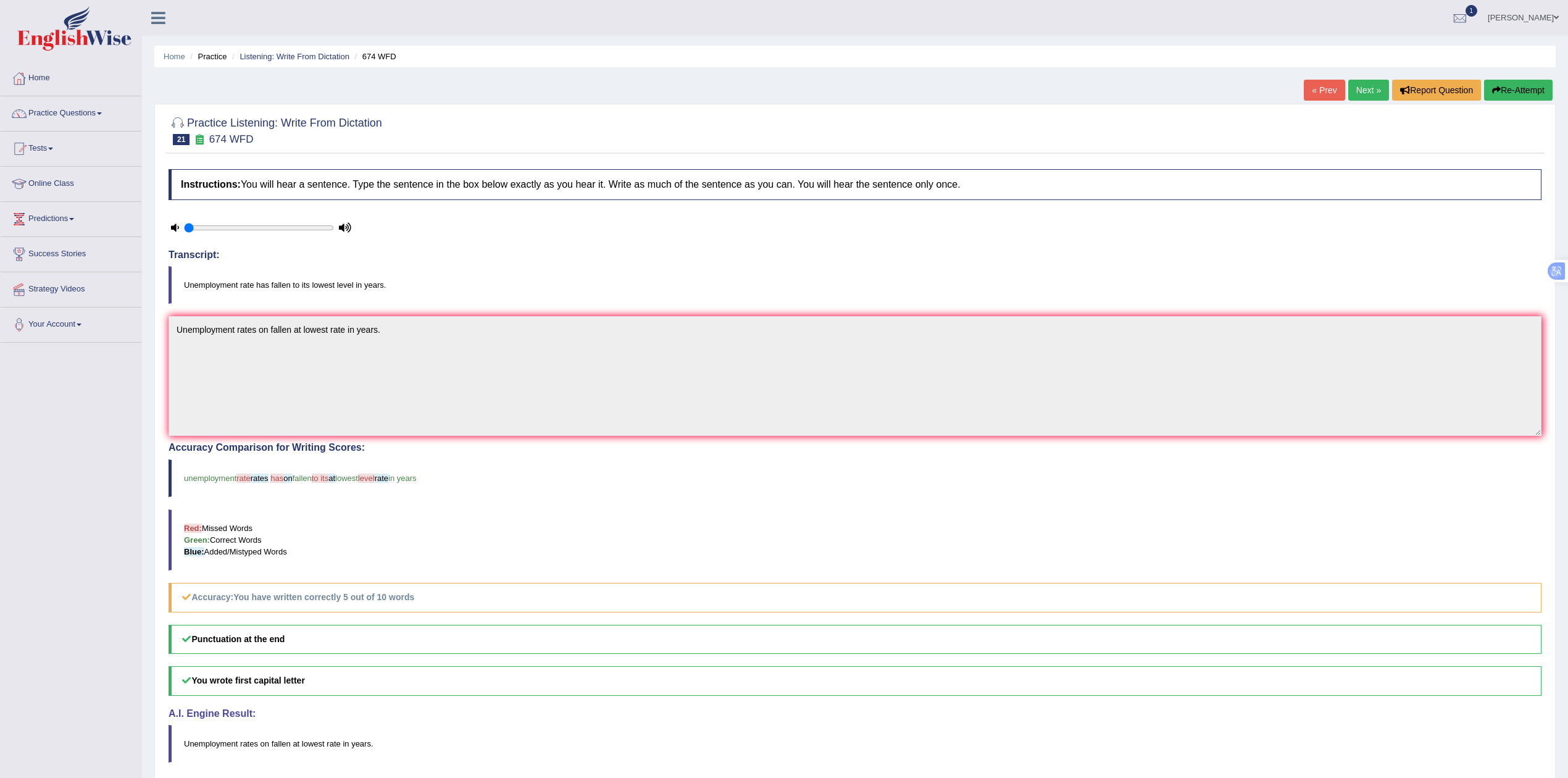
click at [1371, 102] on div "« Prev Next » Report Question Re-Attempt" at bounding box center [1430, 91] width 252 height 24
click at [1359, 85] on link "Next »" at bounding box center [1368, 89] width 41 height 21
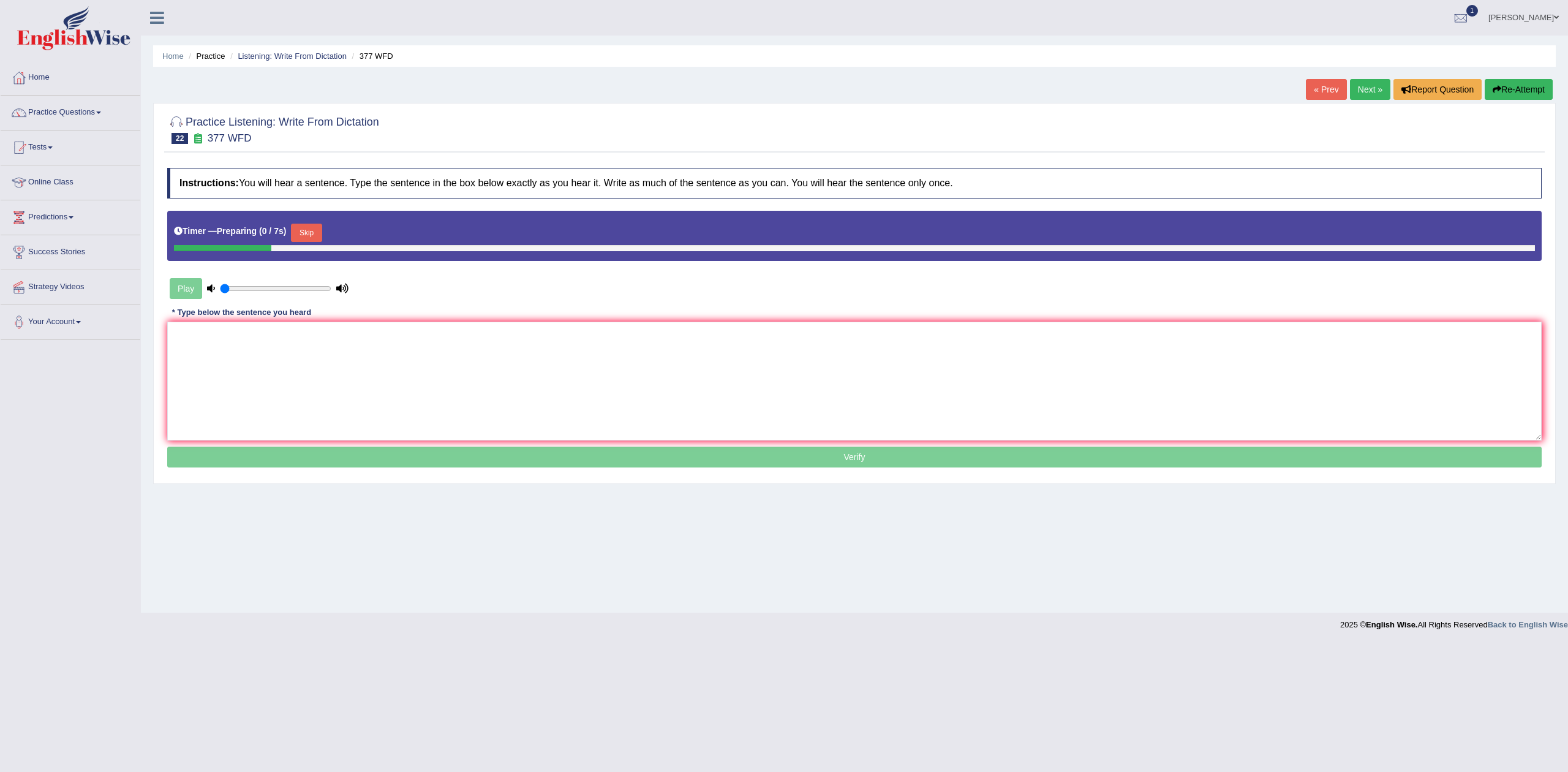
click at [310, 229] on button "Skip" at bounding box center [306, 233] width 30 height 19
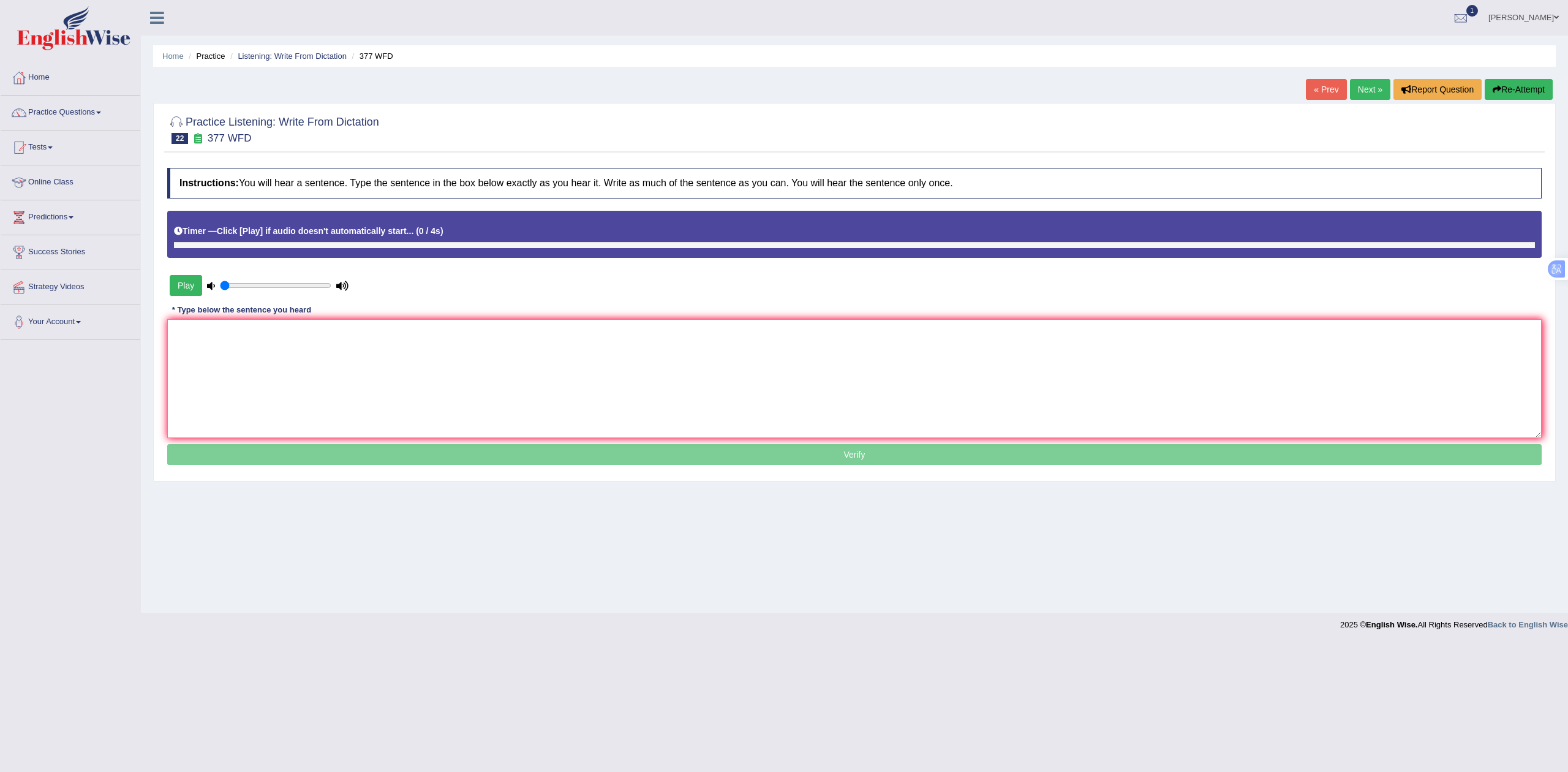
click at [327, 366] on textarea at bounding box center [854, 378] width 1375 height 119
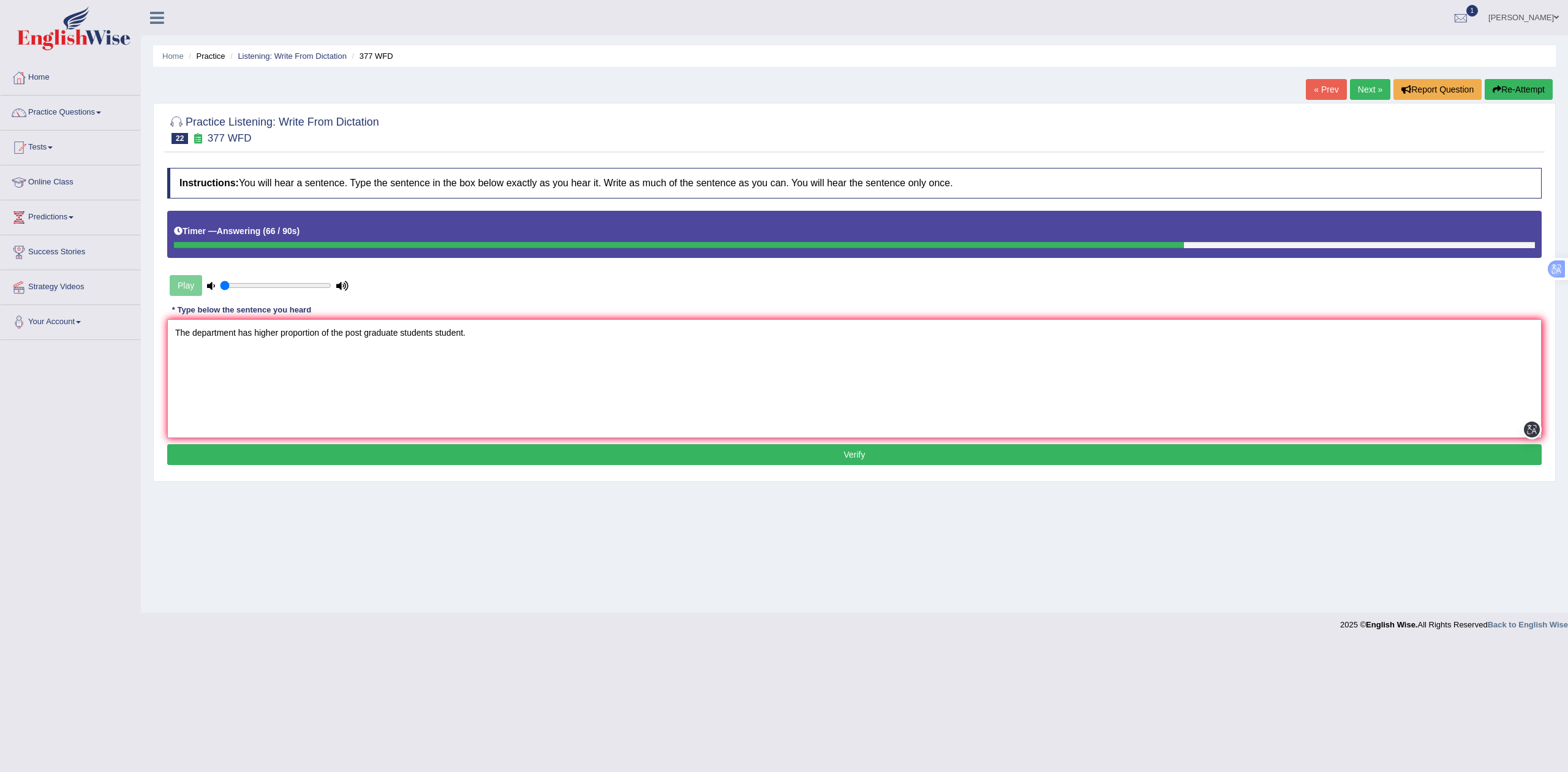
type textarea "The department has higher proportion of the post graduate students student."
click at [476, 463] on button "Verify" at bounding box center [854, 454] width 1375 height 21
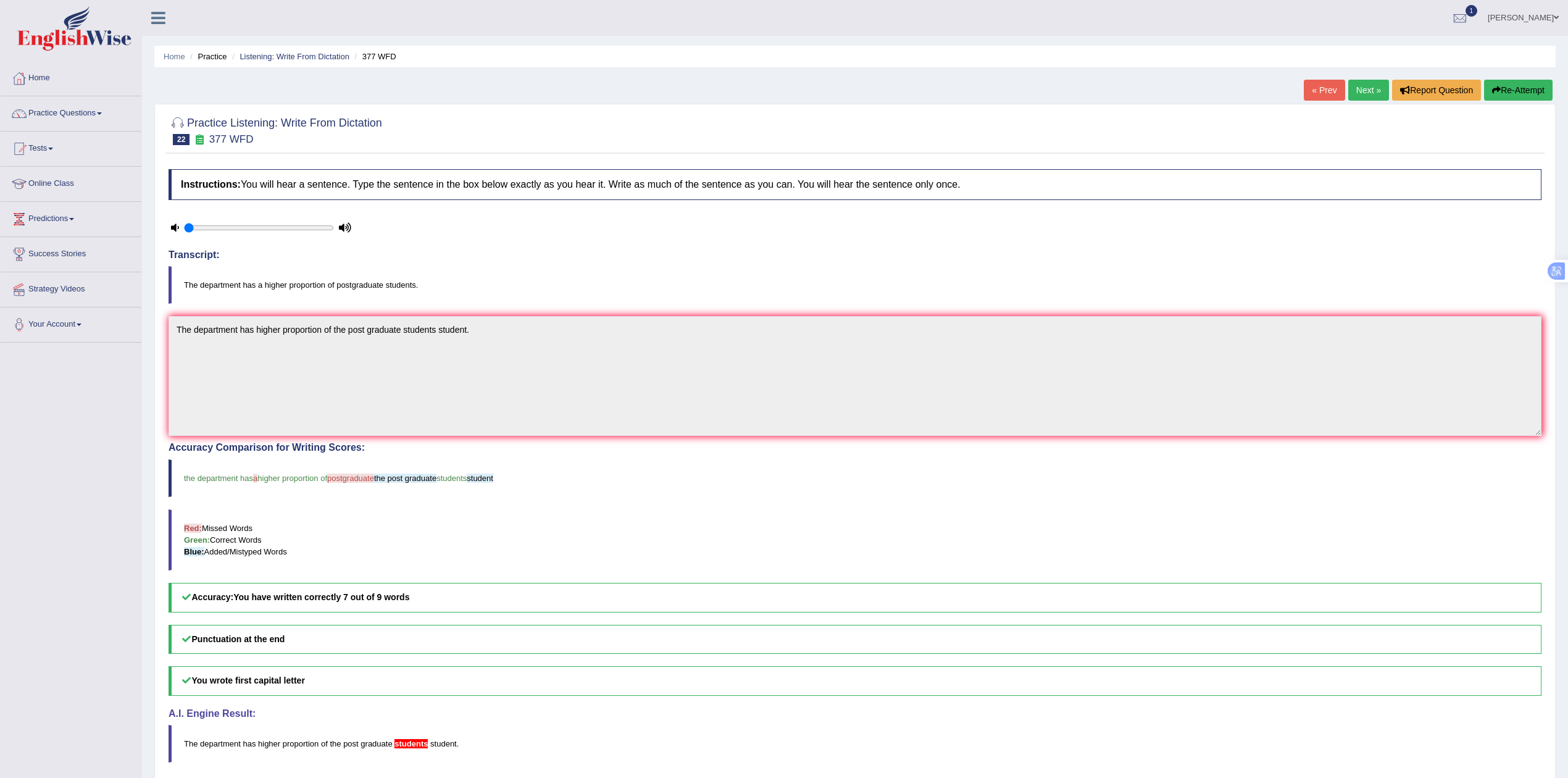
click at [1376, 100] on link "Next »" at bounding box center [1368, 89] width 41 height 21
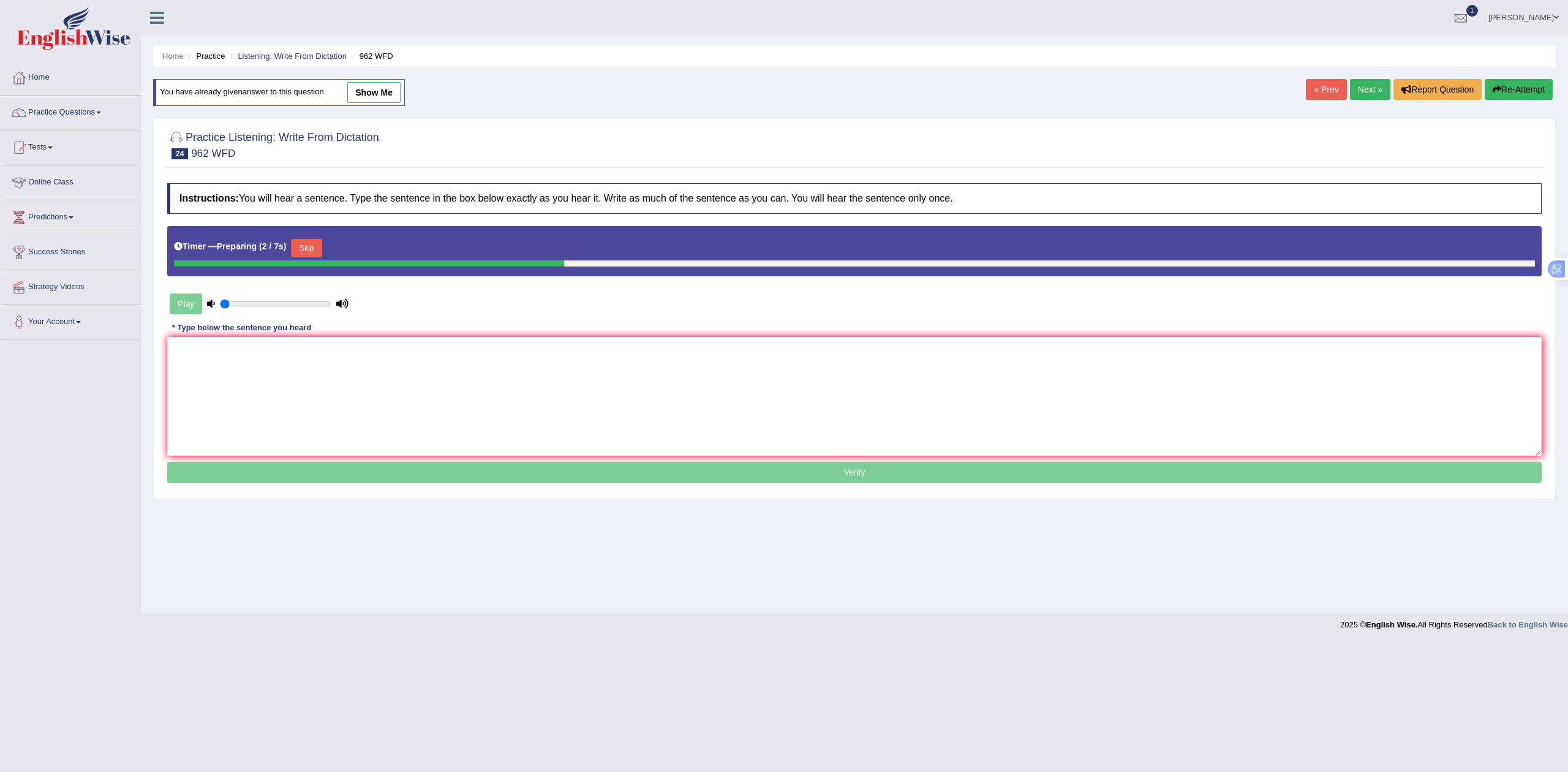
click at [1321, 95] on link "« Prev" at bounding box center [1326, 89] width 40 height 21
click at [315, 244] on button "Skip" at bounding box center [306, 248] width 30 height 19
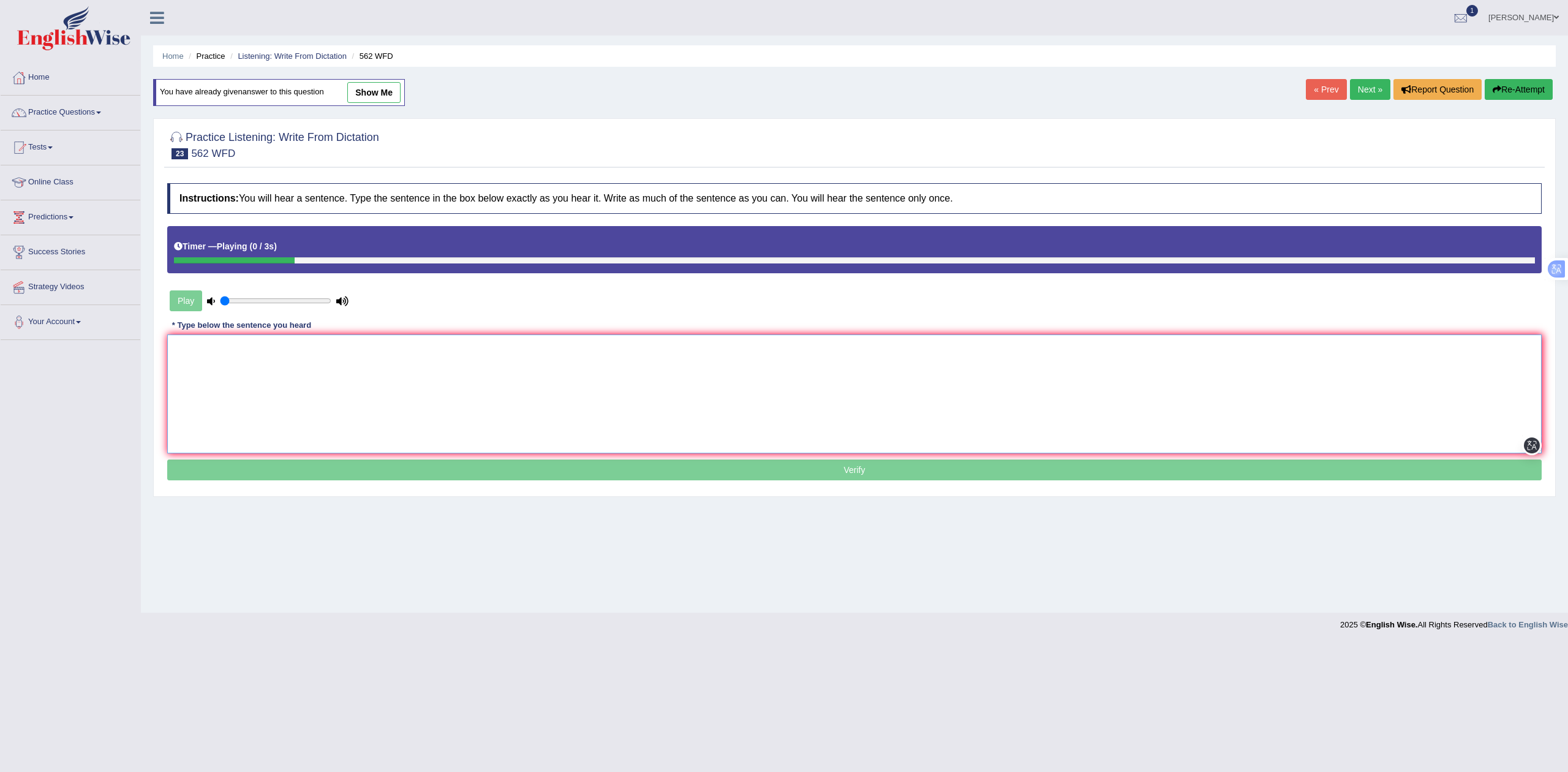
drag, startPoint x: 307, startPoint y: 396, endPoint x: 307, endPoint y: 388, distance: 8.0
click at [307, 392] on textarea at bounding box center [854, 394] width 1375 height 119
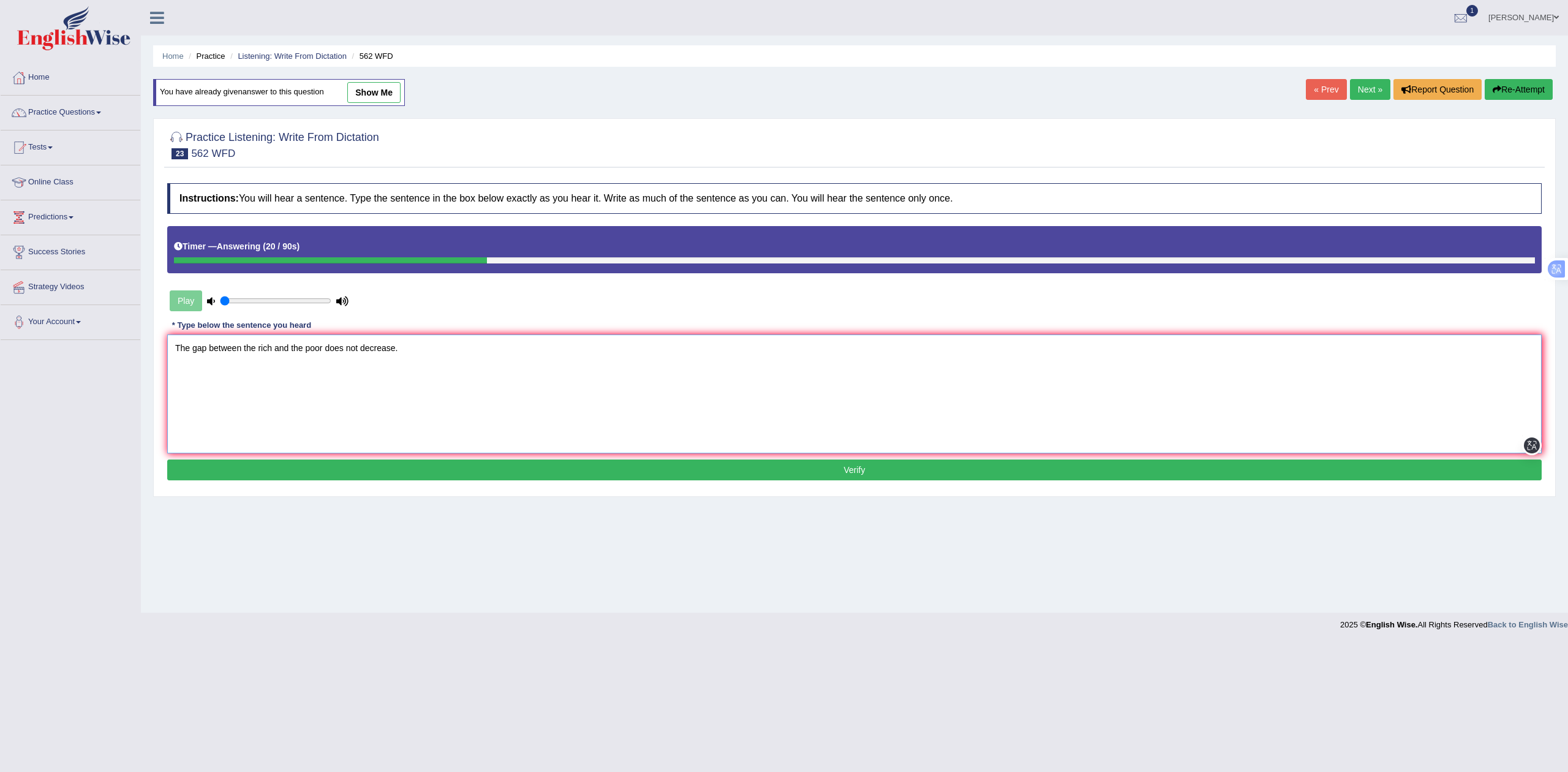
type textarea "The gap between the rich and the poor does not decrease."
click at [385, 479] on button "Verify" at bounding box center [854, 469] width 1375 height 21
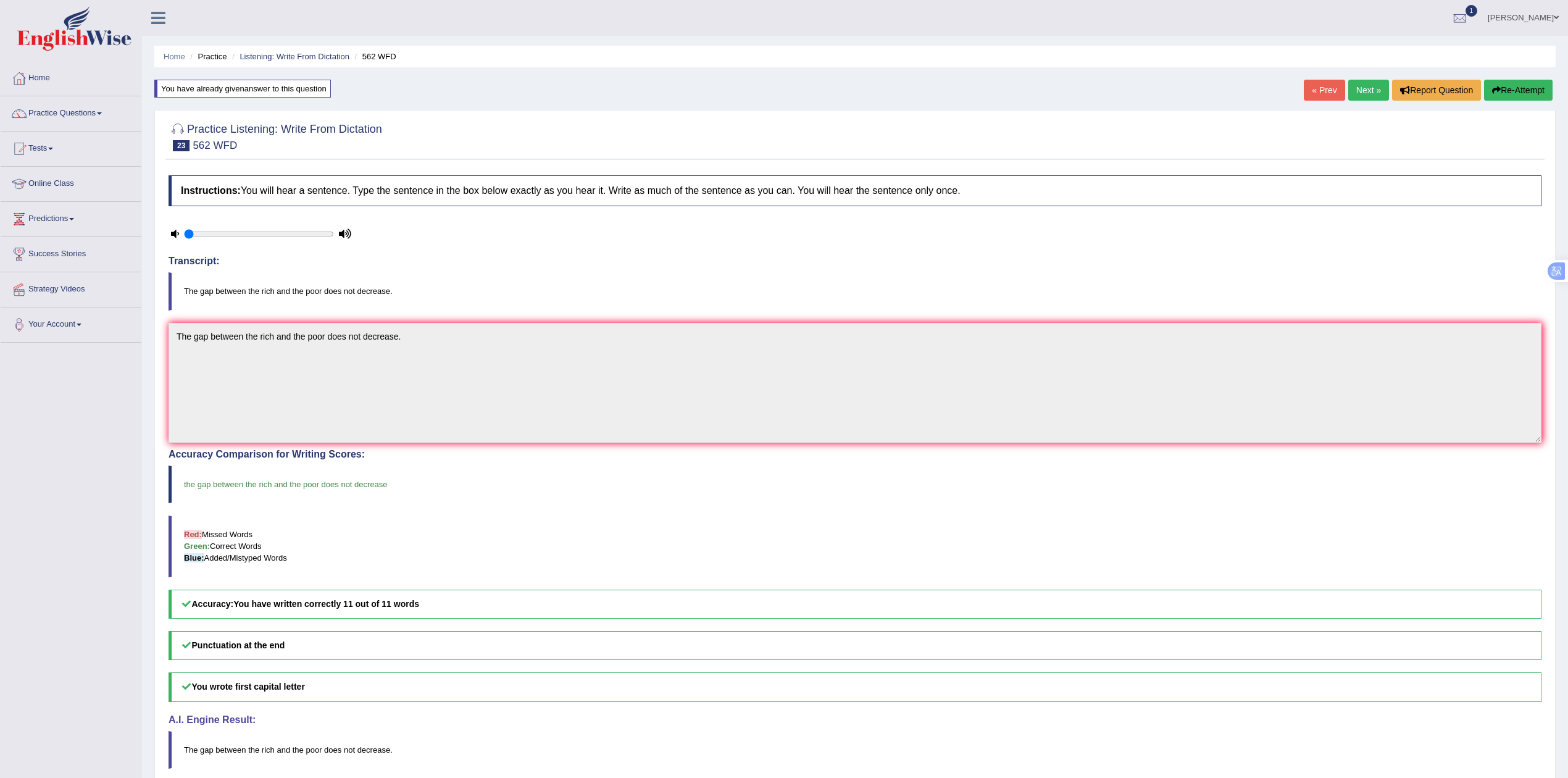
click at [1363, 86] on link "Next »" at bounding box center [1368, 89] width 41 height 21
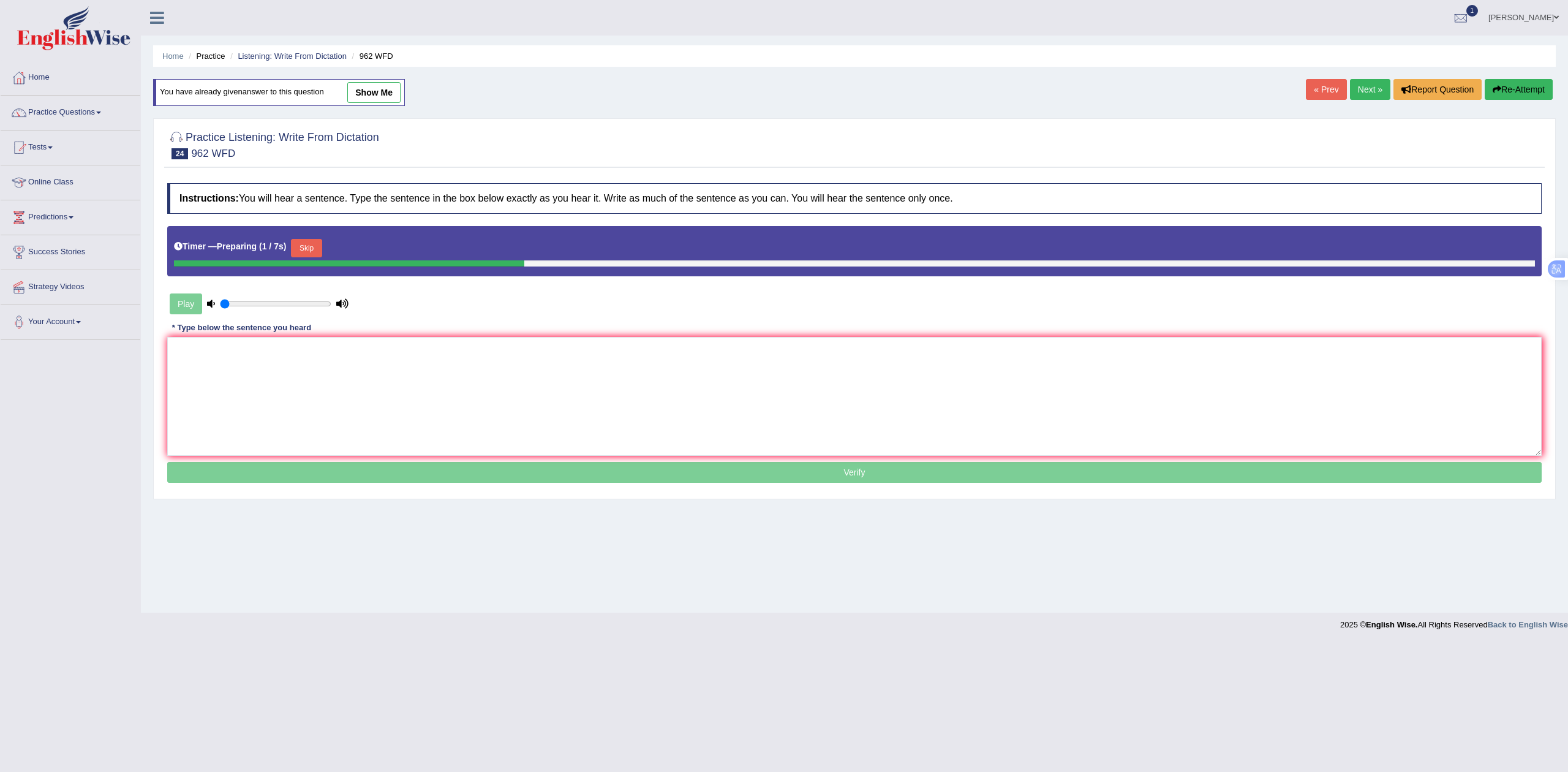
drag, startPoint x: 302, startPoint y: 239, endPoint x: 309, endPoint y: 280, distance: 41.6
click at [302, 239] on div "Timer — Preparing ( 1 / 7s ) Skip" at bounding box center [855, 248] width 1361 height 25
drag, startPoint x: 323, startPoint y: 244, endPoint x: 322, endPoint y: 273, distance: 29.0
click at [321, 248] on button "Skip" at bounding box center [306, 248] width 30 height 19
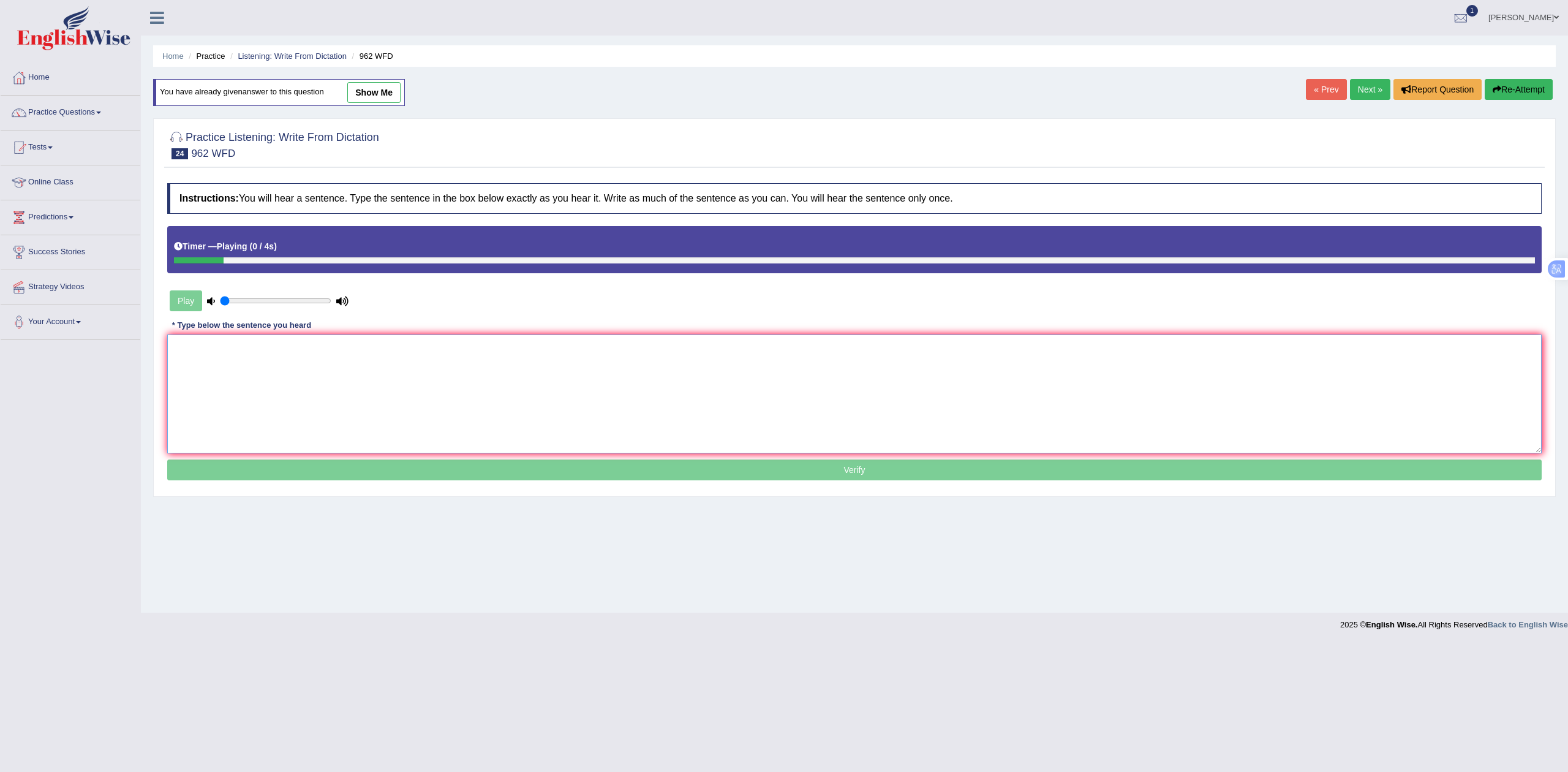
click at [352, 363] on textarea at bounding box center [854, 394] width 1375 height 119
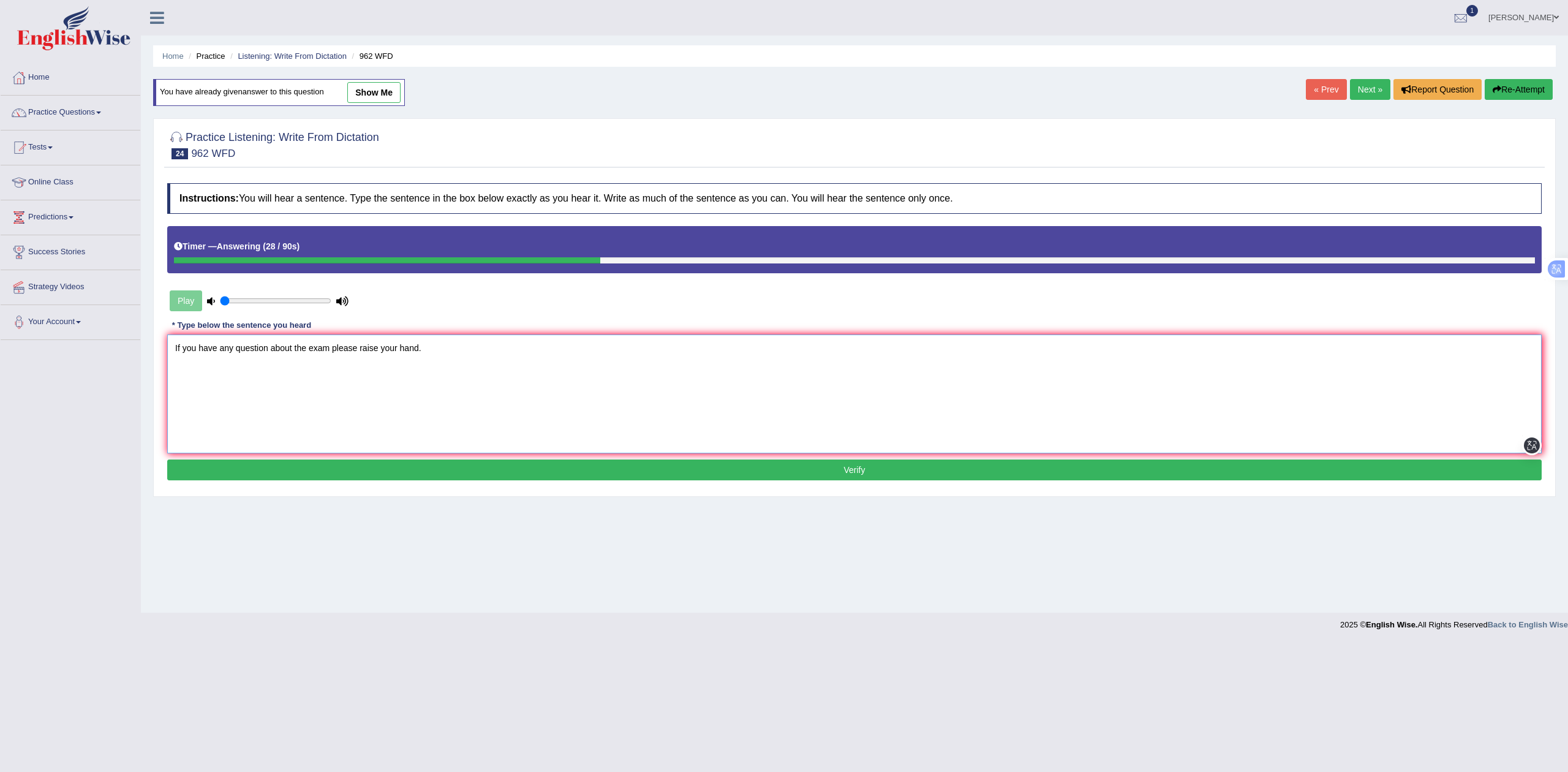
type textarea "If you have any question about the exam please raise your hand."
click at [401, 479] on button "Verify" at bounding box center [854, 469] width 1375 height 21
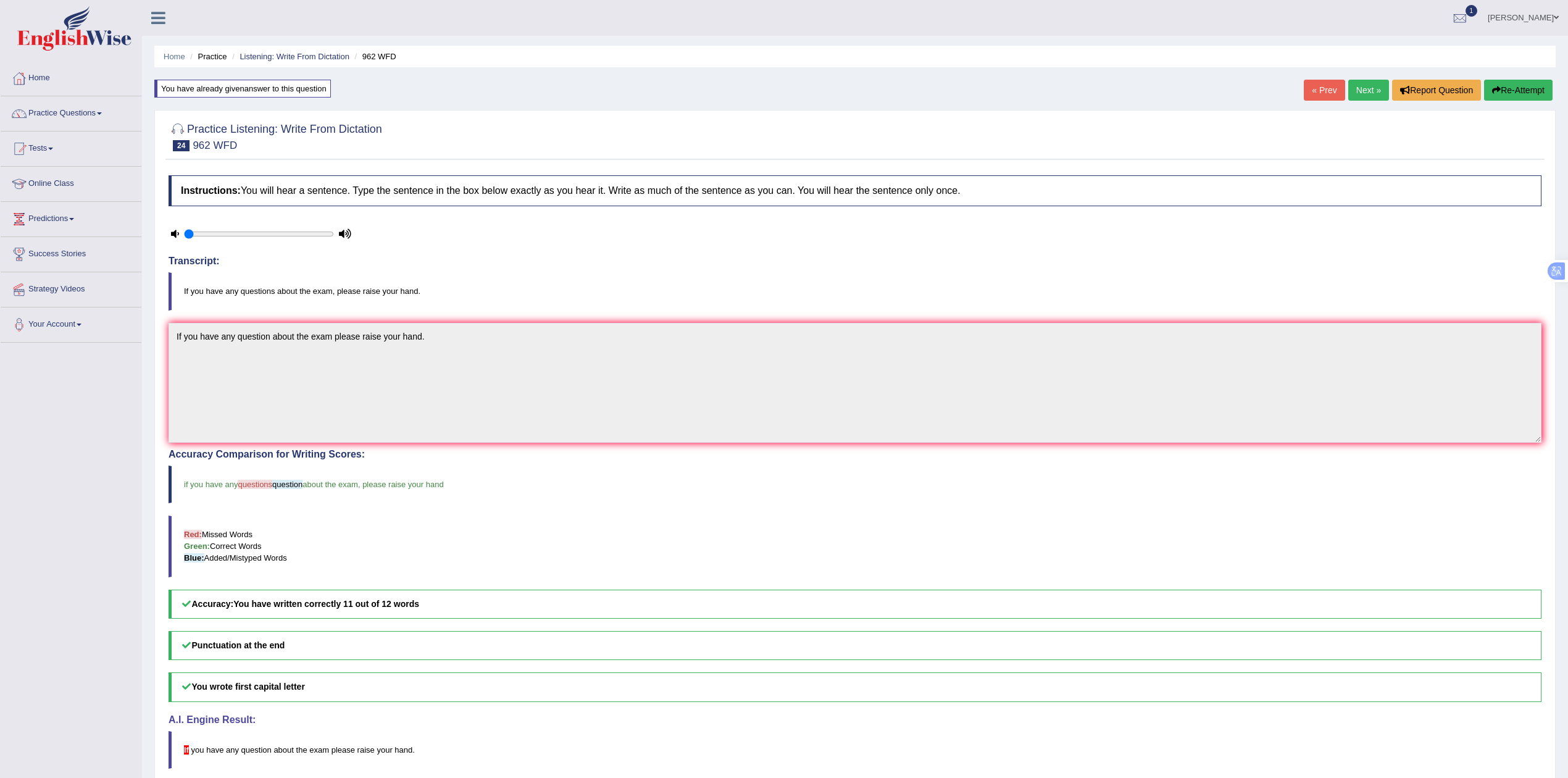
click at [1368, 87] on link "Next »" at bounding box center [1368, 89] width 41 height 21
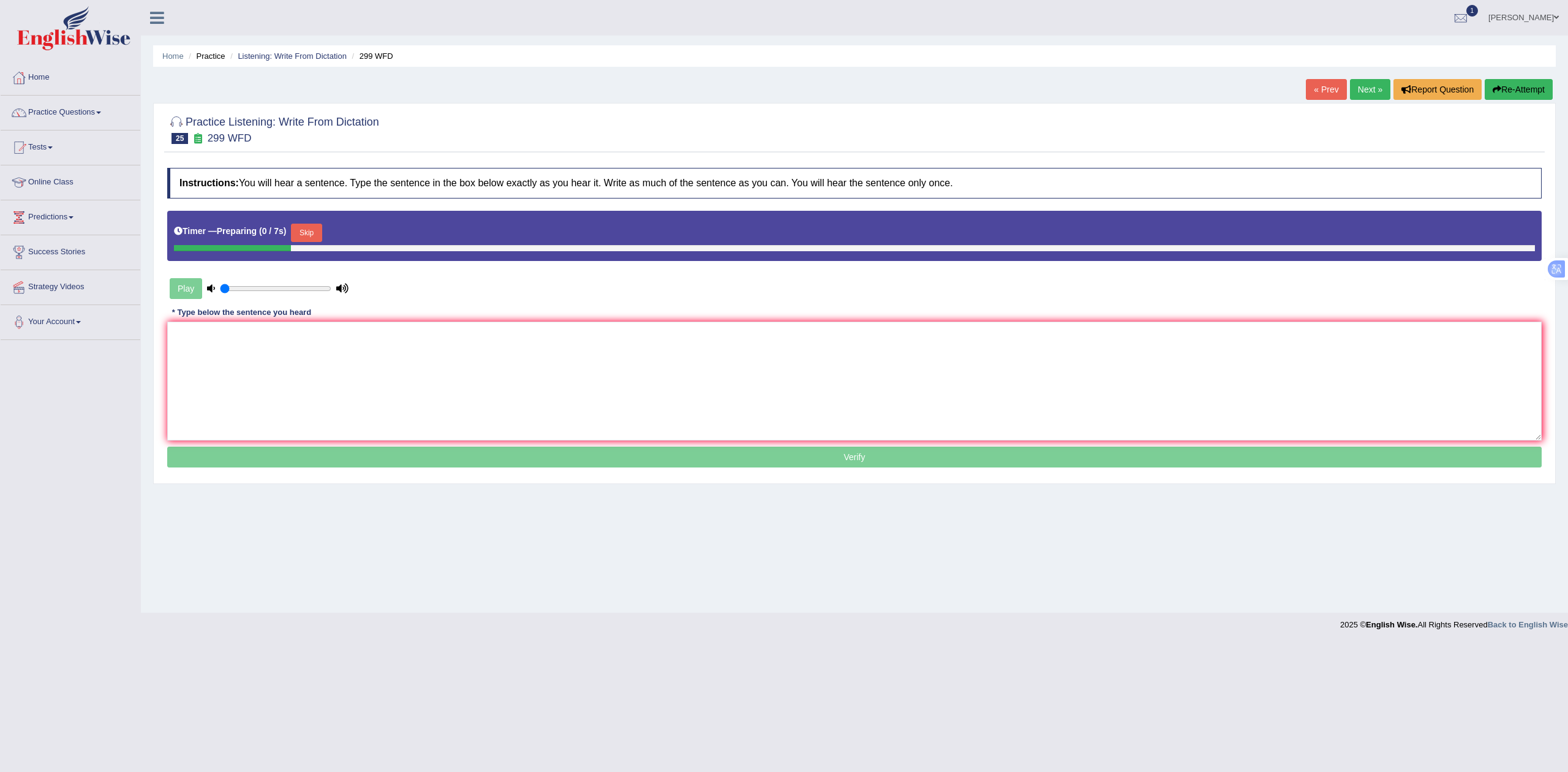
click at [313, 236] on button "Skip" at bounding box center [306, 233] width 30 height 19
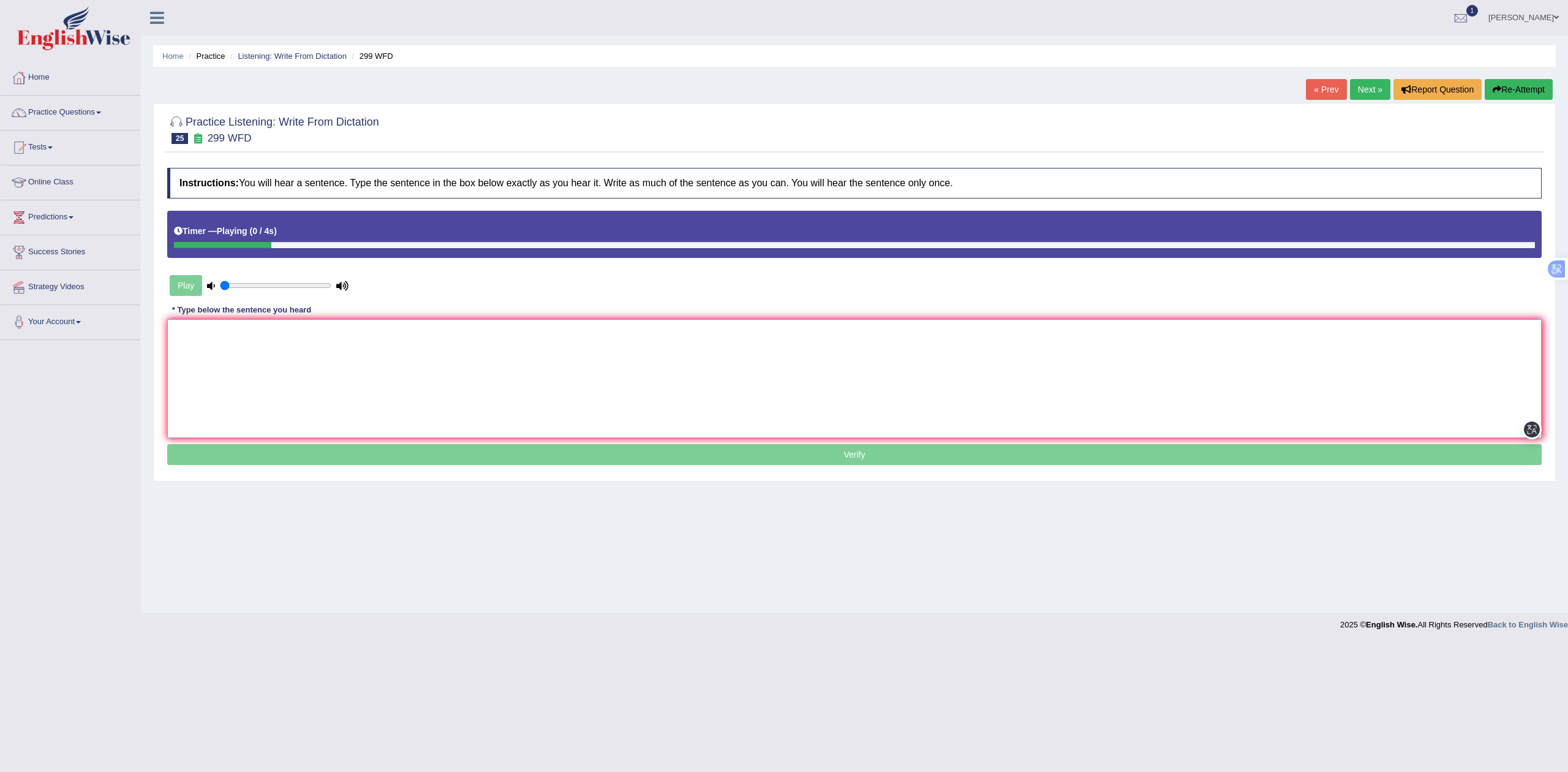
click at [309, 339] on textarea at bounding box center [854, 378] width 1375 height 119
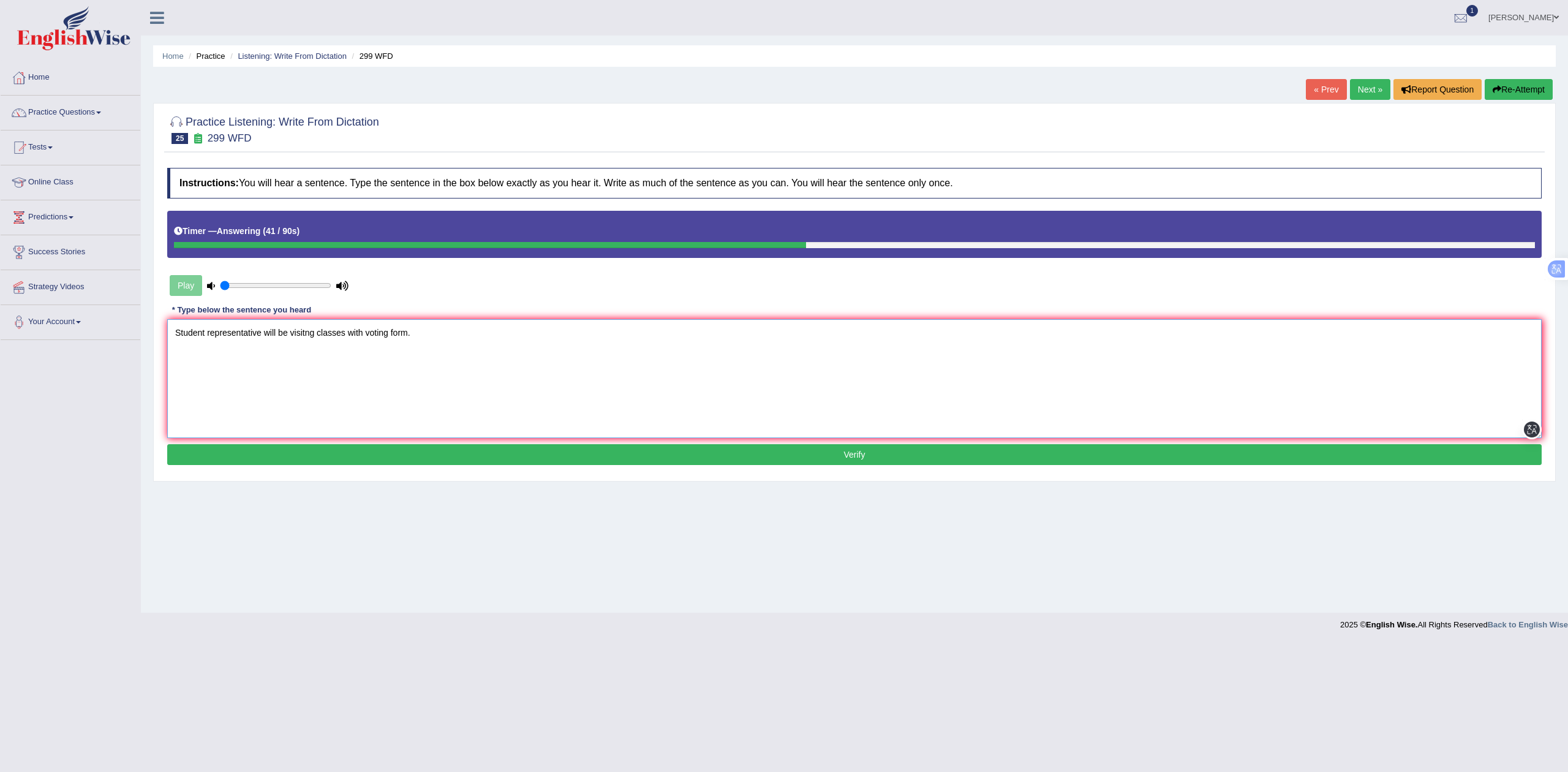
type textarea "Student representative will be visitng classes with voting form."
click at [350, 457] on button "Verify" at bounding box center [854, 454] width 1375 height 21
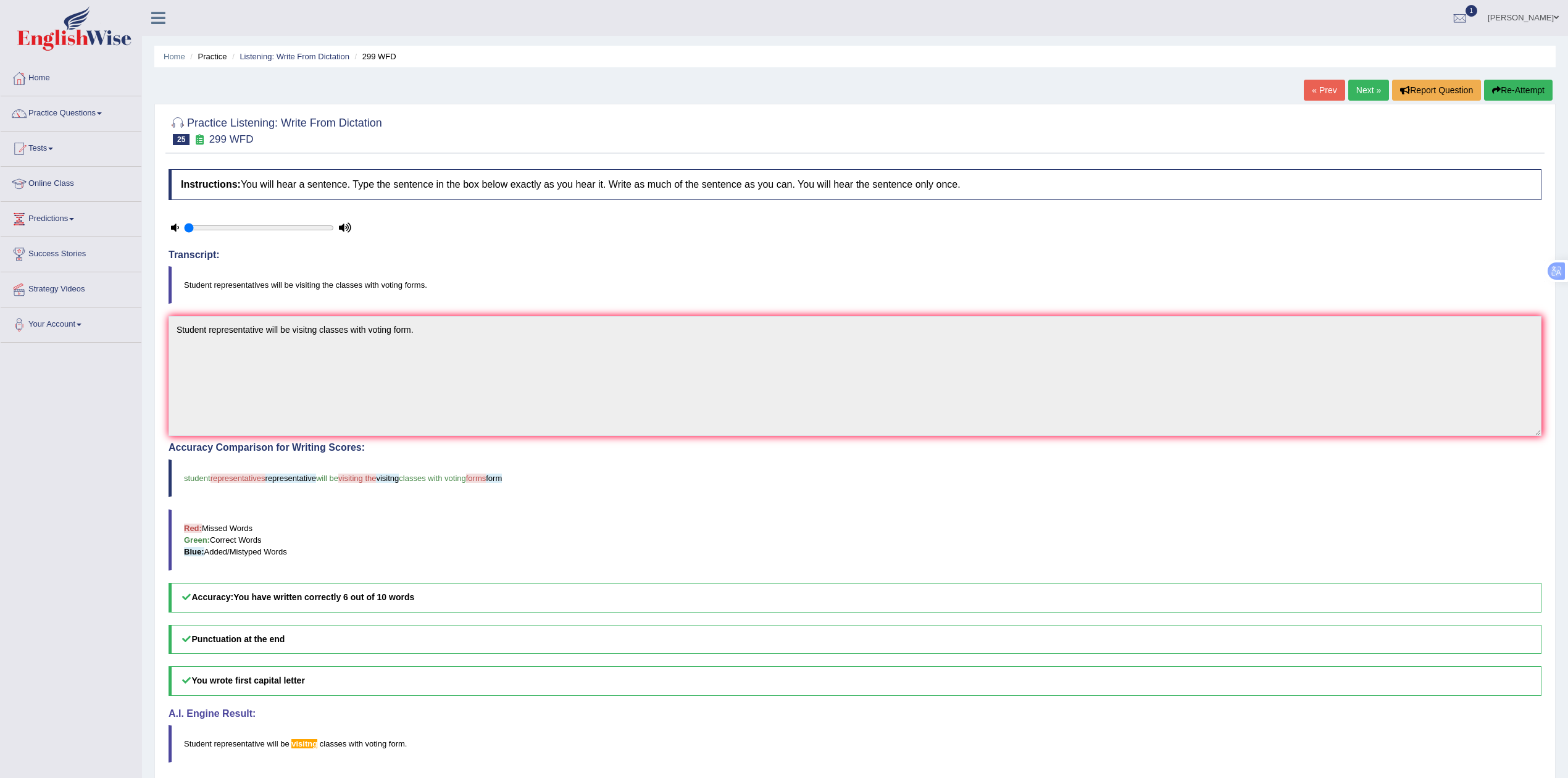
click at [1367, 99] on link "Next »" at bounding box center [1368, 89] width 41 height 21
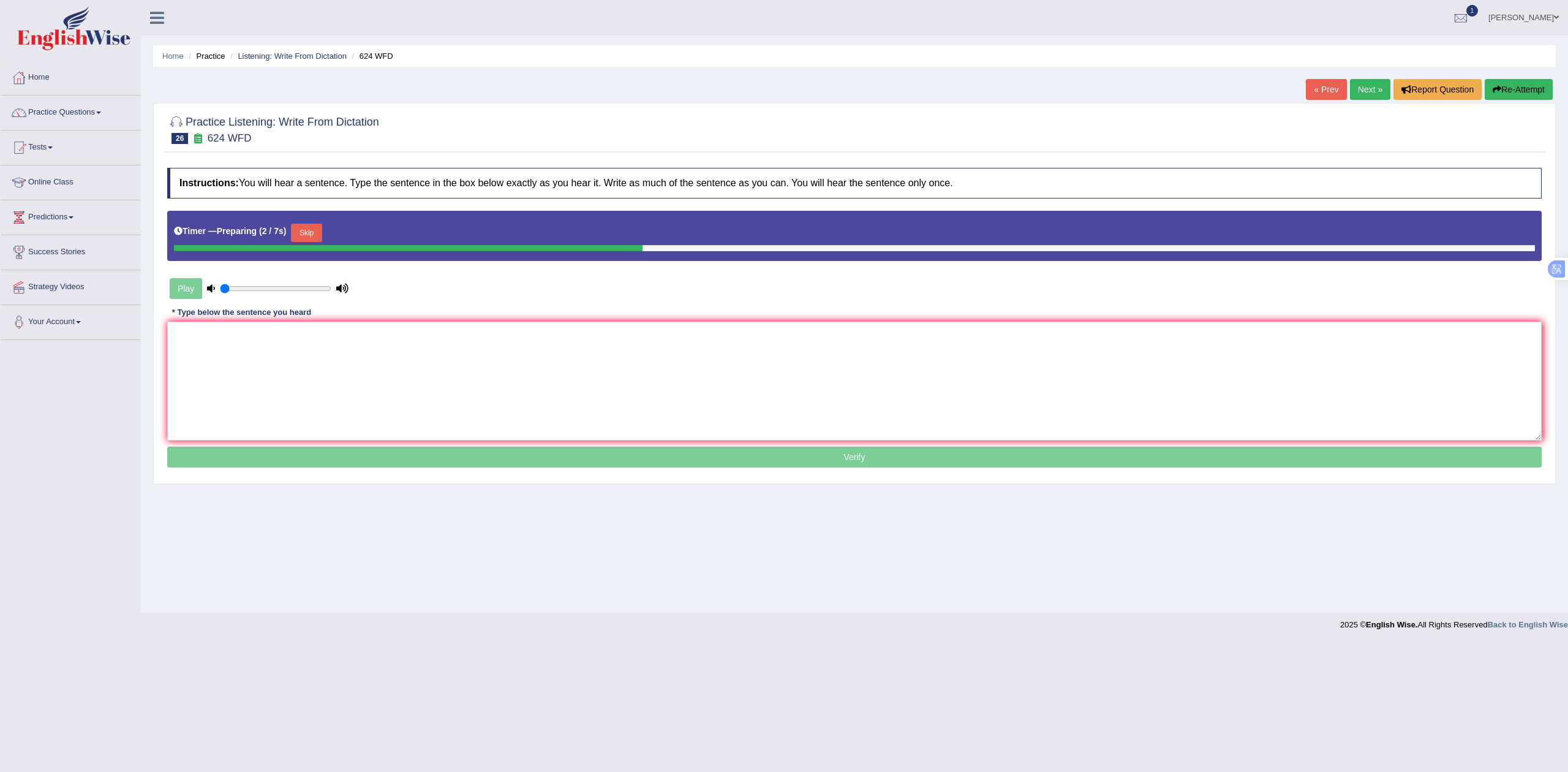
click at [311, 229] on button "Skip" at bounding box center [306, 233] width 30 height 19
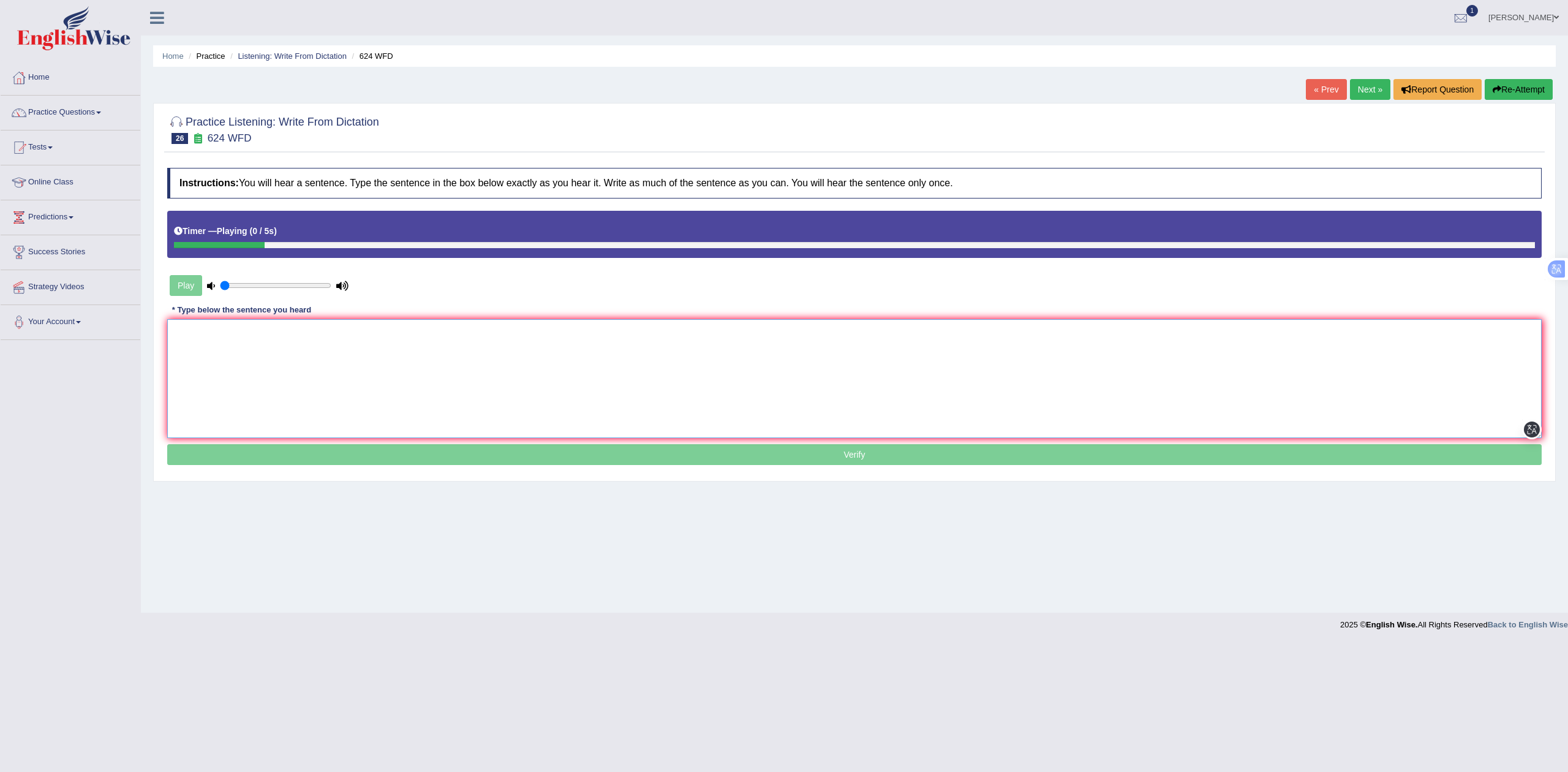
click at [344, 351] on textarea at bounding box center [854, 378] width 1375 height 119
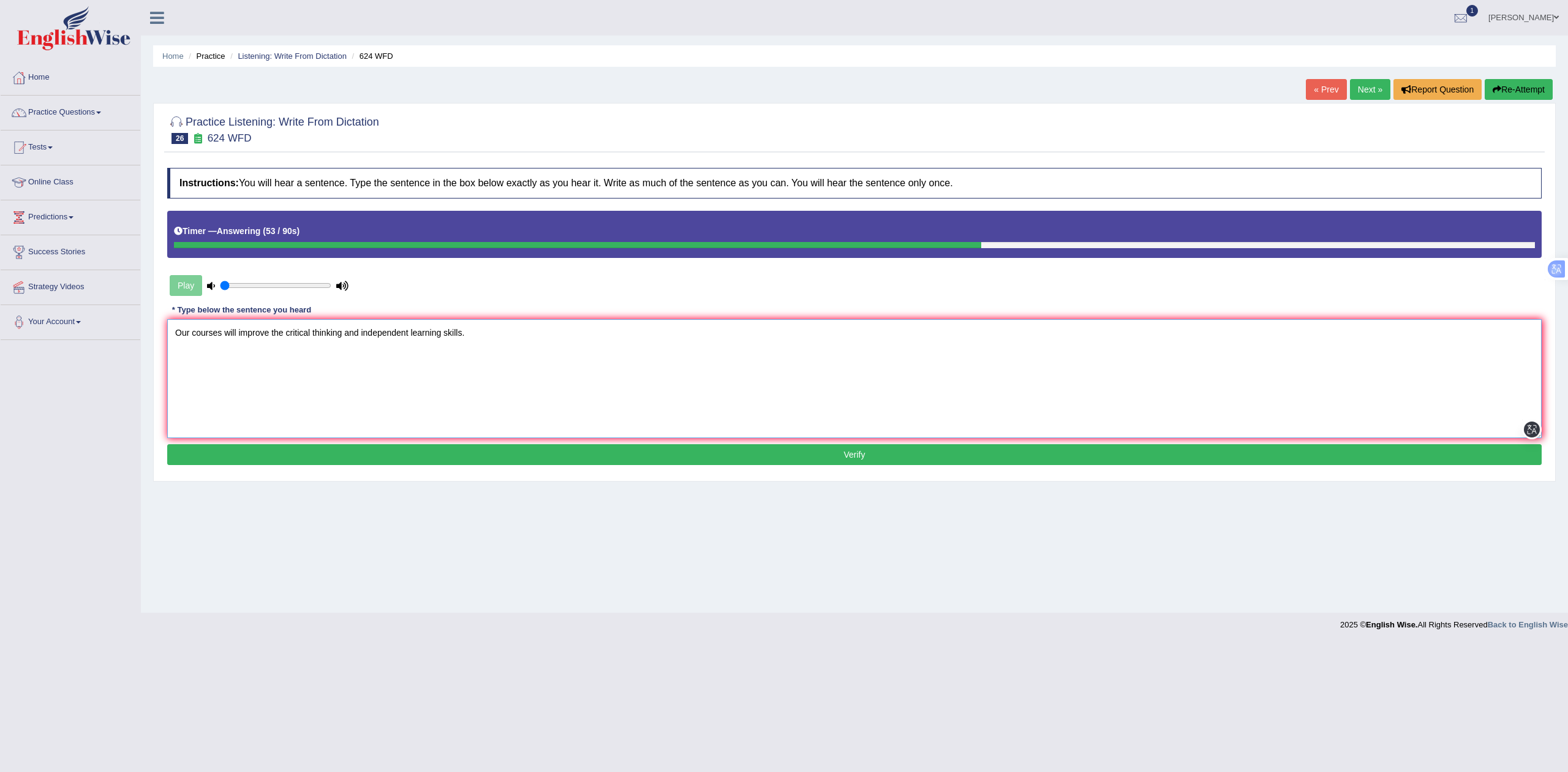
type textarea "Our courses will improve the critical thinking and independent learning skills."
click at [404, 453] on button "Verify" at bounding box center [854, 454] width 1375 height 21
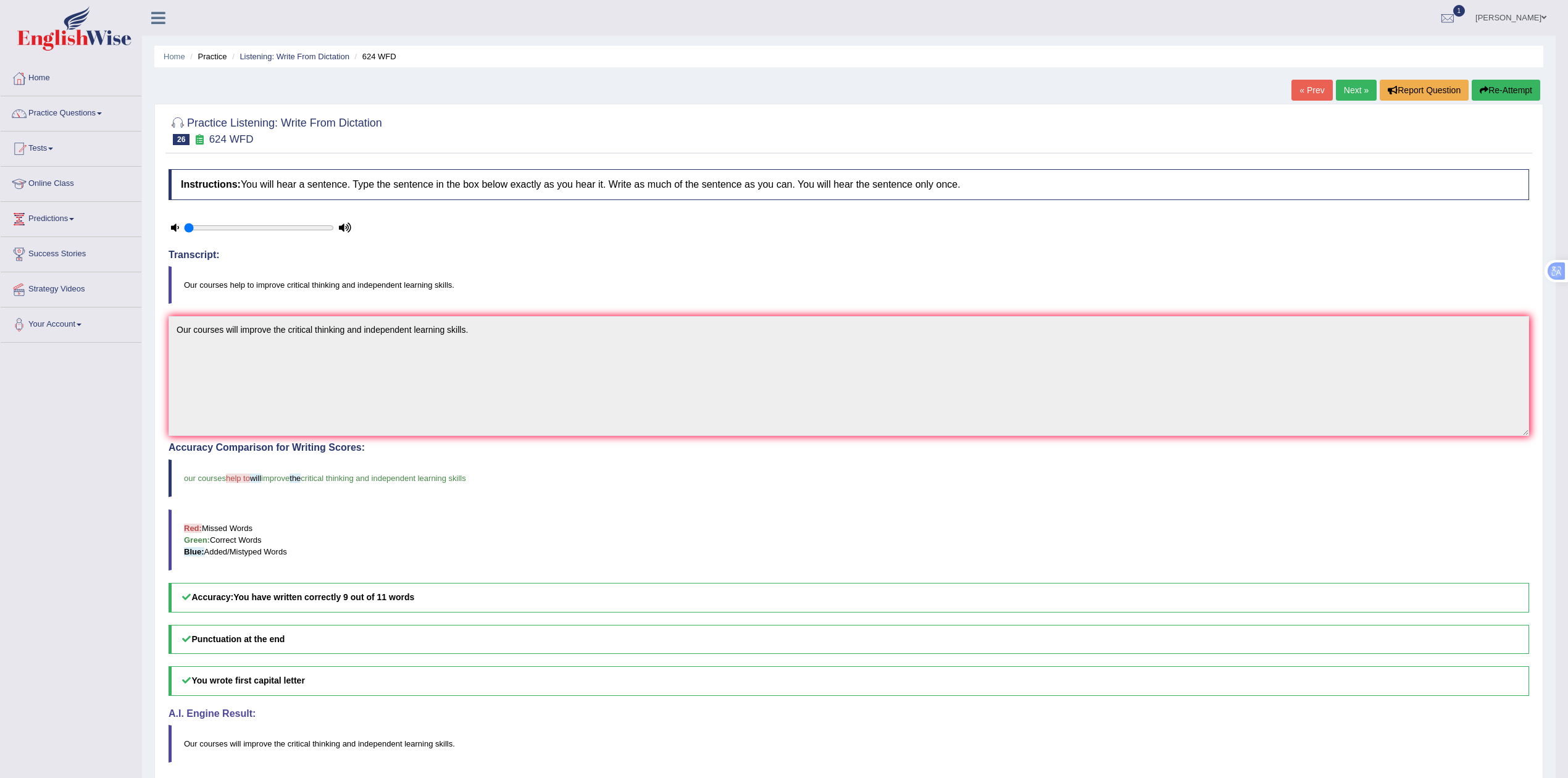
click at [1352, 89] on link "Next »" at bounding box center [1356, 89] width 41 height 21
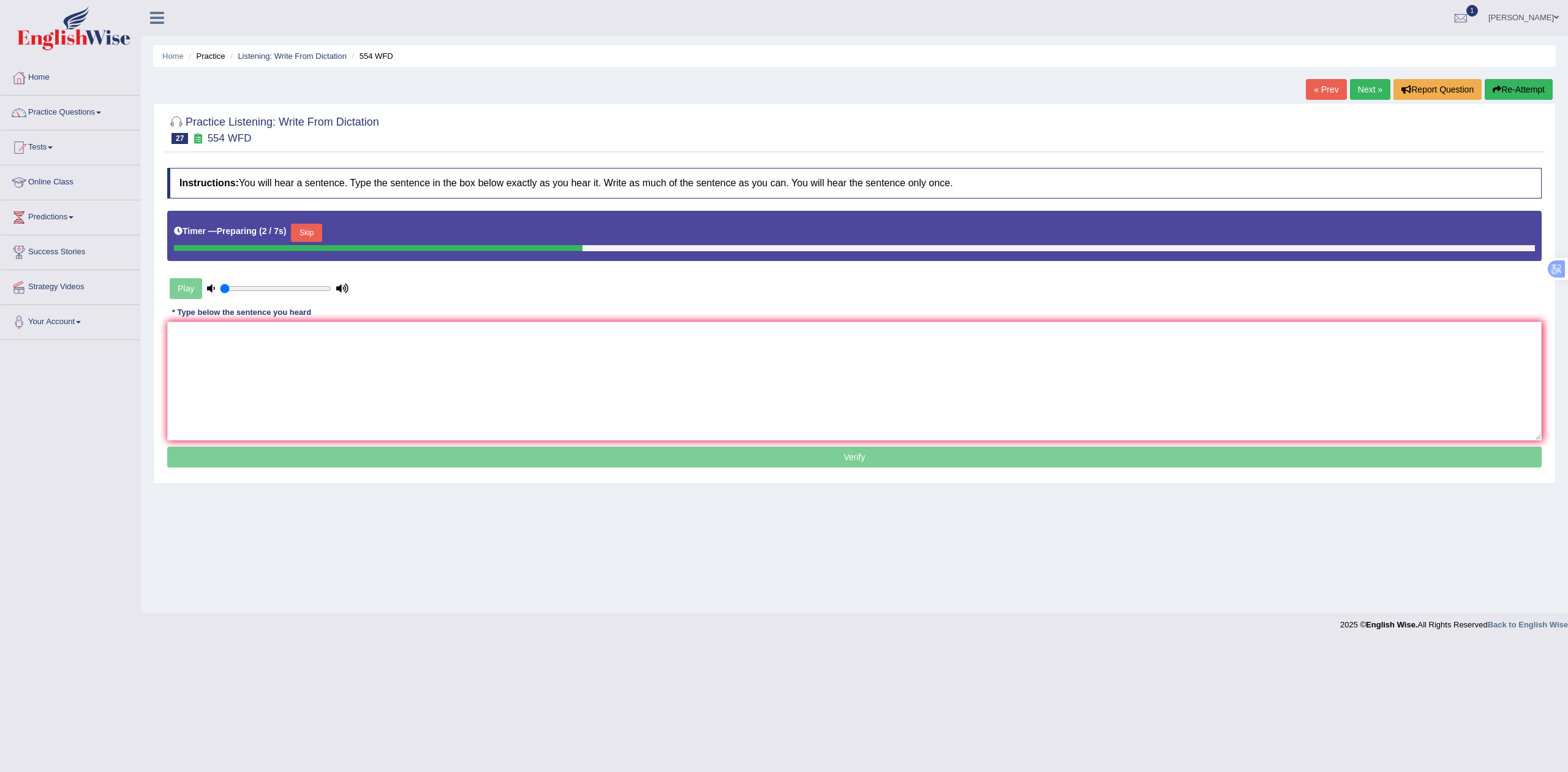
click at [305, 239] on button "Skip" at bounding box center [306, 233] width 30 height 19
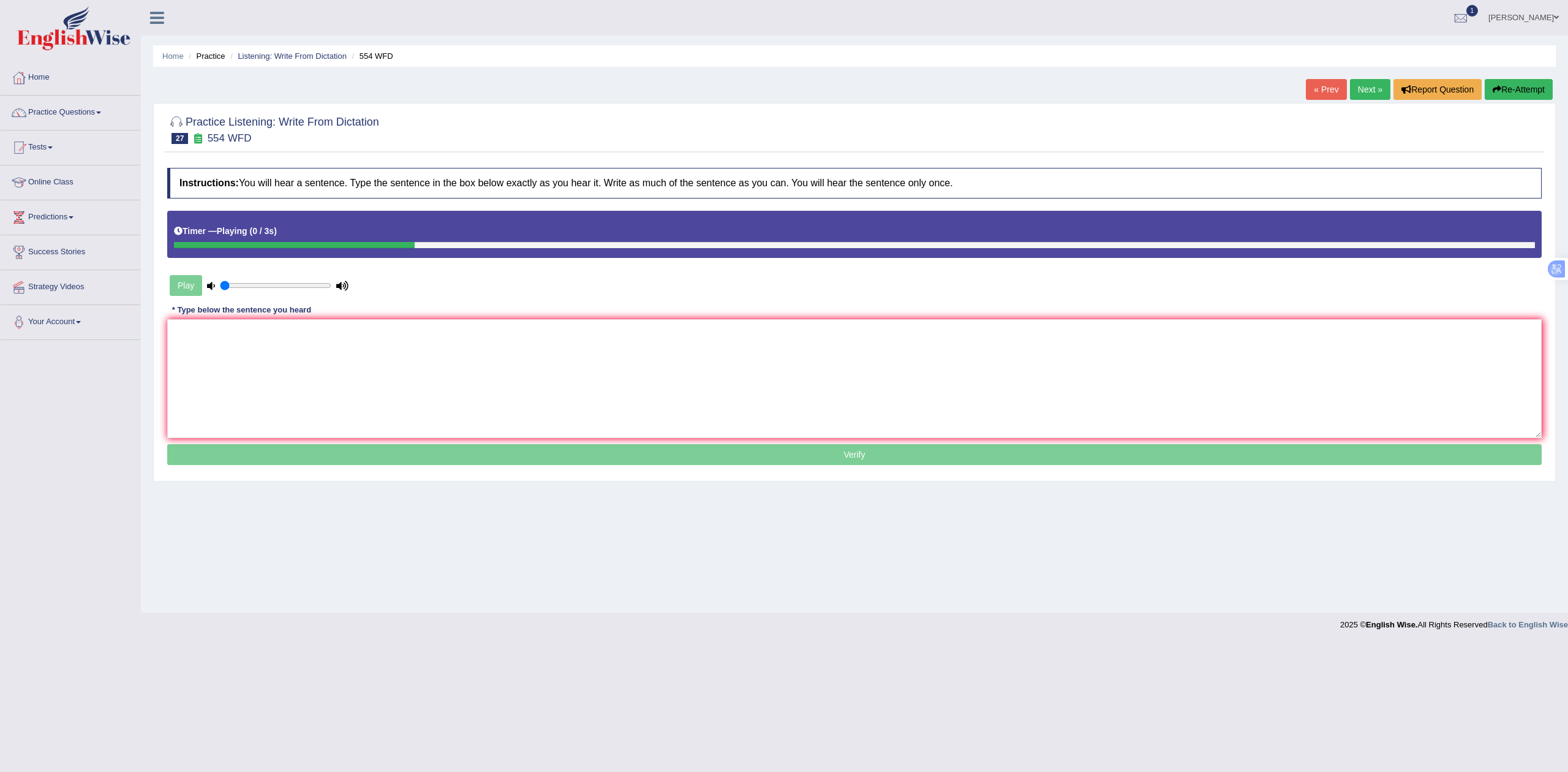
click at [300, 319] on div "Instructions: You will hear a sentence. Type the sentence in the box below exac…" at bounding box center [855, 317] width 1381 height 312
click at [305, 339] on textarea at bounding box center [854, 378] width 1375 height 119
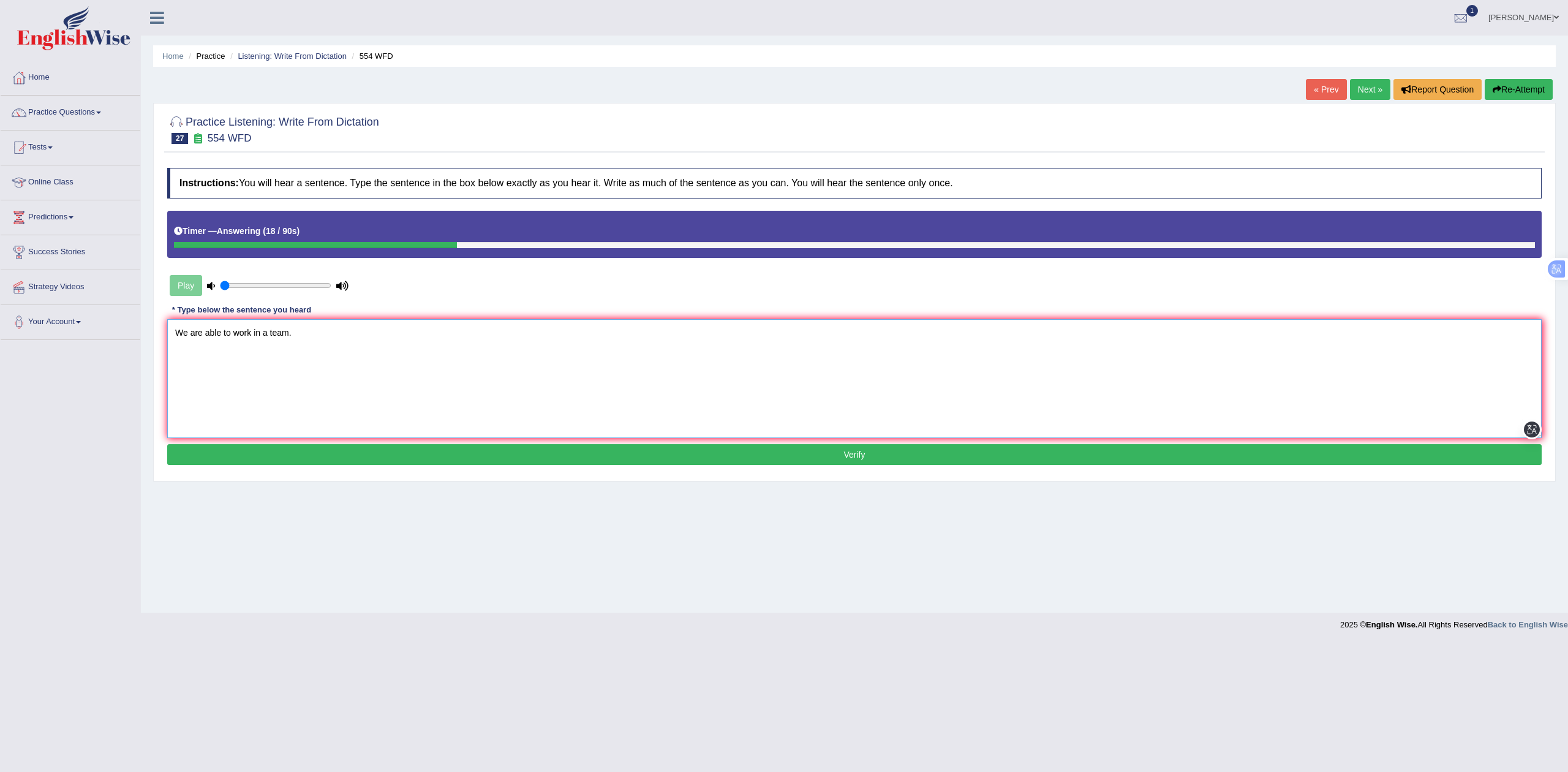
type textarea "We are able to work in a team."
click at [346, 461] on button "Verify" at bounding box center [854, 454] width 1375 height 21
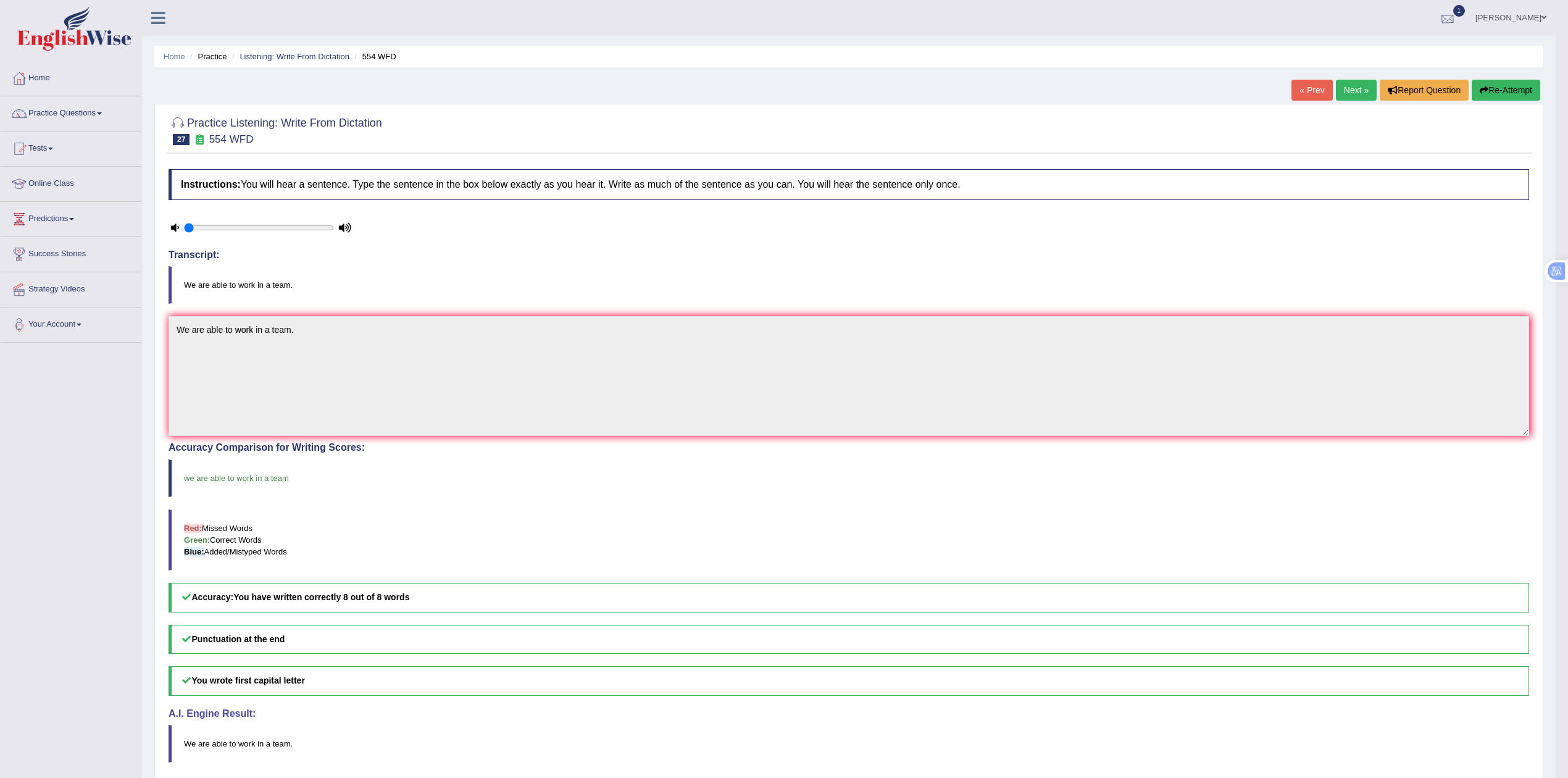
click at [1454, 13] on div at bounding box center [1448, 19] width 19 height 19
click at [1381, 53] on link "EW4 Aug 29, 2025 Exam evaluated" at bounding box center [1373, 55] width 170 height 26
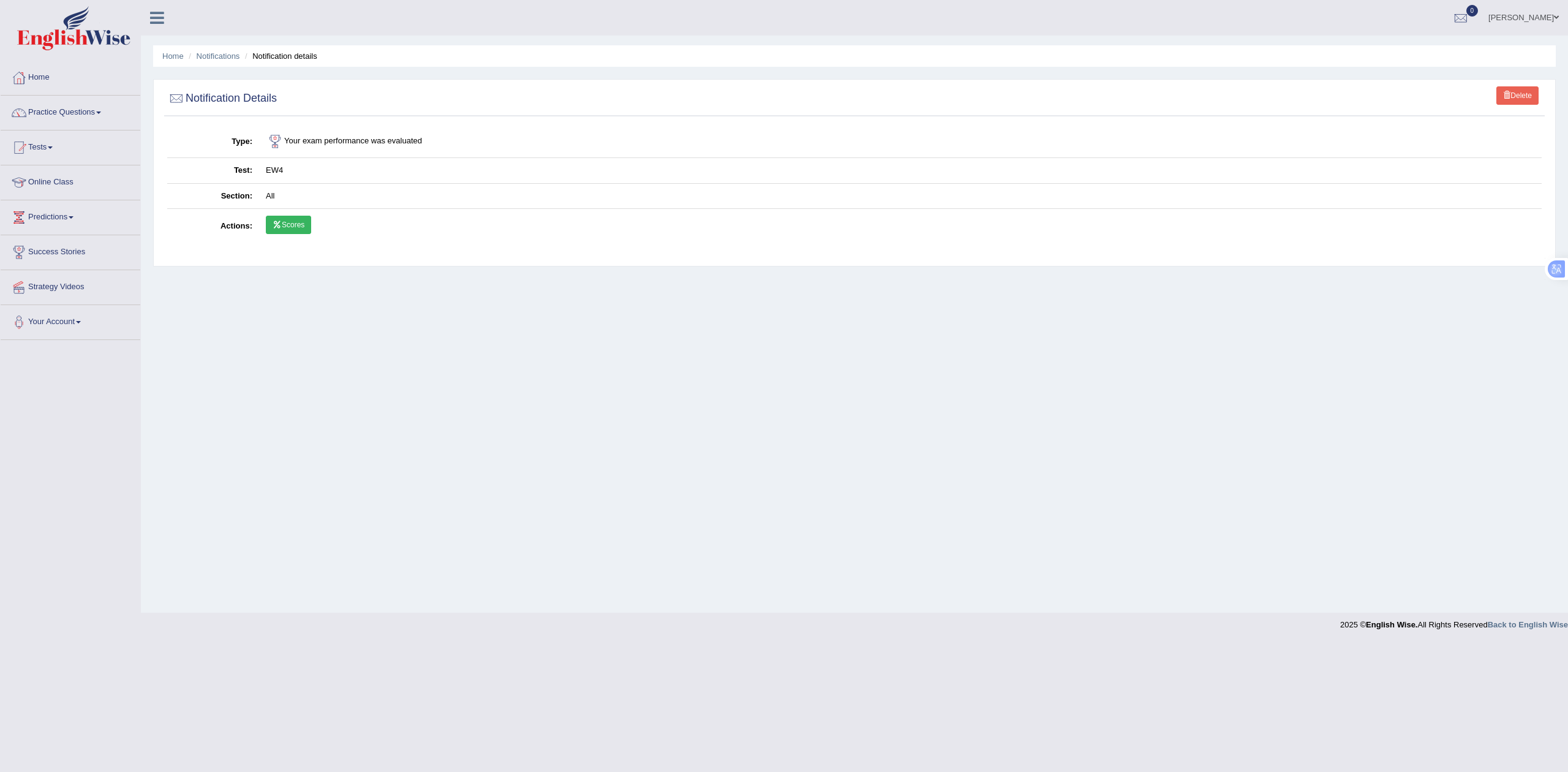
click at [297, 223] on link "Scores" at bounding box center [288, 225] width 45 height 19
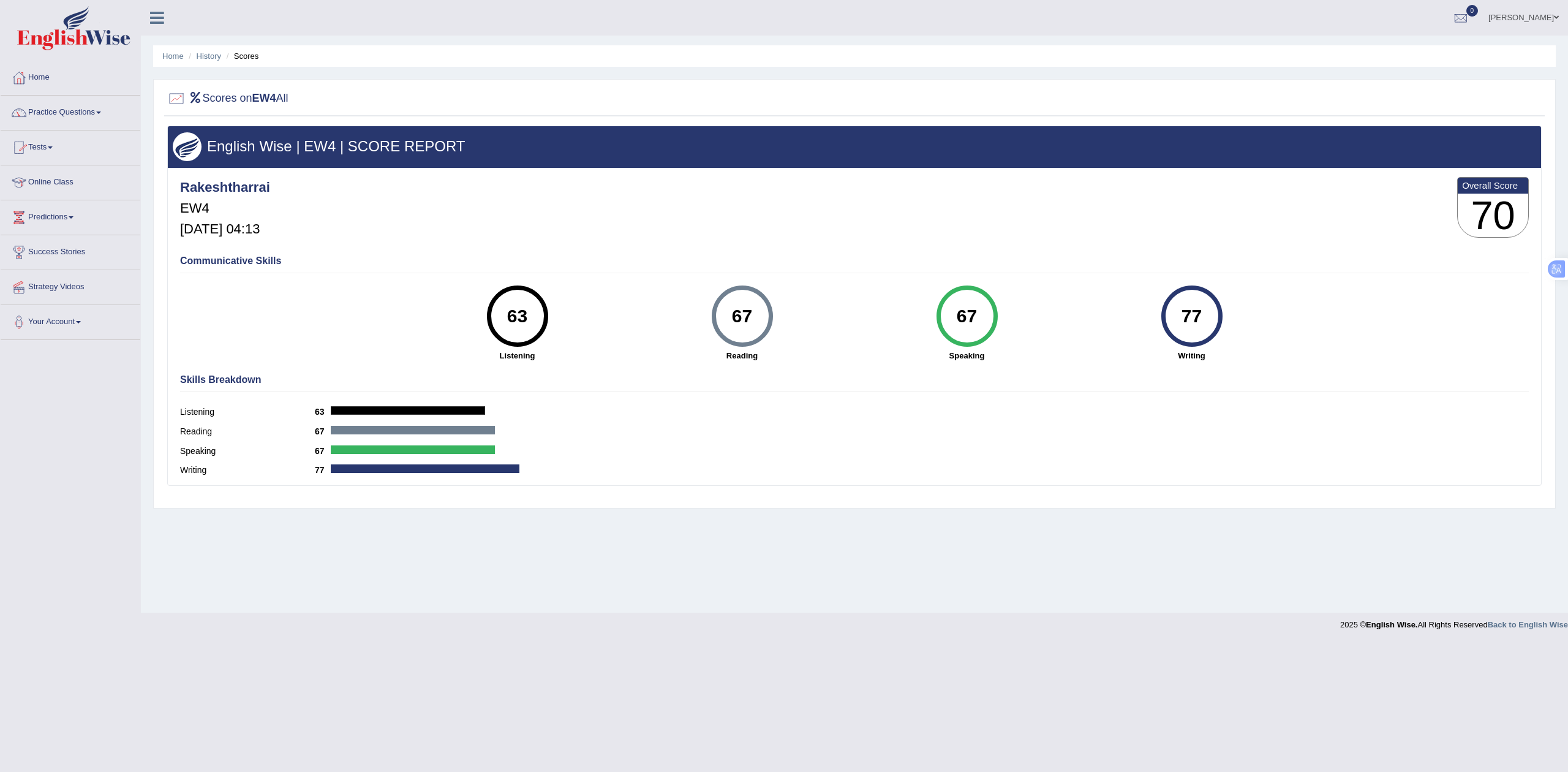
click at [880, 631] on footer "2025 © English Wise. All Rights Reserved Back to English Wise" at bounding box center [784, 628] width 1568 height 30
click at [65, 113] on link "Practice Questions" at bounding box center [70, 111] width 140 height 30
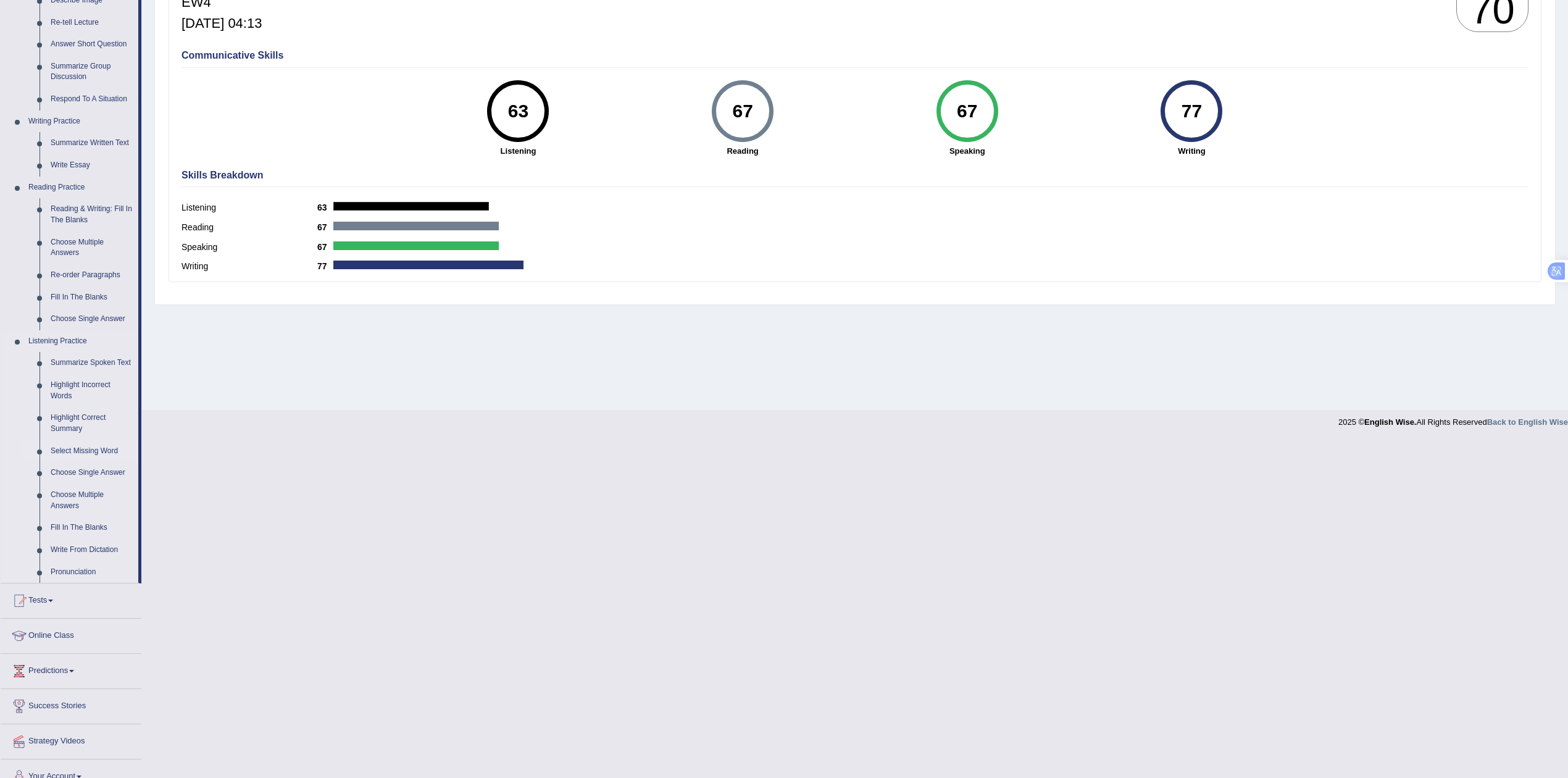
scroll to position [220, 0]
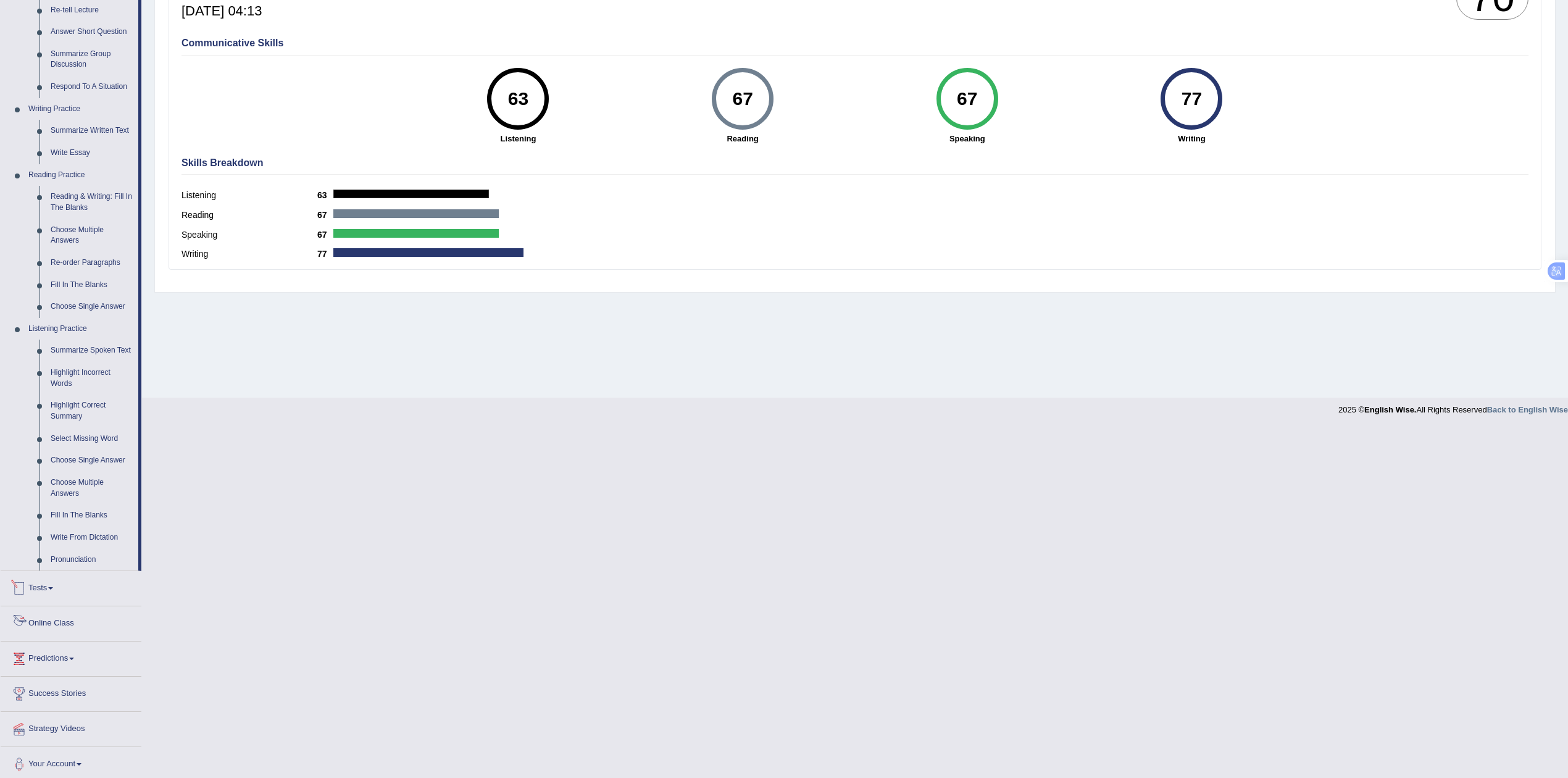
click at [59, 584] on link "Tests" at bounding box center [71, 586] width 141 height 31
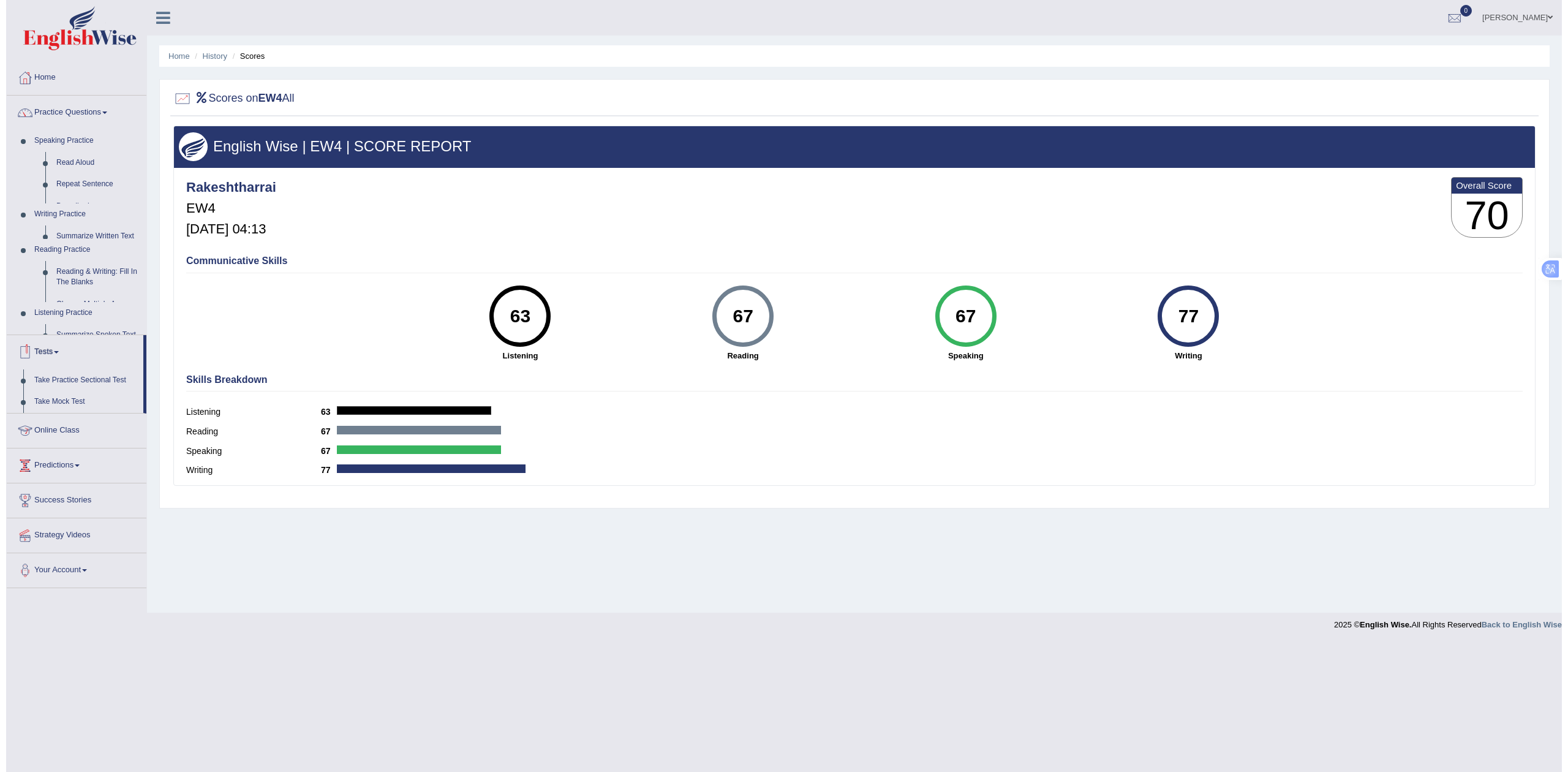
scroll to position [0, 0]
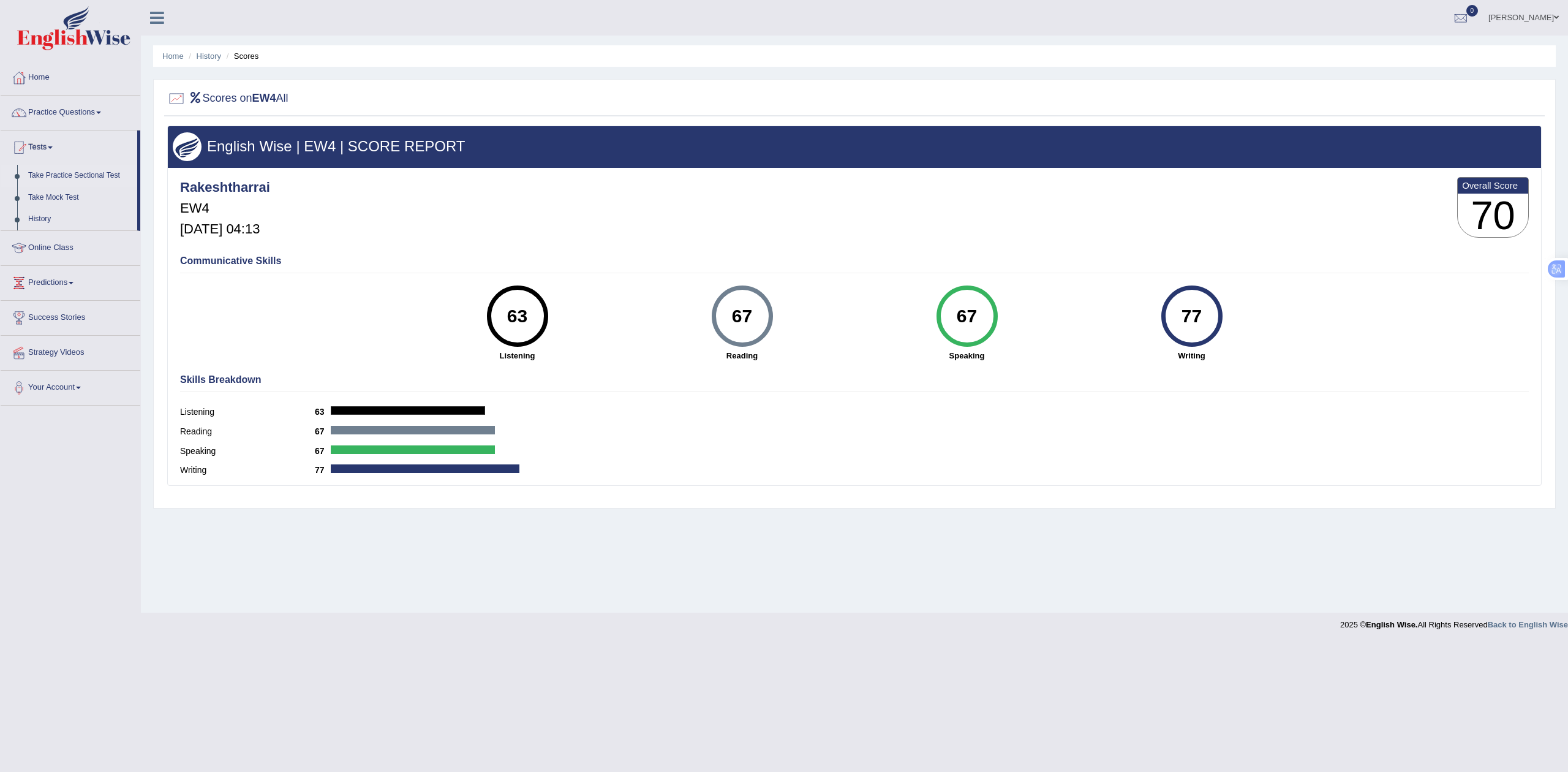
click at [82, 174] on link "Take Practice Sectional Test" at bounding box center [79, 176] width 115 height 22
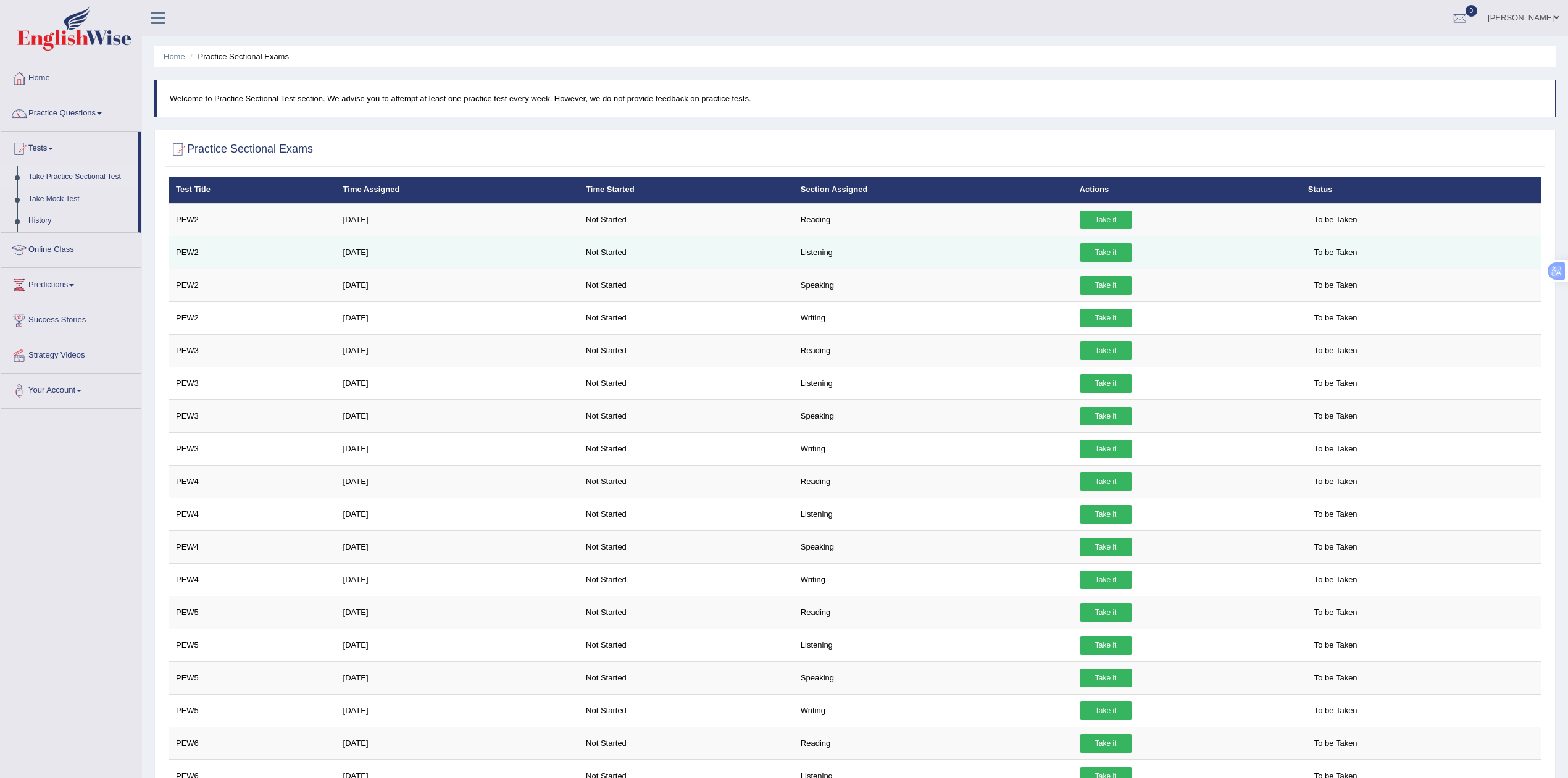
click at [1105, 250] on link "Take it" at bounding box center [1106, 252] width 53 height 19
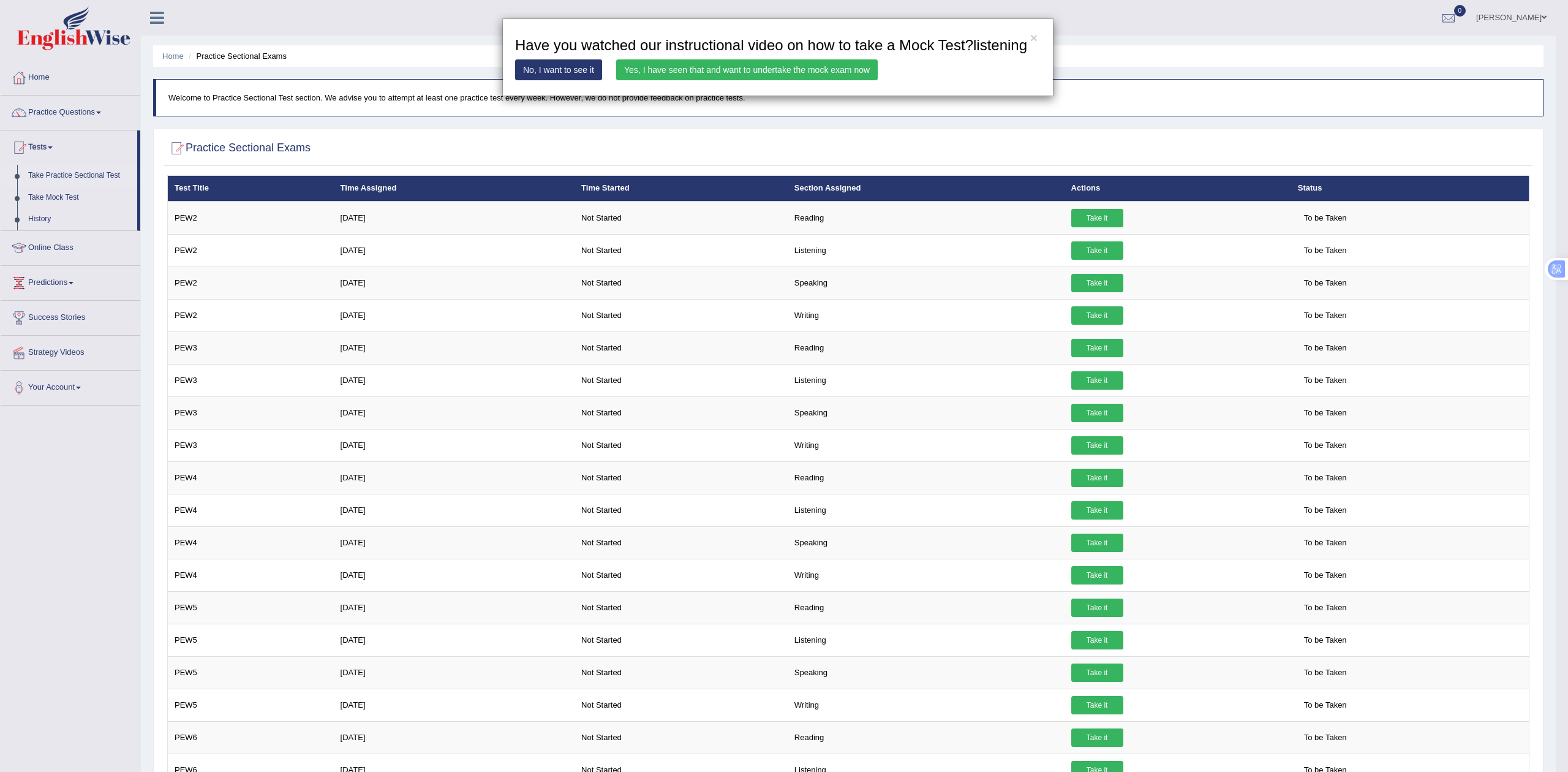
click at [784, 72] on link "Yes, I have seen that and want to undertake the mock exam now" at bounding box center [747, 70] width 262 height 21
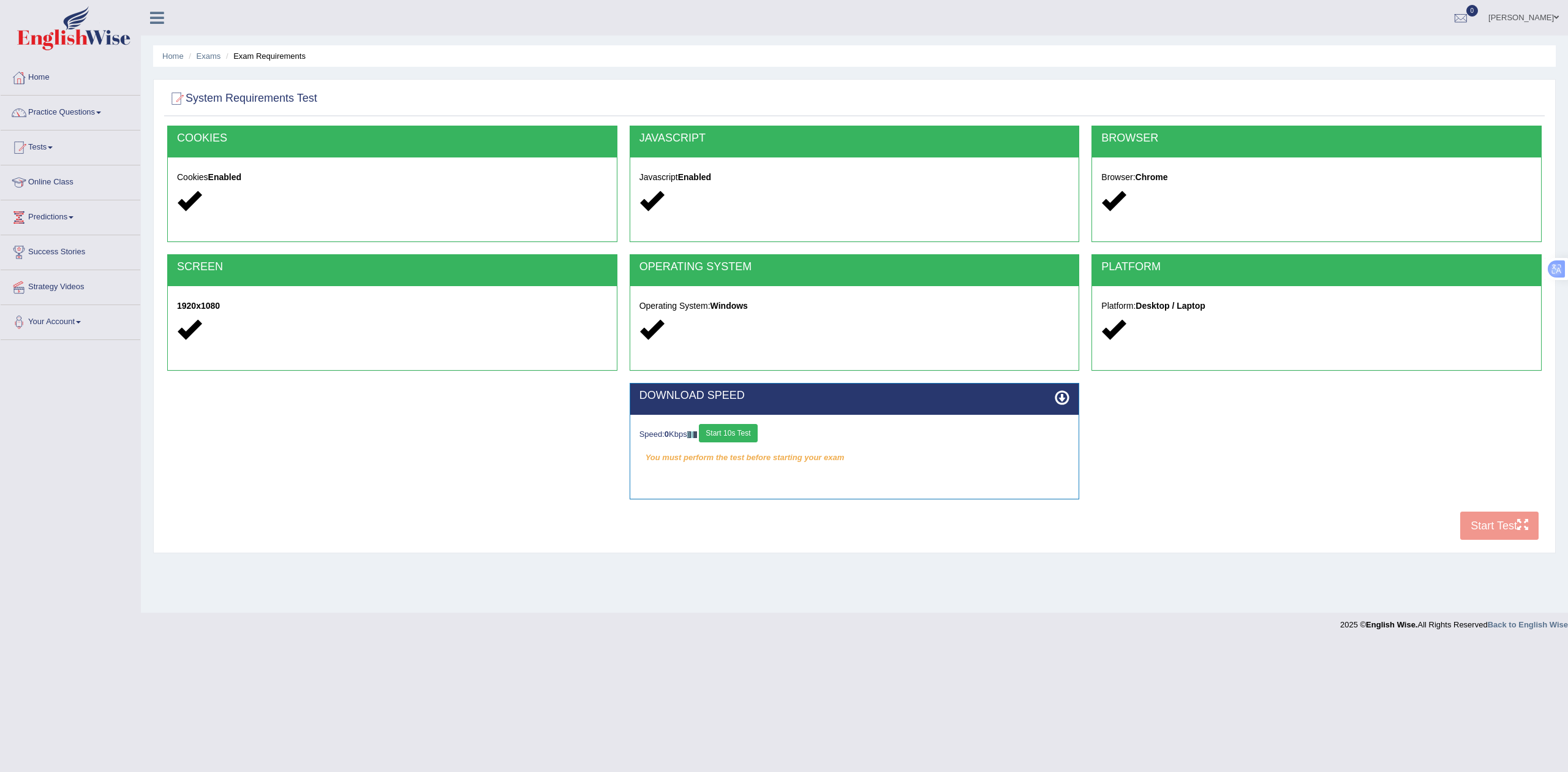
click at [750, 437] on button "Start 10s Test" at bounding box center [728, 433] width 58 height 19
click at [1478, 525] on button "Start Test" at bounding box center [1499, 525] width 78 height 28
click at [47, 154] on link "Tests" at bounding box center [70, 146] width 140 height 30
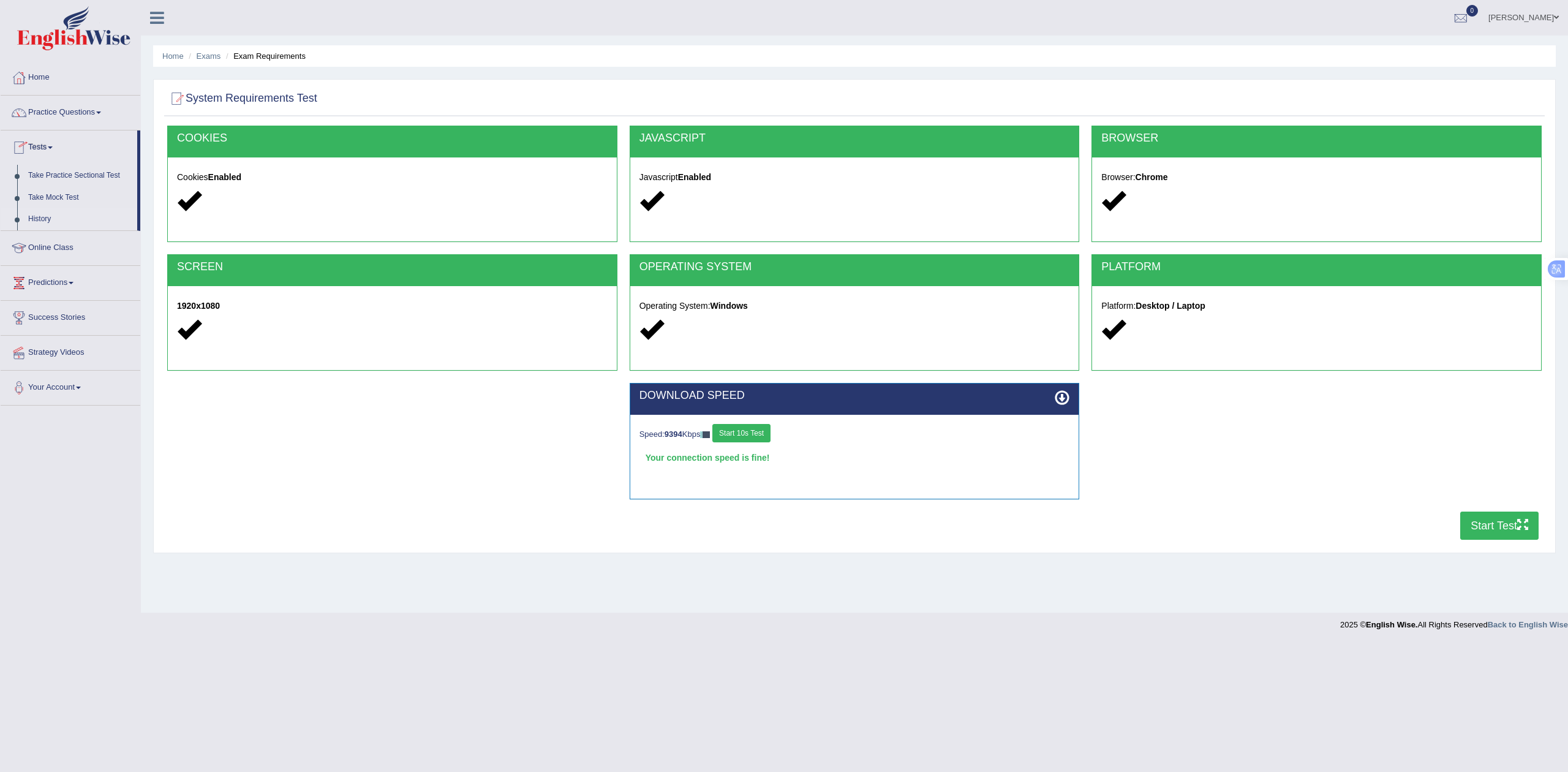
click at [38, 219] on link "History" at bounding box center [79, 219] width 115 height 22
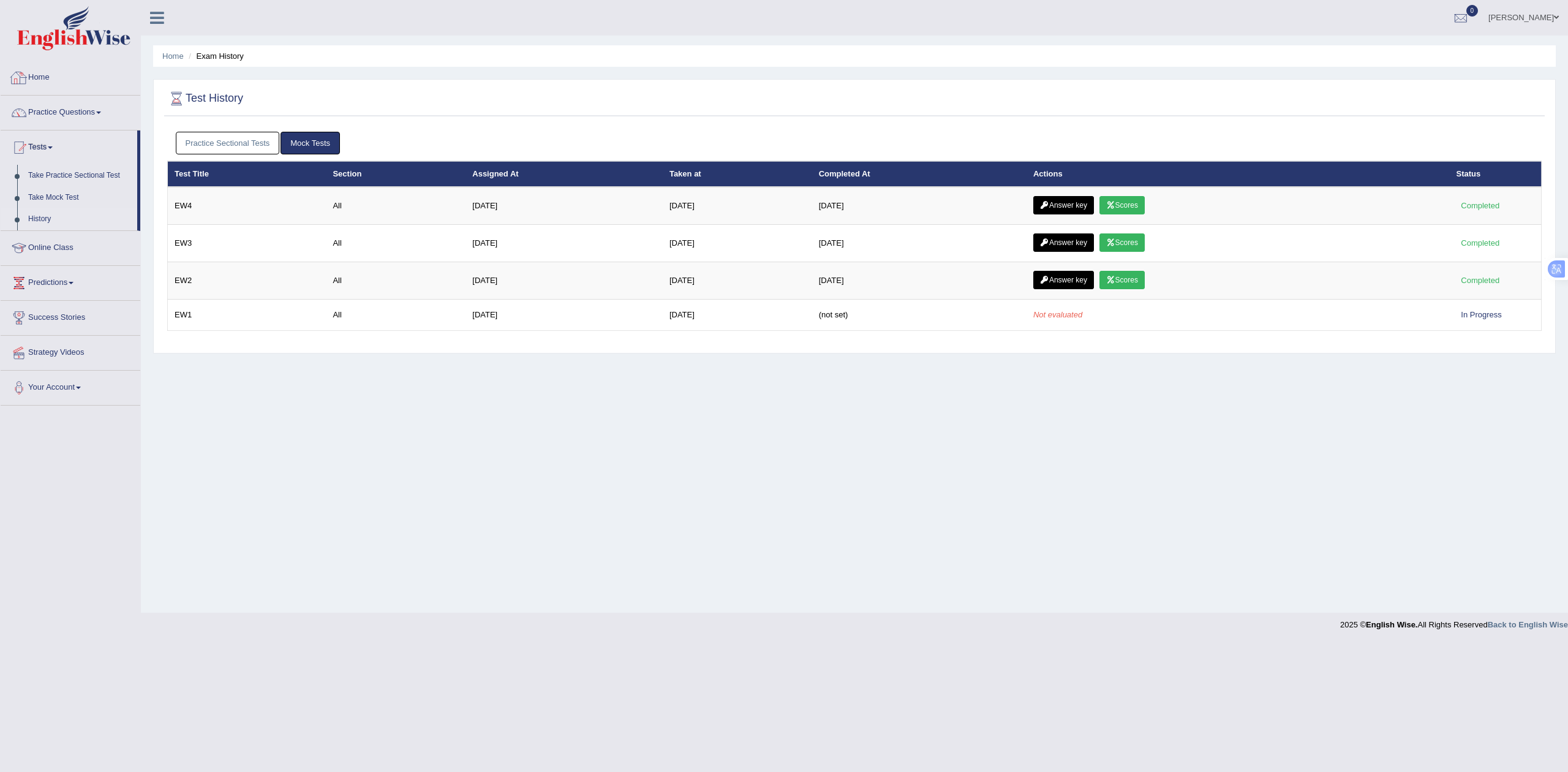
click at [476, 471] on div "Home Exam History Test History Practice Sectional Tests Mock Tests Test Title S…" at bounding box center [855, 306] width 1427 height 613
click at [250, 148] on link "Practice Sectional Tests" at bounding box center [227, 143] width 104 height 23
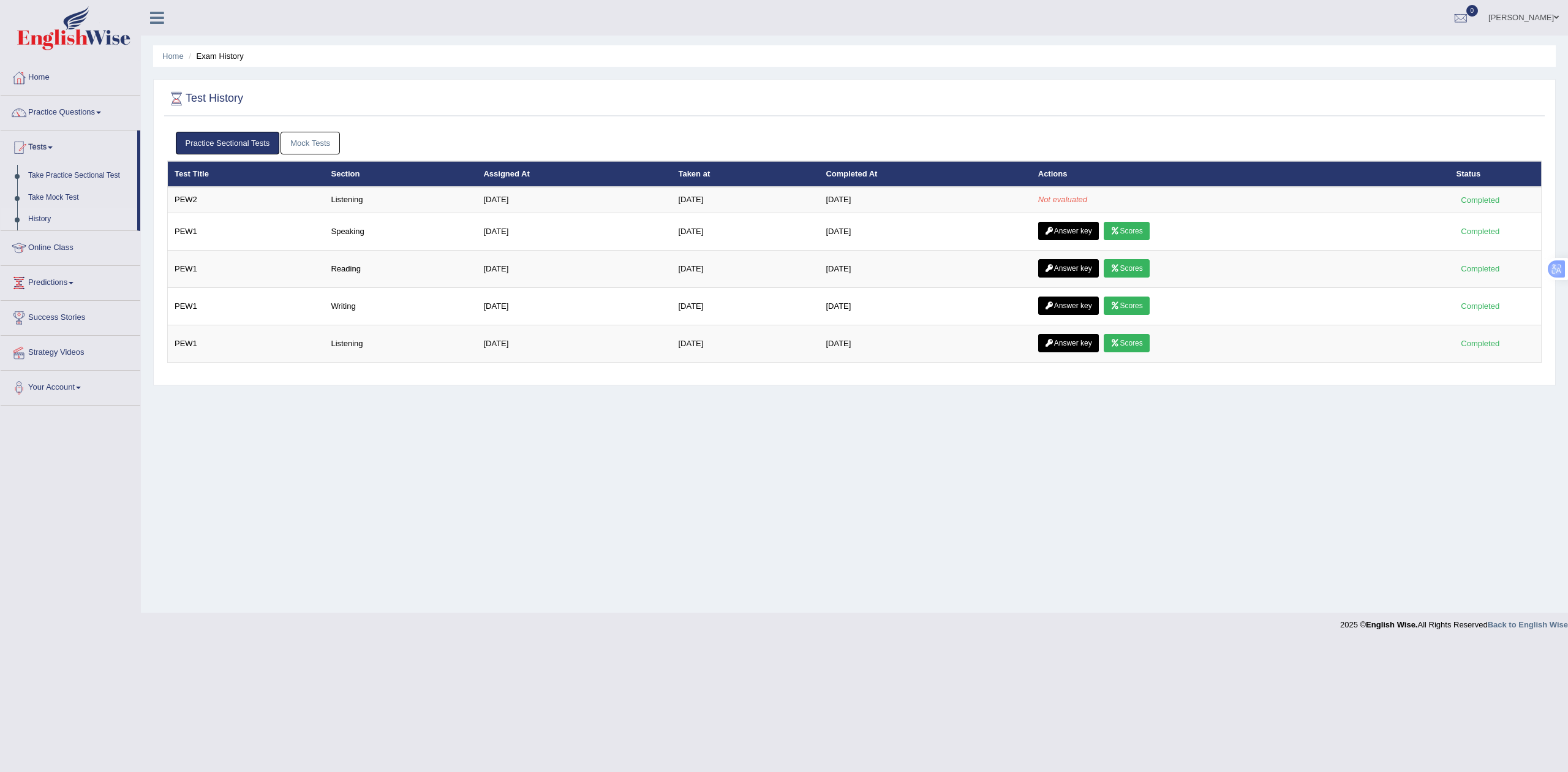
click at [313, 142] on link "Mock Tests" at bounding box center [310, 143] width 60 height 23
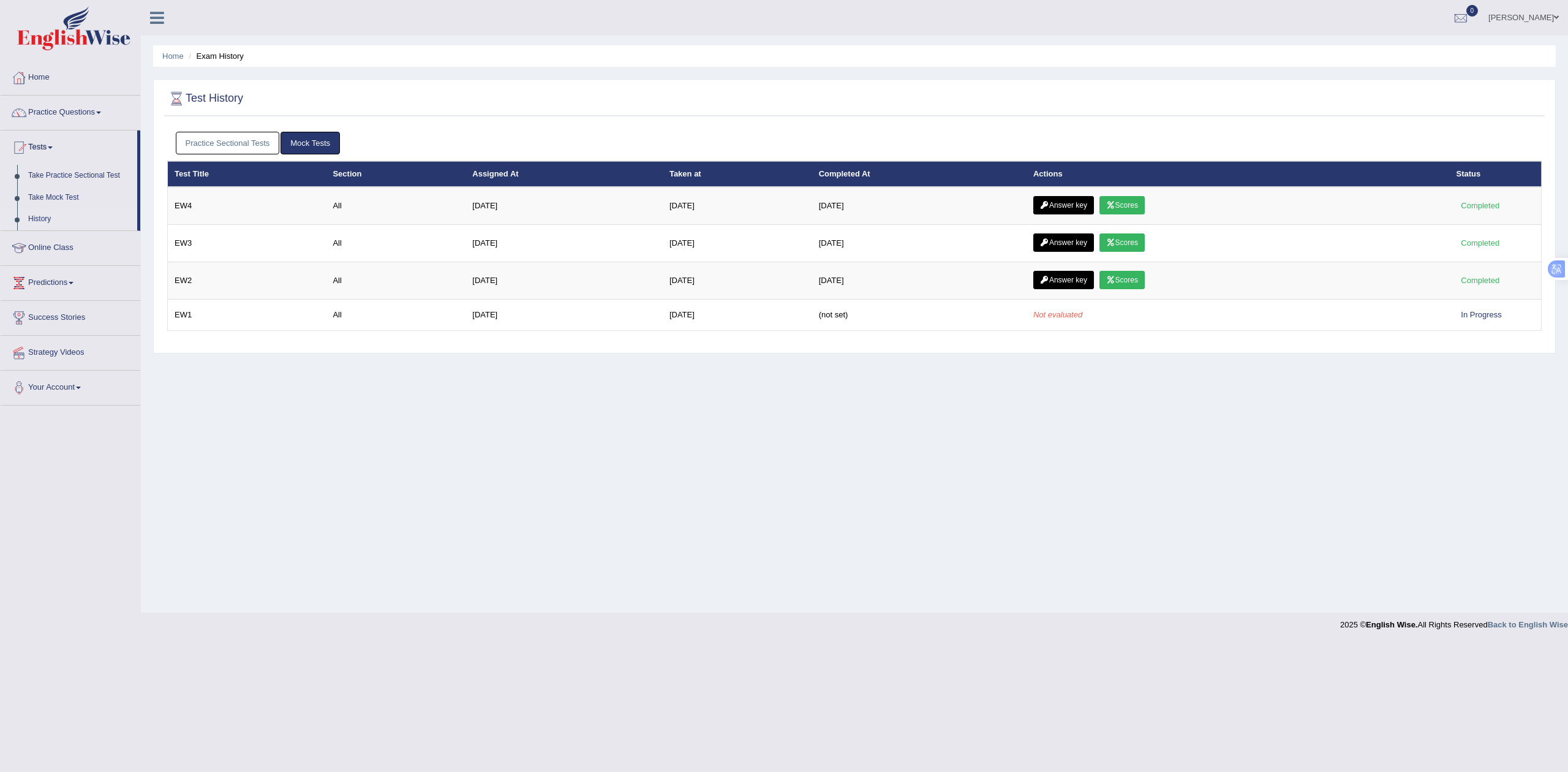
click at [250, 153] on link "Practice Sectional Tests" at bounding box center [227, 143] width 104 height 23
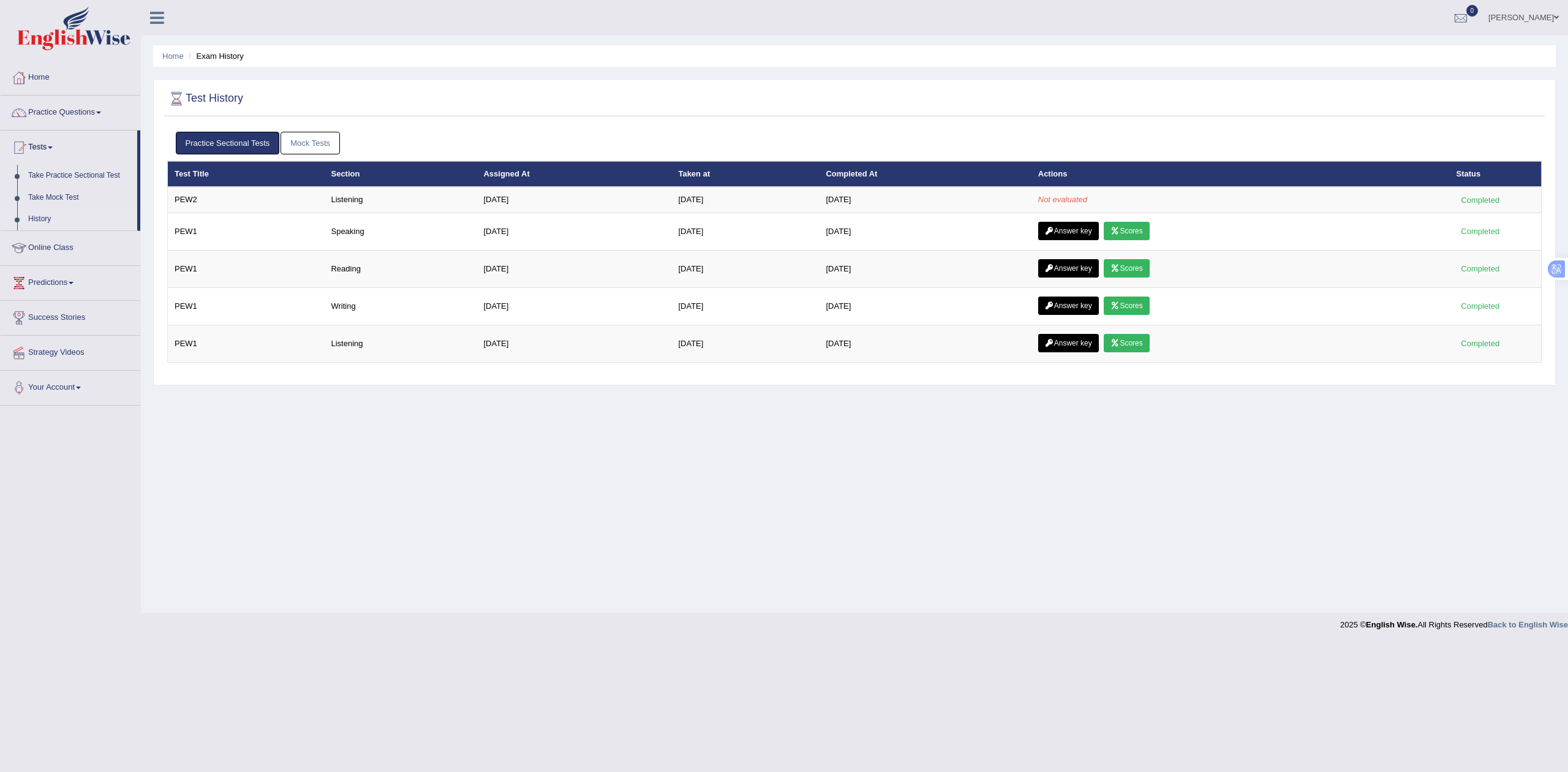
click at [552, 419] on div "Home Exam History Test History Practice Sectional Tests Mock Tests Test Title S…" at bounding box center [855, 306] width 1427 height 613
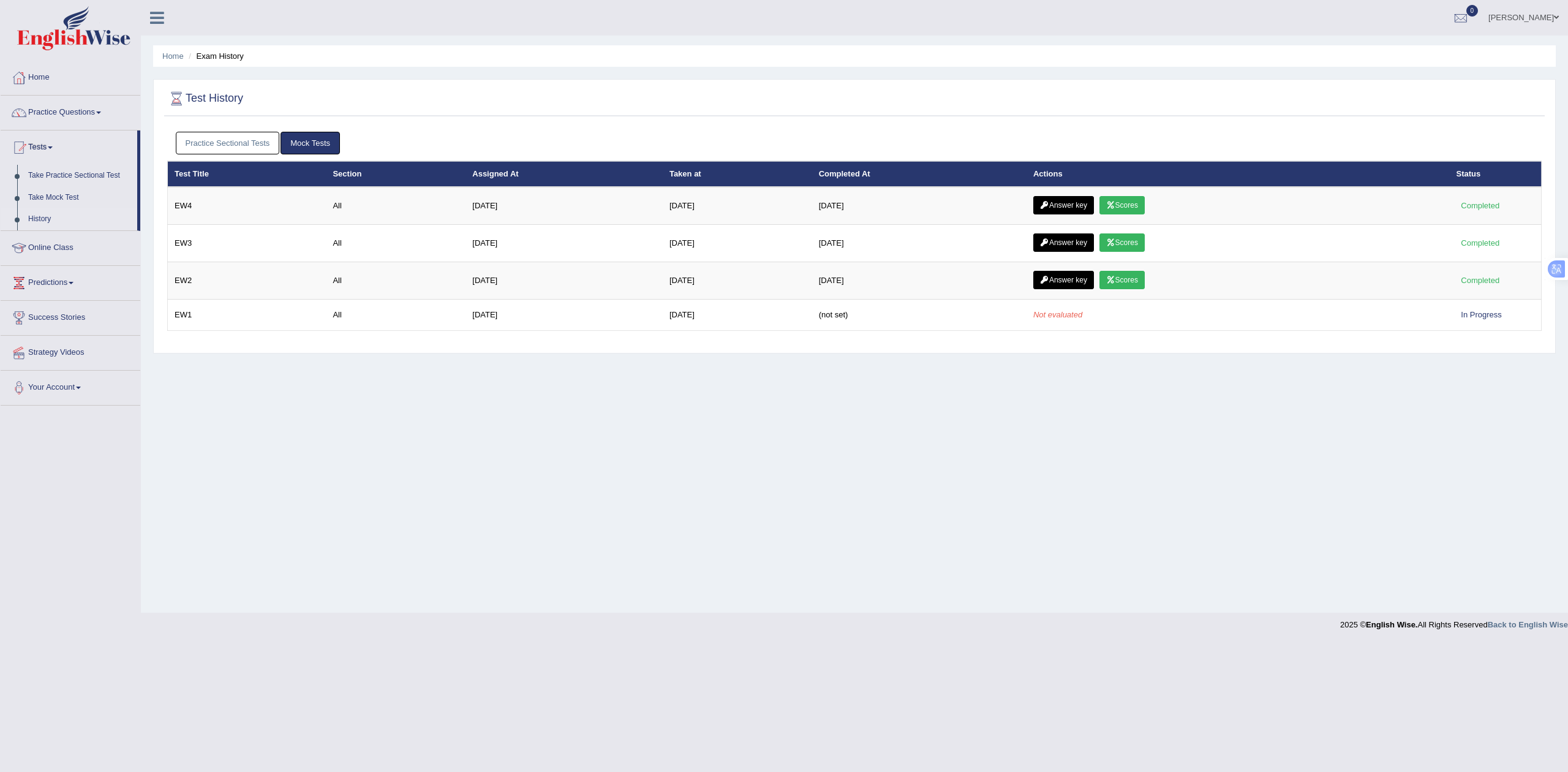
click at [240, 135] on link "Practice Sectional Tests" at bounding box center [227, 143] width 104 height 23
drag, startPoint x: 0, startPoint y: 0, endPoint x: 244, endPoint y: 133, distance: 277.9
click at [244, 133] on link "Practice Sectional Tests" at bounding box center [227, 143] width 104 height 23
click at [221, 135] on link "Practice Sectional Tests" at bounding box center [227, 143] width 104 height 23
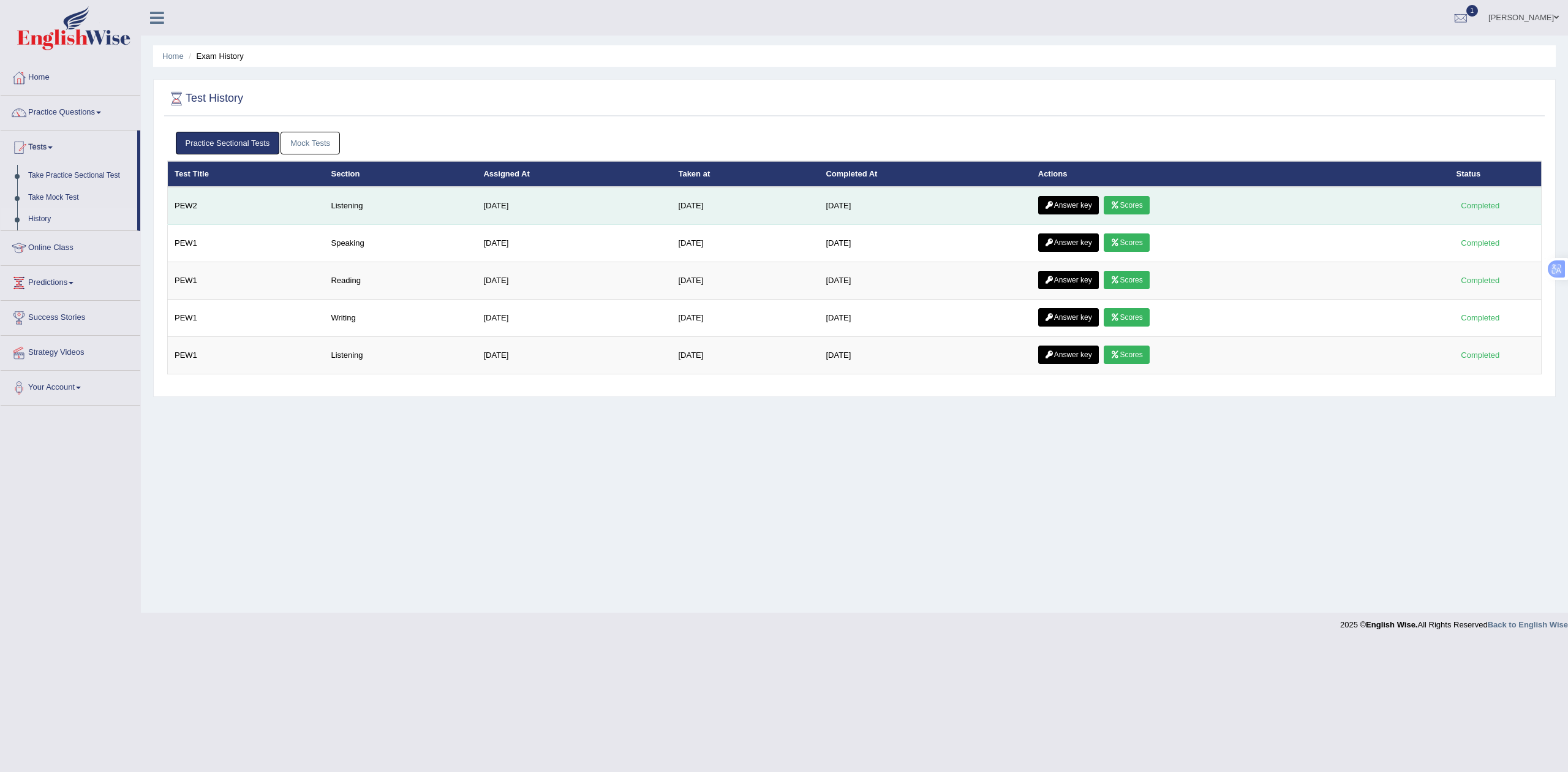
click at [1120, 207] on icon at bounding box center [1115, 205] width 9 height 7
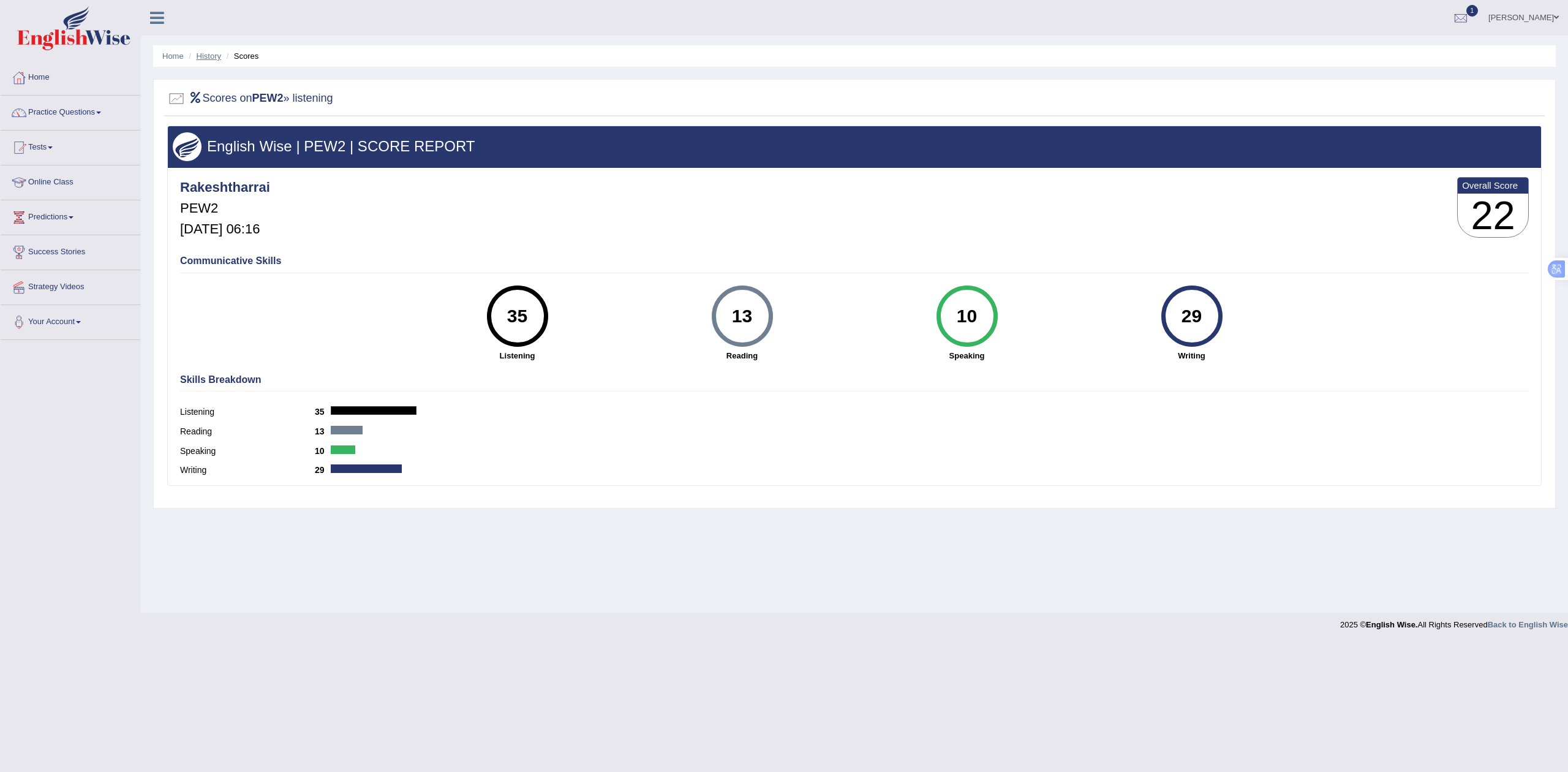
click at [209, 59] on link "History" at bounding box center [209, 56] width 25 height 9
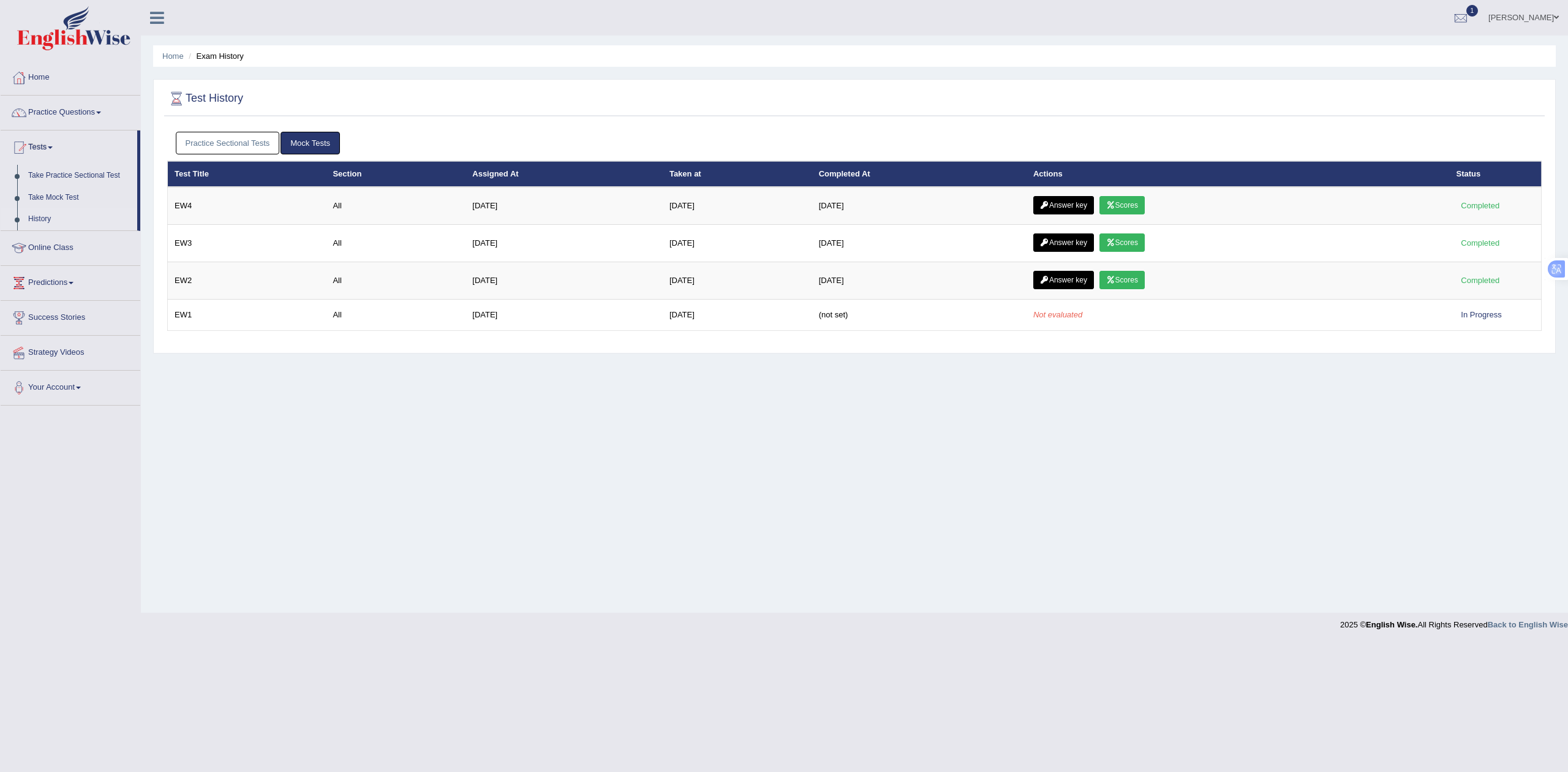
click at [238, 142] on link "Practice Sectional Tests" at bounding box center [227, 143] width 104 height 23
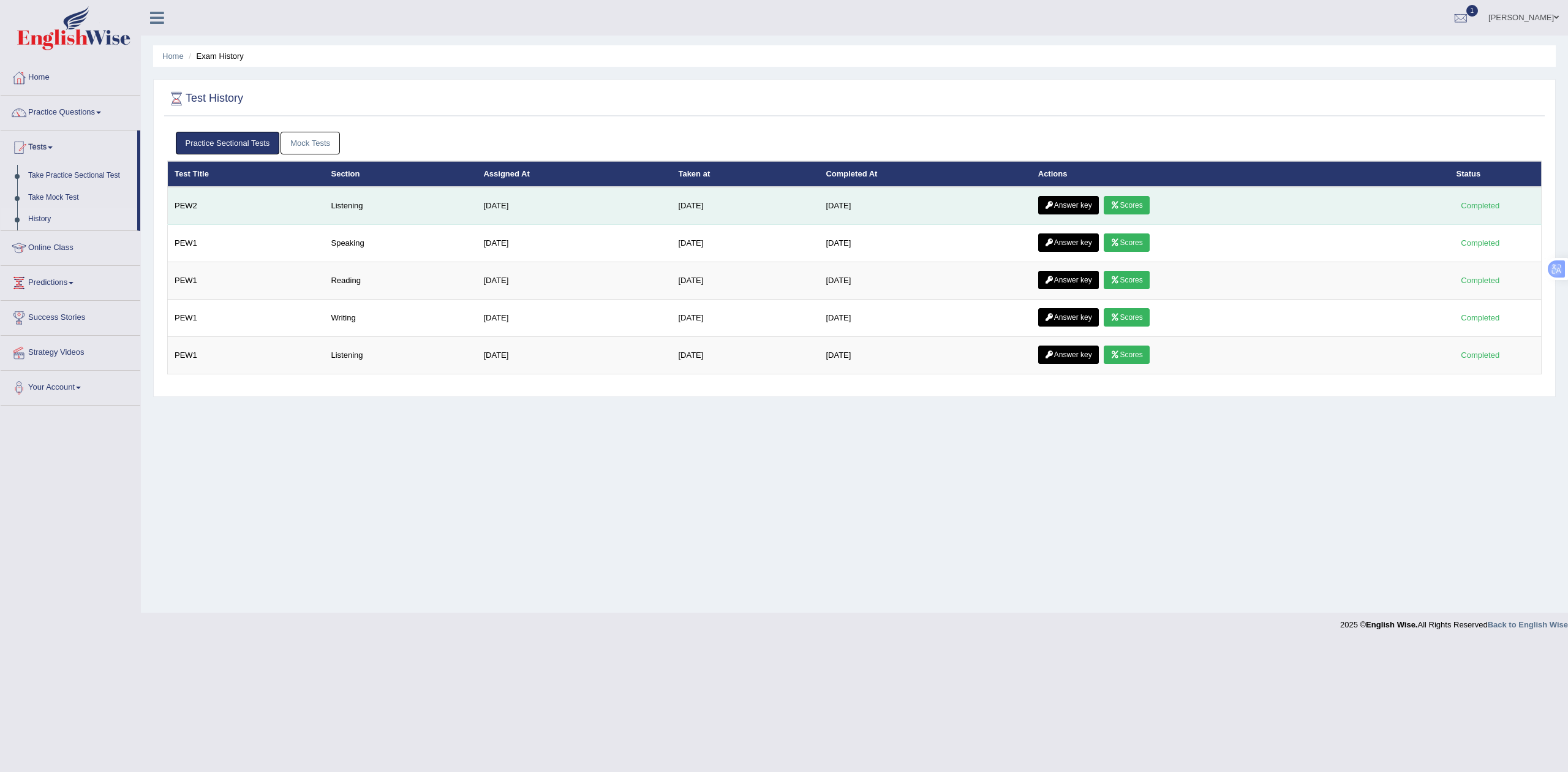
click at [1065, 201] on link "Answer key" at bounding box center [1069, 205] width 61 height 19
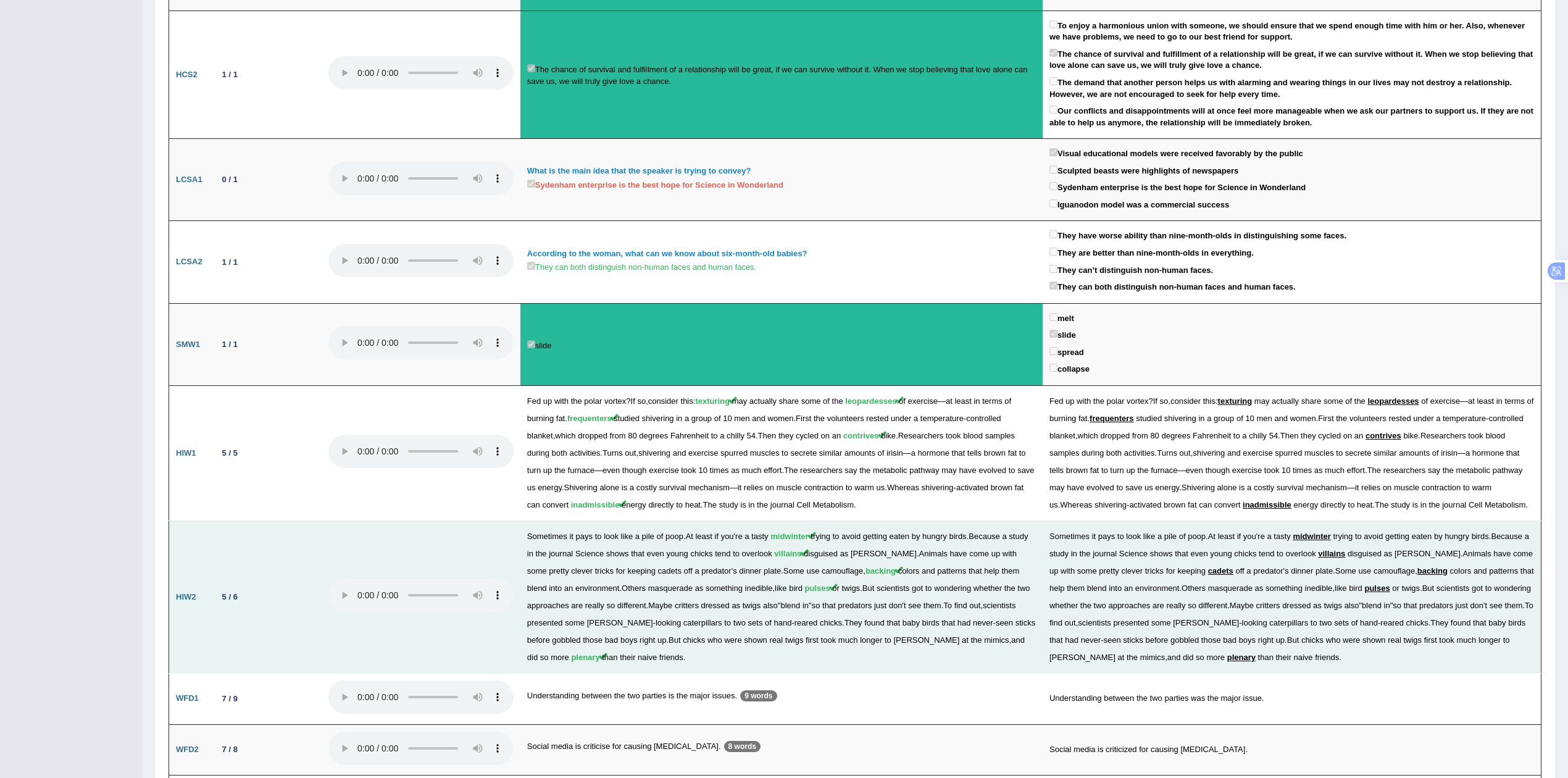
scroll to position [1034, 0]
